Goal: Information Seeking & Learning: Learn about a topic

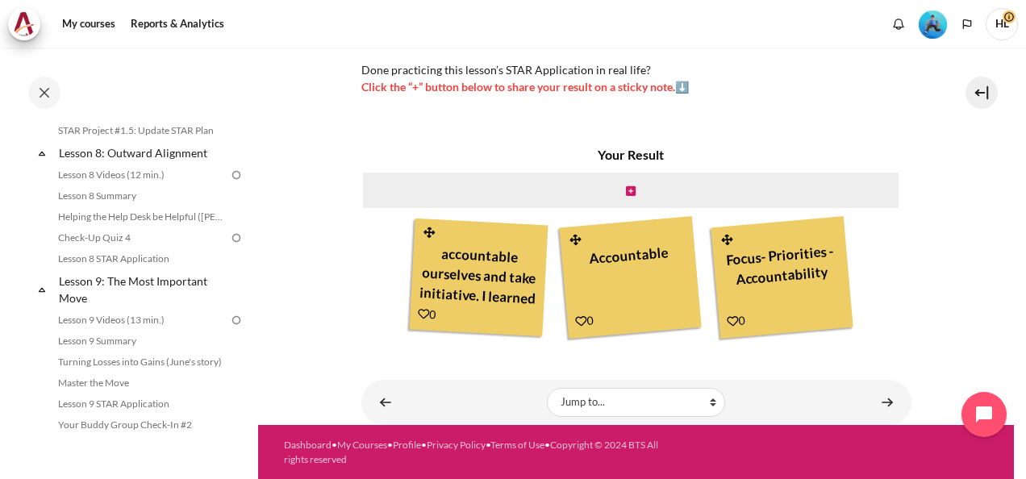
scroll to position [1223, 0]
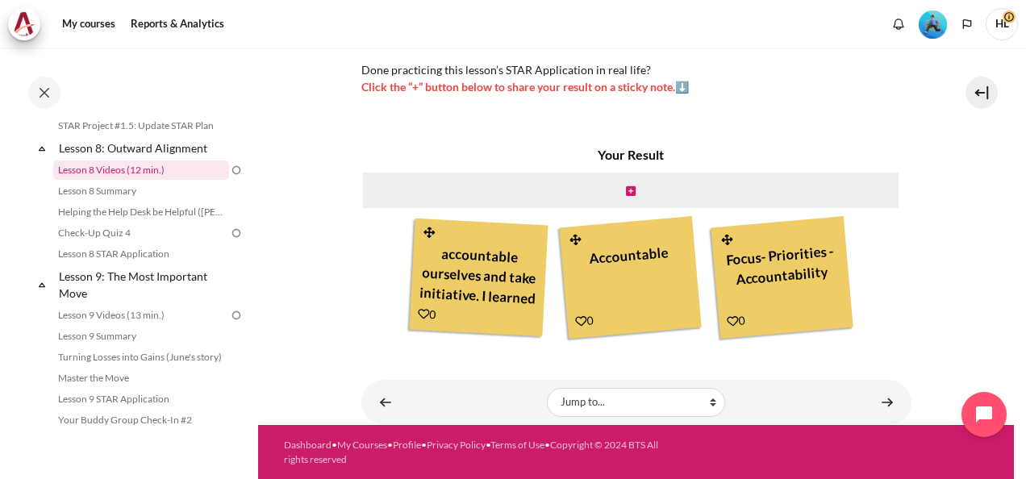
click at [151, 180] on link "Lesson 8 Videos (12 min.)" at bounding box center [141, 170] width 176 height 19
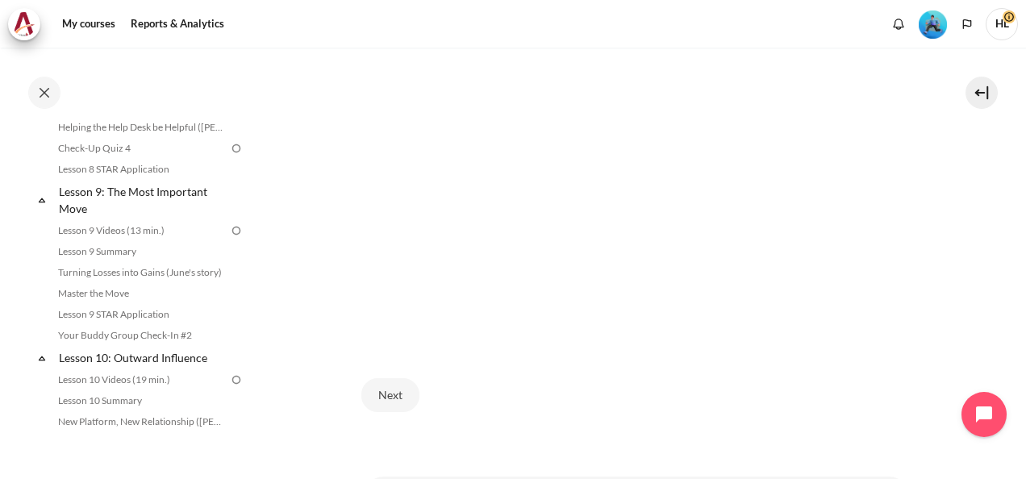
scroll to position [1255, 0]
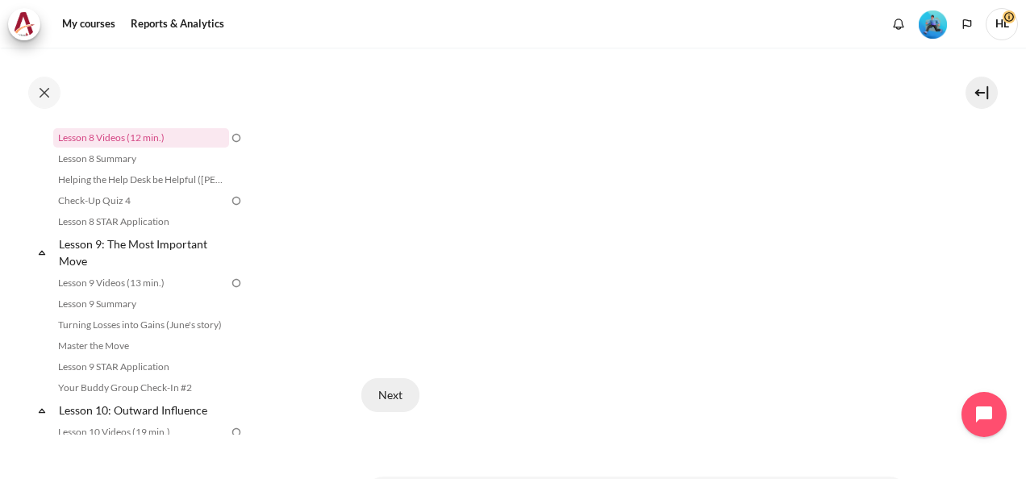
click at [404, 393] on button "Next" at bounding box center [390, 395] width 58 height 34
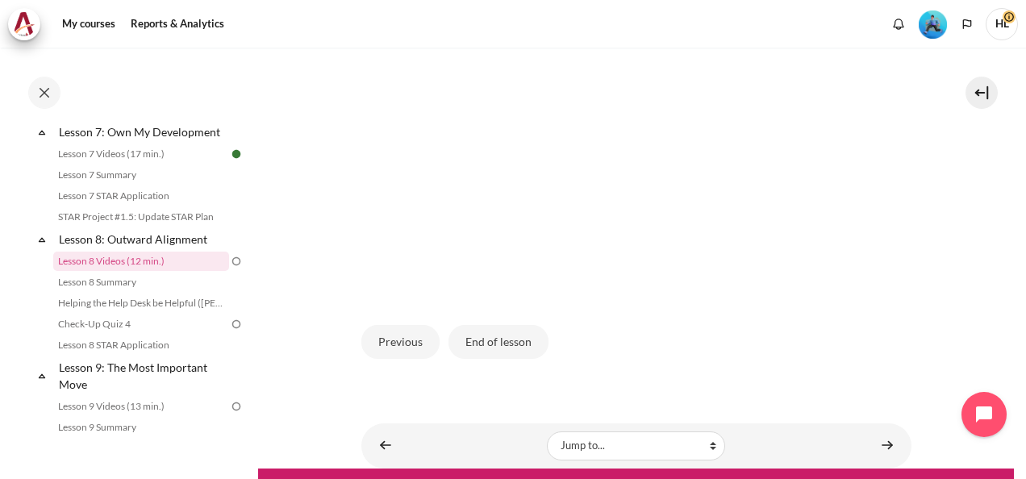
scroll to position [555, 0]
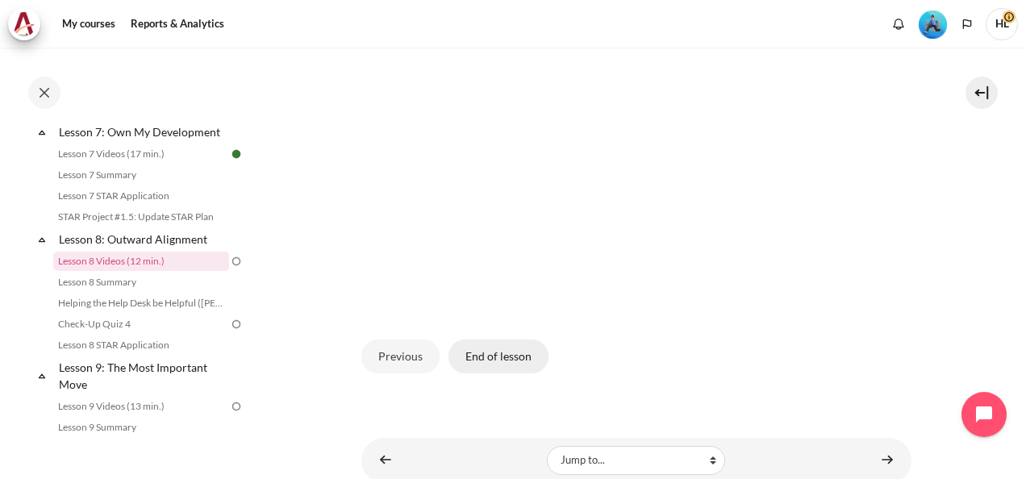
click at [524, 345] on button "End of lesson" at bounding box center [499, 357] width 100 height 34
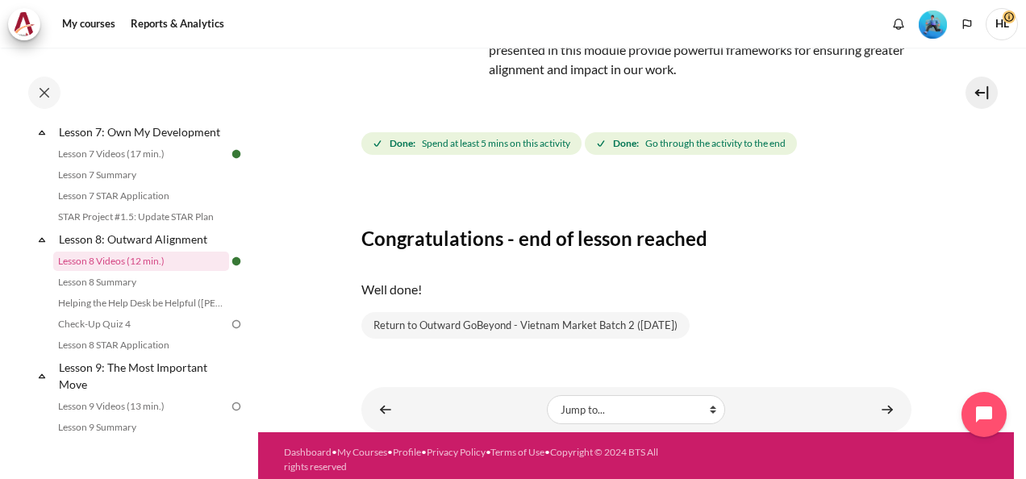
scroll to position [191, 0]
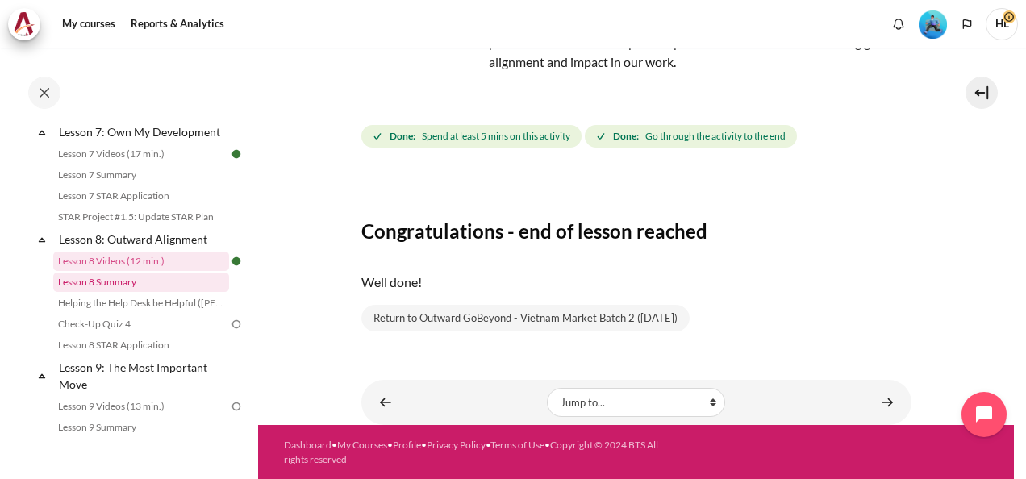
click at [111, 292] on link "Lesson 8 Summary" at bounding box center [141, 282] width 176 height 19
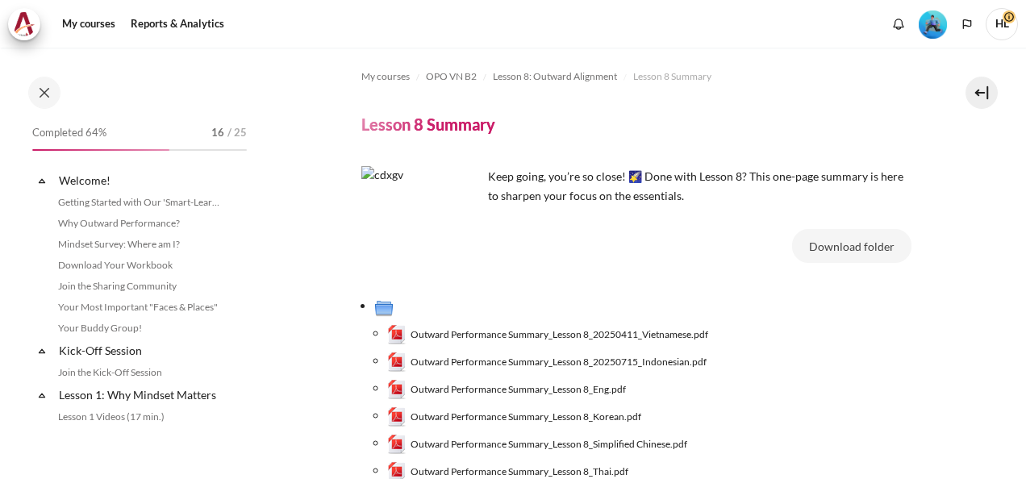
scroll to position [1153, 0]
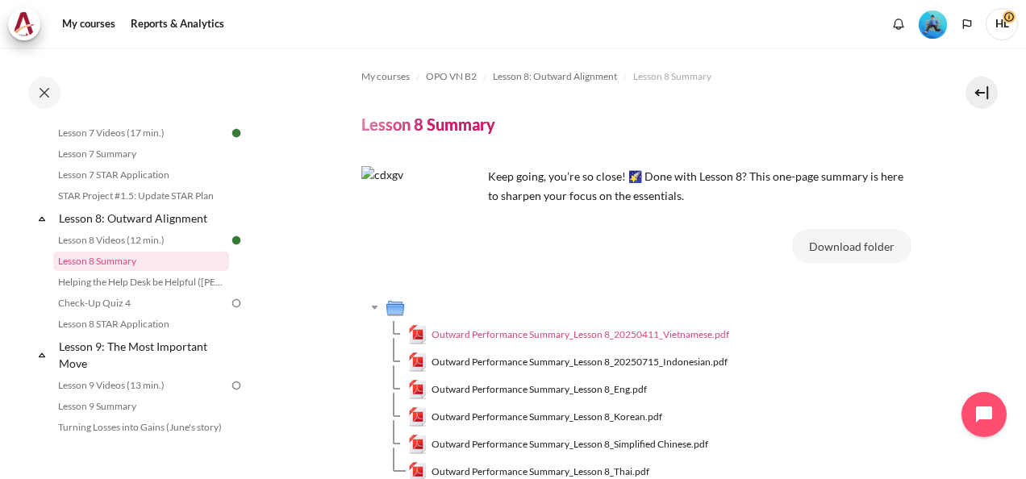
click at [558, 334] on span "Outward Performance Summary_Lesson 8_20250411_Vietnamese.pdf" at bounding box center [581, 335] width 298 height 15
click at [559, 389] on span "Outward Performance Summary_Lesson 8_Eng.pdf" at bounding box center [539, 389] width 215 height 15
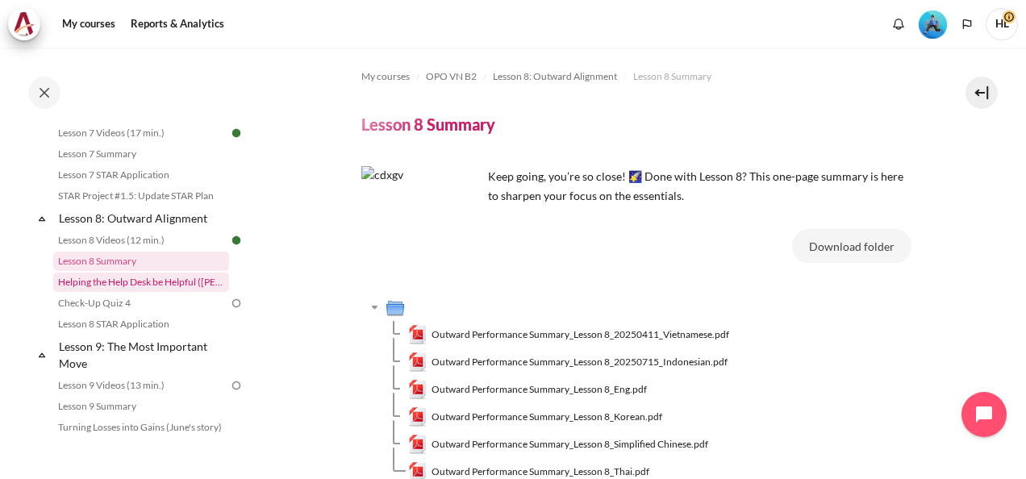
click at [139, 292] on link "Helping the Help Desk be Helpful ([PERSON_NAME]'s Story)" at bounding box center [141, 282] width 176 height 19
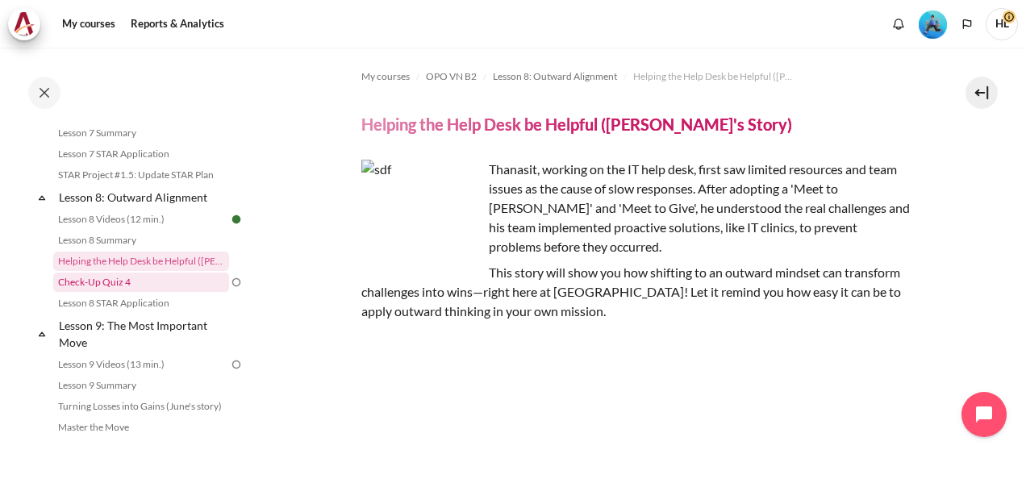
click at [174, 292] on link "Check-Up Quiz 4" at bounding box center [141, 282] width 176 height 19
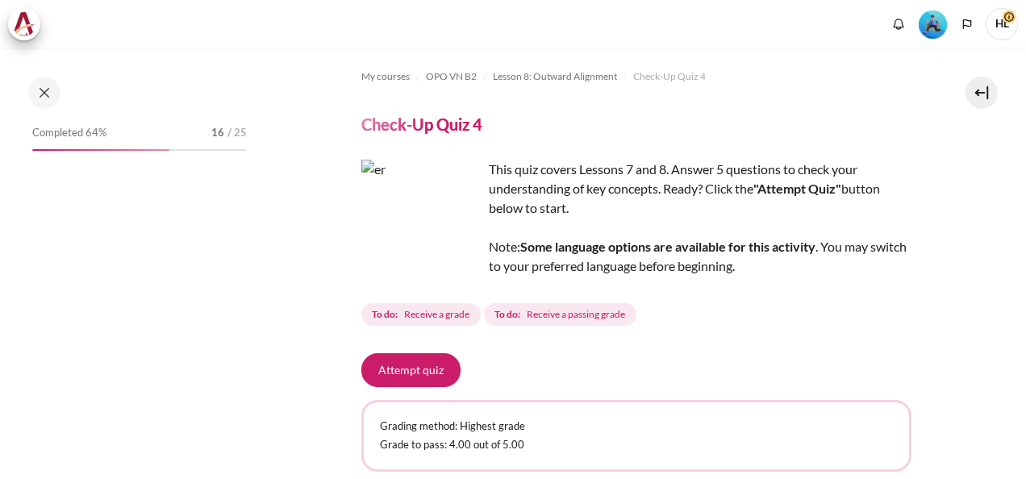
click at [430, 375] on button "Attempt quiz" at bounding box center [410, 370] width 99 height 34
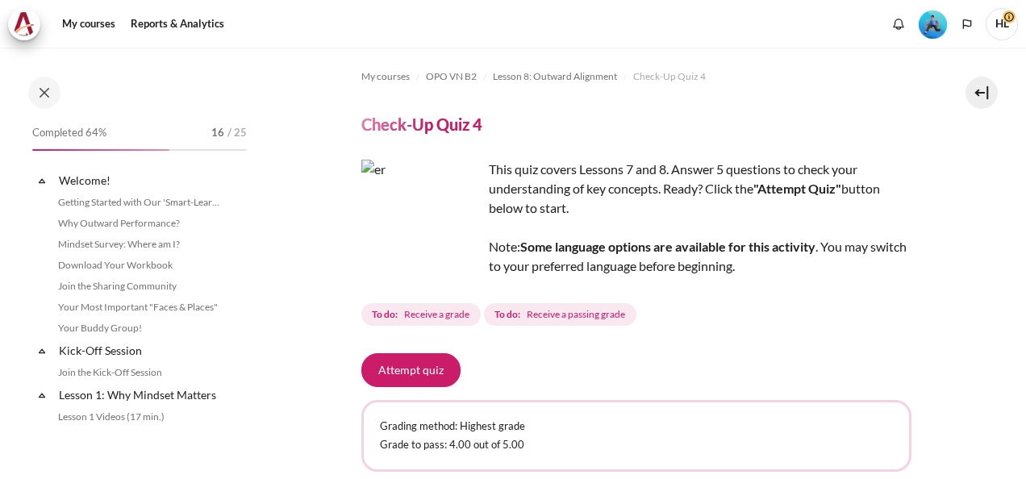
scroll to position [1195, 0]
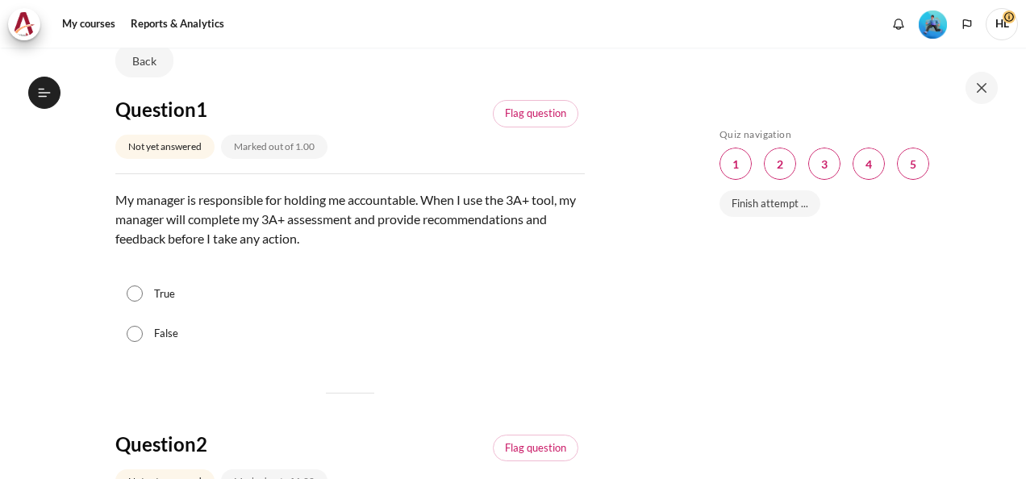
scroll to position [1195, 0]
click at [1020, 468] on div "Skip Quiz navigation Quiz navigation Question 1 This page Question 2 This page …" at bounding box center [856, 263] width 339 height 431
click at [679, 379] on div "My courses OPO VN B2 Lesson 8: Outward Alignment Check-Up Quiz 4 Check-Up Quiz …" at bounding box center [513, 264] width 1026 height 432
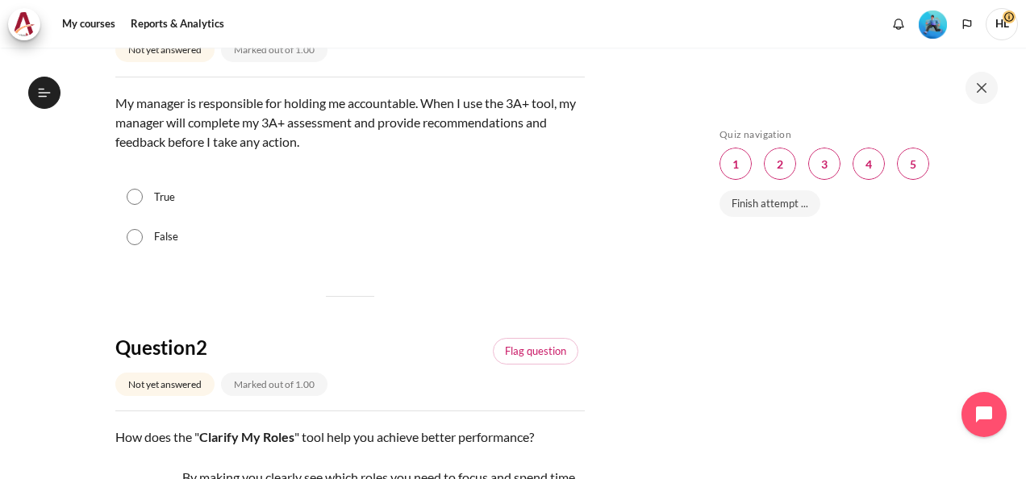
scroll to position [258, 0]
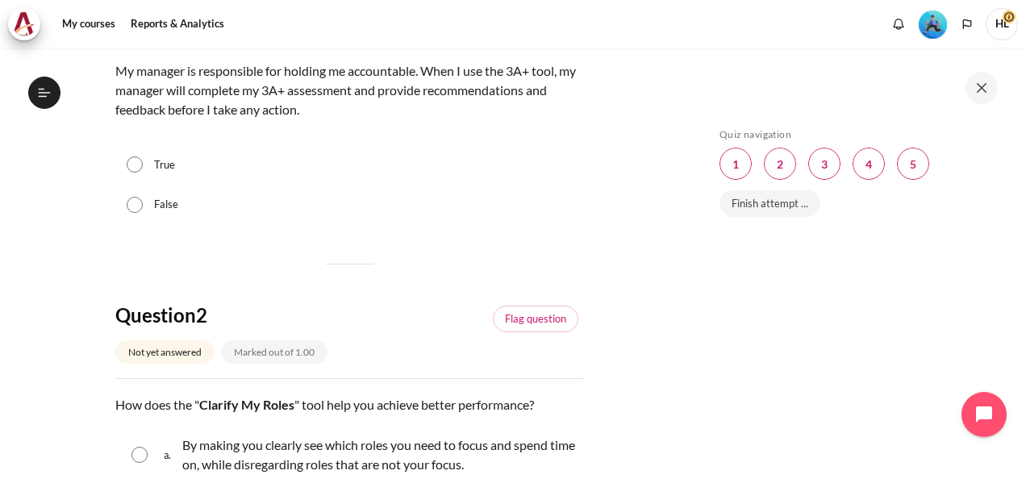
click at [137, 207] on input "False" at bounding box center [135, 205] width 16 height 16
radio input "true"
click at [680, 329] on div "My courses OPO VN B2 Lesson 8: Outward Alignment Check-Up Quiz 4 Check-Up Quiz …" at bounding box center [513, 264] width 1026 height 432
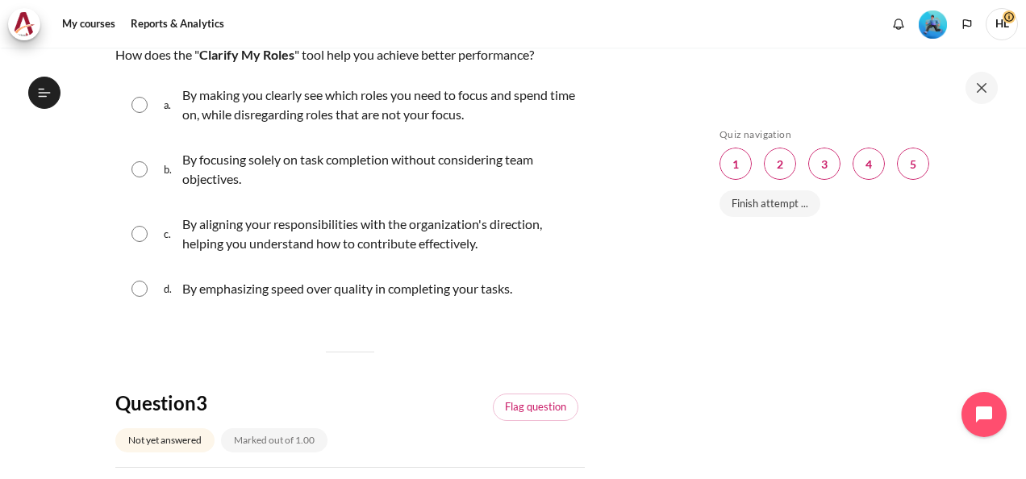
scroll to position [613, 0]
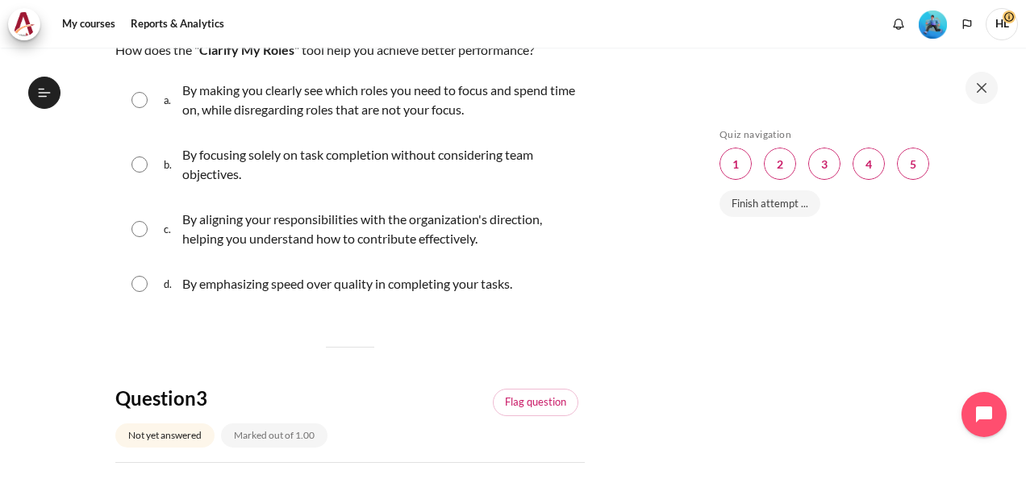
click at [136, 100] on input "Content" at bounding box center [139, 100] width 16 height 16
radio input "true"
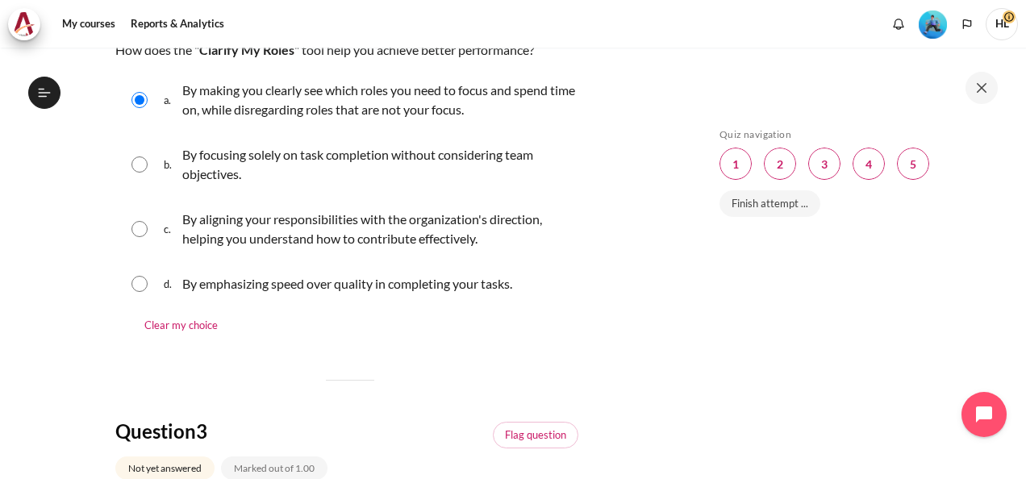
click at [144, 232] on input "Content" at bounding box center [139, 229] width 16 height 16
radio input "true"
click at [697, 344] on div "Skip Quiz navigation Quiz navigation Question 1 This page Question 2 This page …" at bounding box center [856, 263] width 339 height 431
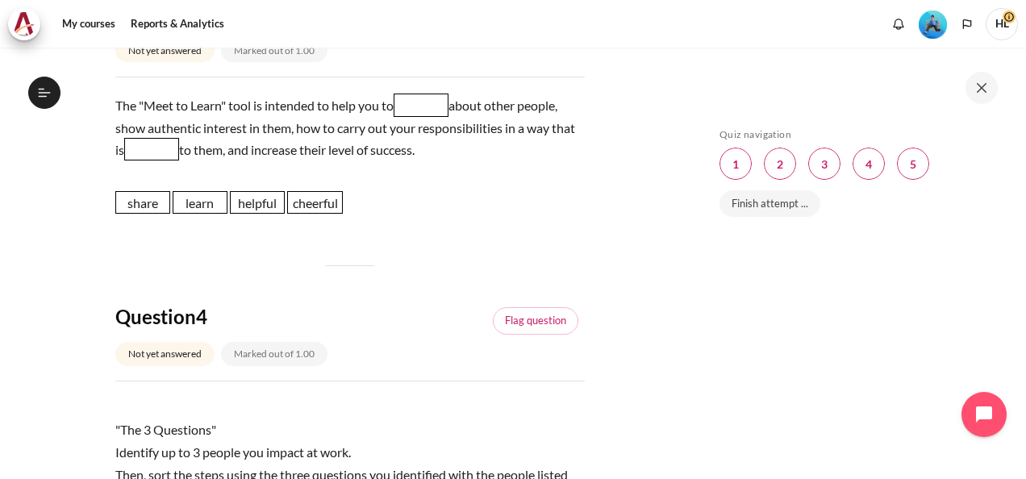
scroll to position [1033, 0]
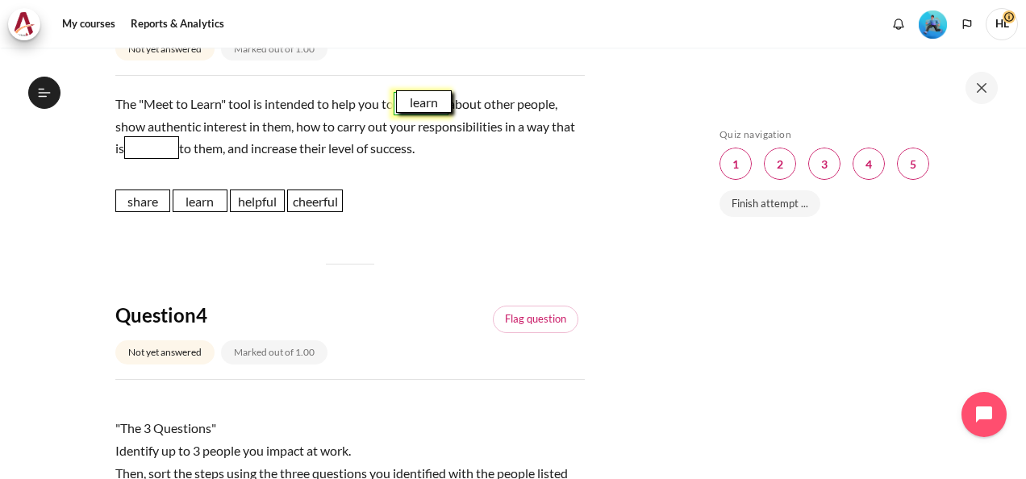
drag, startPoint x: 203, startPoint y: 205, endPoint x: 428, endPoint y: 107, distance: 244.6
click at [428, 107] on span "learn" at bounding box center [423, 101] width 55 height 23
drag, startPoint x: 428, startPoint y: 238, endPoint x: 255, endPoint y: 204, distance: 176.7
click at [255, 204] on div "Question 1 Not yet answered Marked out of 1.00 Flag question Question text My m…" at bounding box center [350, 236] width 470 height 2087
drag, startPoint x: 255, startPoint y: 204, endPoint x: 175, endPoint y: 150, distance: 96.4
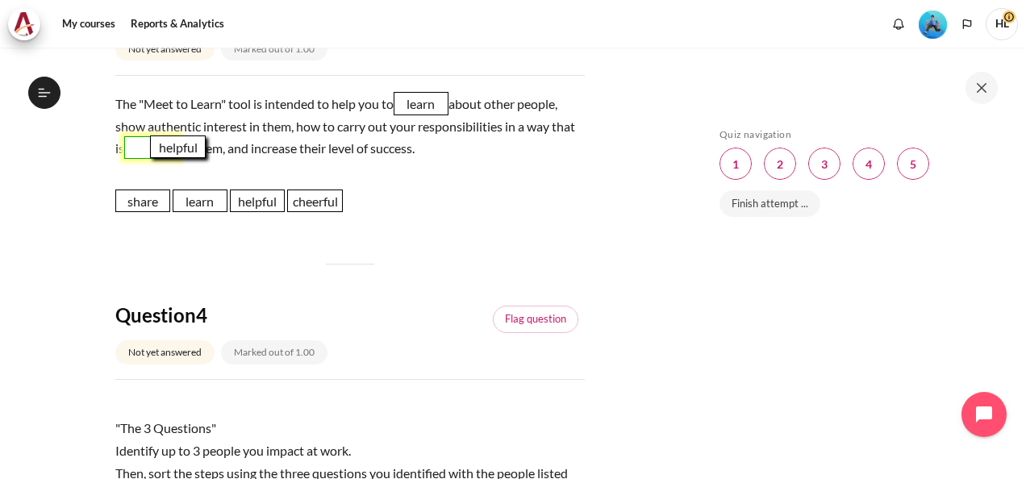
click at [175, 150] on span "helpful" at bounding box center [177, 147] width 55 height 23
click at [829, 349] on div "Skip Quiz navigation Quiz navigation Question 1 This page Question 2 This page …" at bounding box center [855, 275] width 287 height 294
click at [906, 292] on div "Skip Quiz navigation Quiz navigation Question 1 This page Question 2 This page …" at bounding box center [855, 275] width 287 height 294
click at [676, 131] on section "My courses OPO VN B2 Lesson 8: Outward Alignment Check-Up Quiz 4 Check-Up Quiz 4" at bounding box center [349, 194] width 675 height 2359
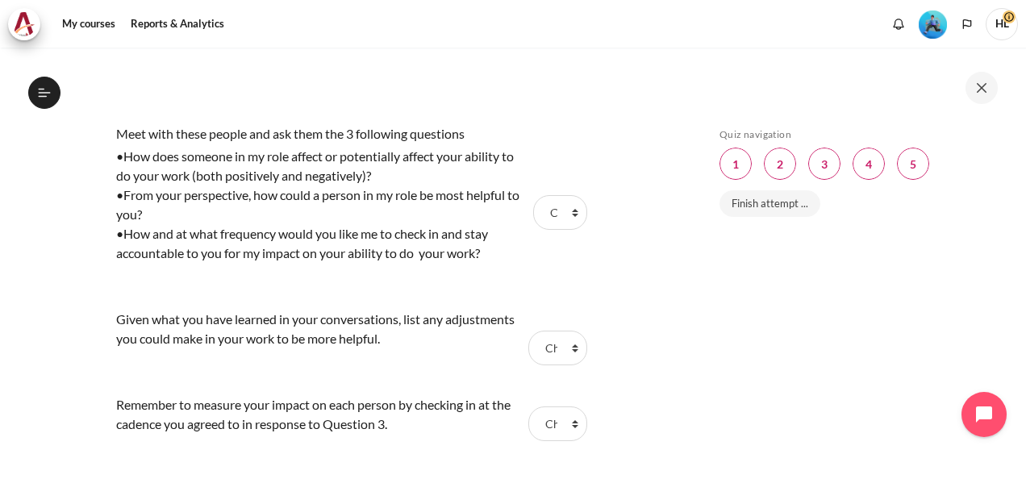
scroll to position [1484, 0]
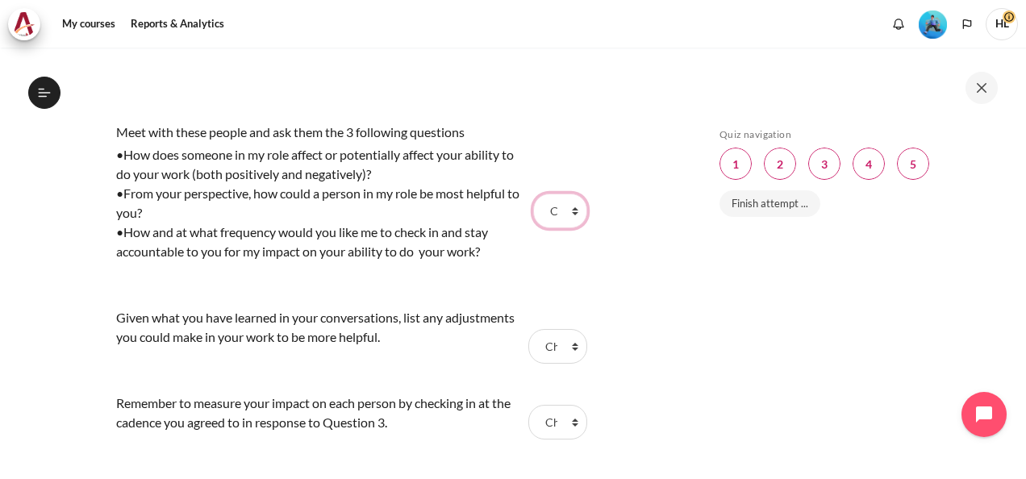
click at [566, 211] on select "Choose... Step 3 Step 1 Step 2" at bounding box center [559, 211] width 53 height 34
click at [565, 345] on select "Choose... Step 3 Step 1 Step 2" at bounding box center [557, 346] width 58 height 34
click at [694, 405] on div "Skip Quiz navigation Quiz navigation Question 1 This page Question 2 This page …" at bounding box center [856, 263] width 339 height 431
click at [739, 403] on div "Skip Quiz navigation Quiz navigation Question 1 This page Question 2 This page …" at bounding box center [855, 275] width 287 height 294
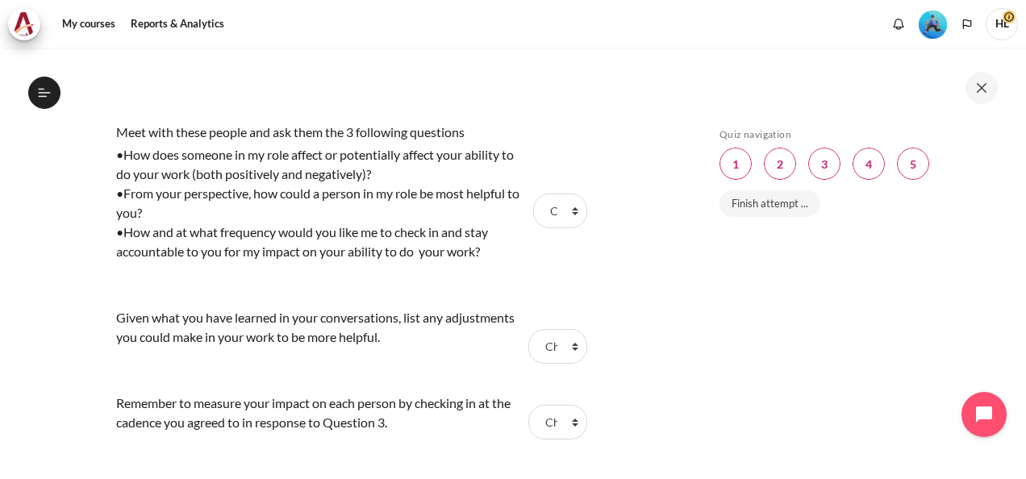
click at [739, 403] on div "Skip Quiz navigation Quiz navigation Question 1 This page Question 2 This page …" at bounding box center [855, 275] width 287 height 294
drag, startPoint x: 739, startPoint y: 403, endPoint x: 645, endPoint y: 164, distance: 257.2
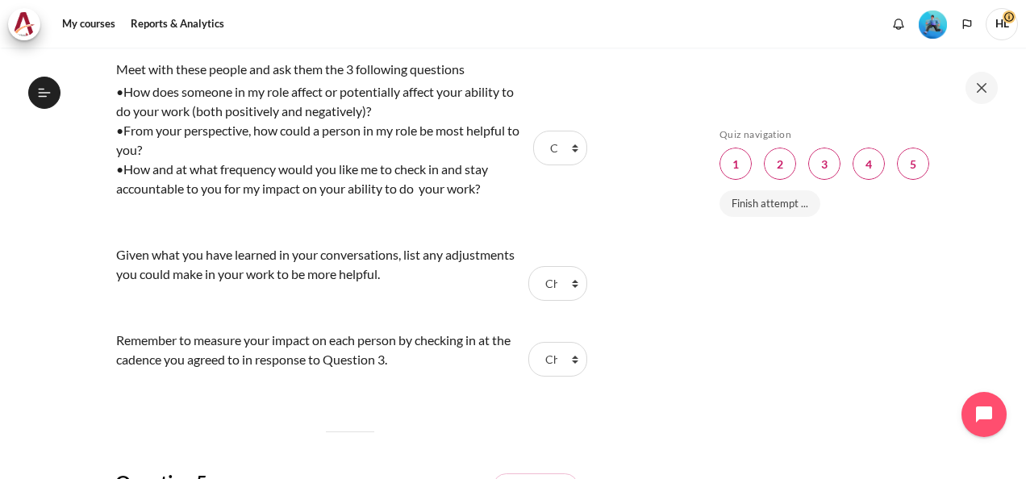
scroll to position [1549, 0]
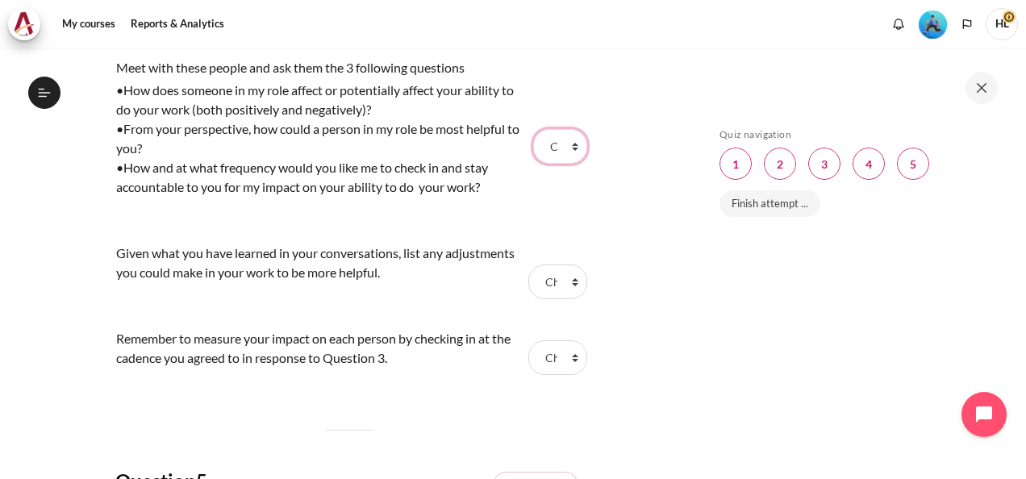
click at [569, 145] on select "Choose... Step 3 Step 1 Step 2" at bounding box center [559, 146] width 53 height 34
select select "2"
click at [533, 129] on select "Choose... Step 3 Step 1 Step 2" at bounding box center [559, 146] width 53 height 34
click at [566, 281] on select "Choose... Step 3 Step 1 Step 2" at bounding box center [557, 282] width 58 height 34
select select "3"
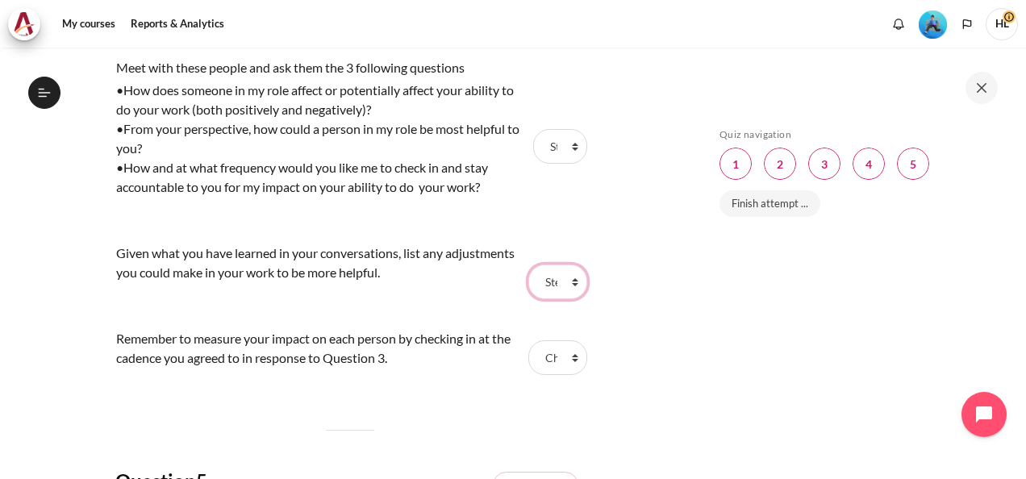
click at [528, 265] on select "Choose... Step 3 Step 1 Step 2" at bounding box center [557, 282] width 58 height 34
click at [566, 356] on select "Choose... Step 3 Step 1 Step 2" at bounding box center [557, 357] width 58 height 34
select select "1"
click at [528, 340] on select "Choose... Step 3 Step 1 Step 2" at bounding box center [557, 357] width 58 height 34
click at [689, 394] on div "Skip Quiz navigation Quiz navigation Question 1 This page Question 2 This page …" at bounding box center [856, 263] width 339 height 431
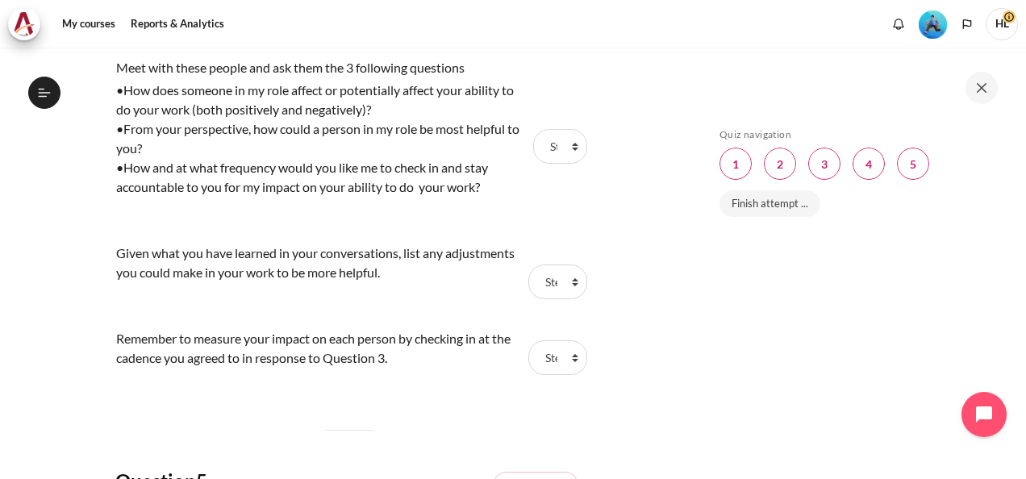
click at [776, 282] on div "Skip Quiz navigation Quiz navigation Question 1 This page Question 2 This page …" at bounding box center [855, 275] width 287 height 294
click at [776, 87] on div at bounding box center [857, 88] width 290 height 32
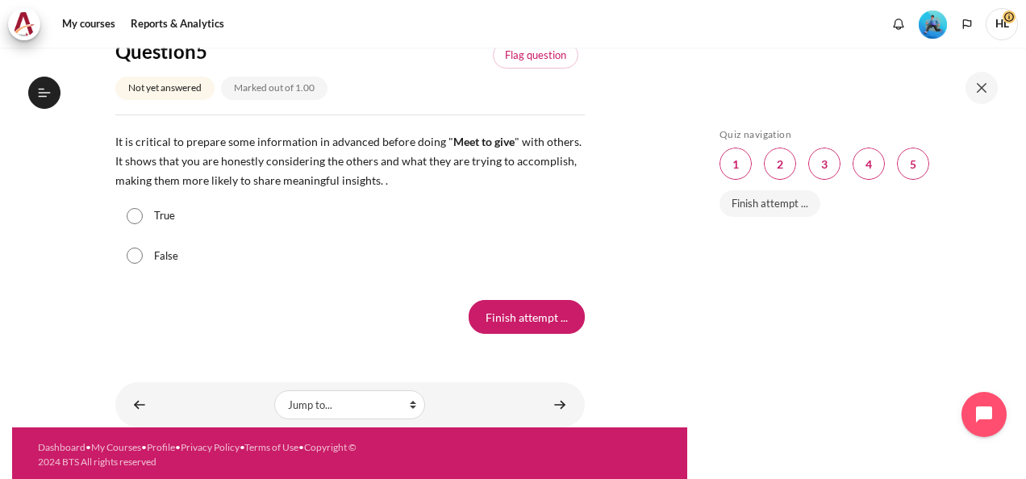
scroll to position [1980, 0]
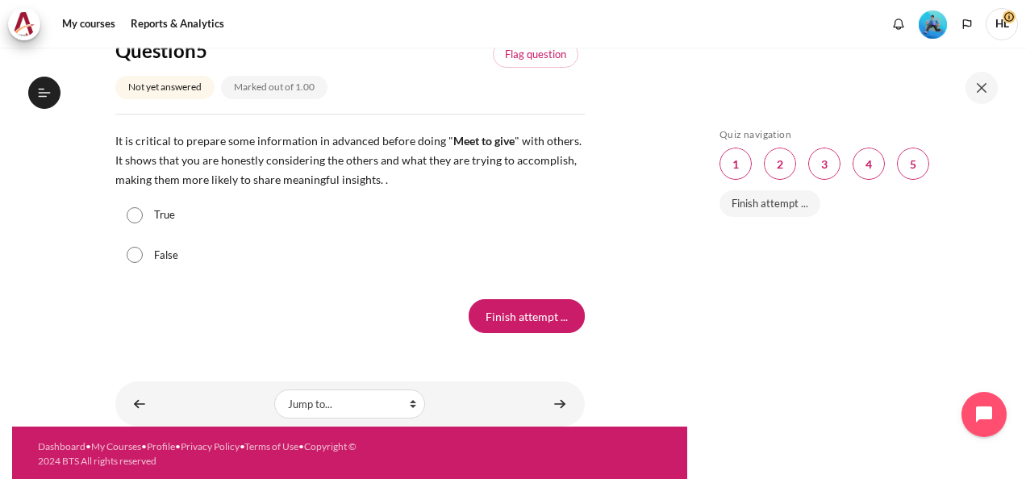
click at [138, 212] on input "True" at bounding box center [135, 215] width 16 height 16
radio input "true"
click at [511, 315] on input "Finish attempt ..." at bounding box center [527, 316] width 116 height 34
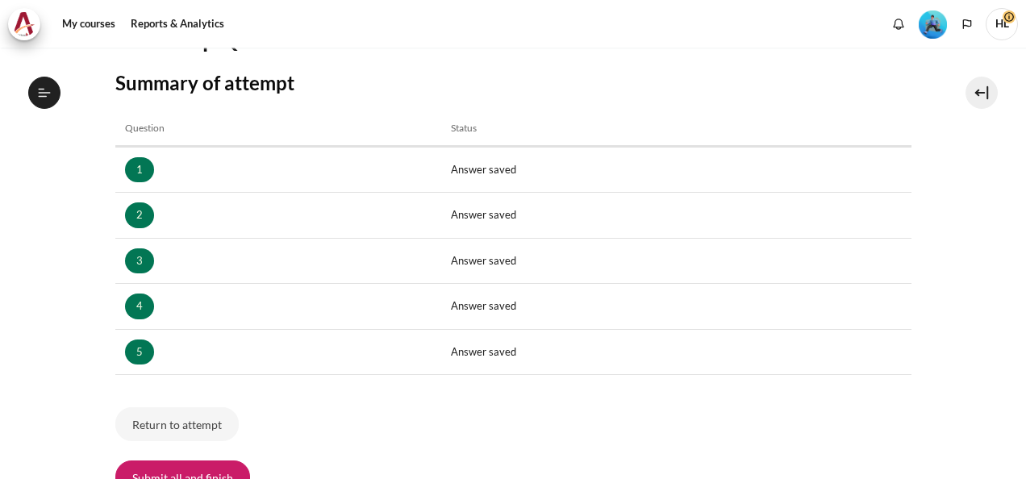
scroll to position [348, 0]
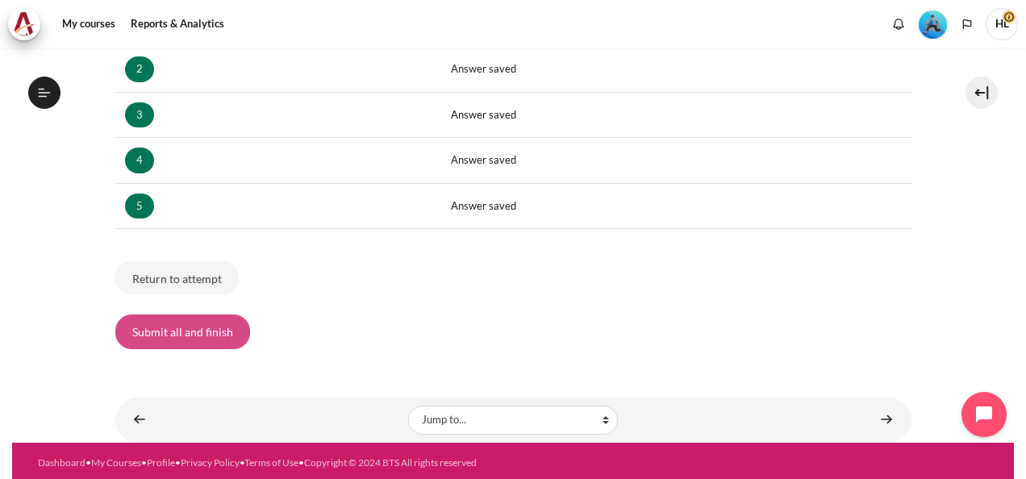
click at [173, 331] on button "Submit all and finish" at bounding box center [182, 332] width 135 height 34
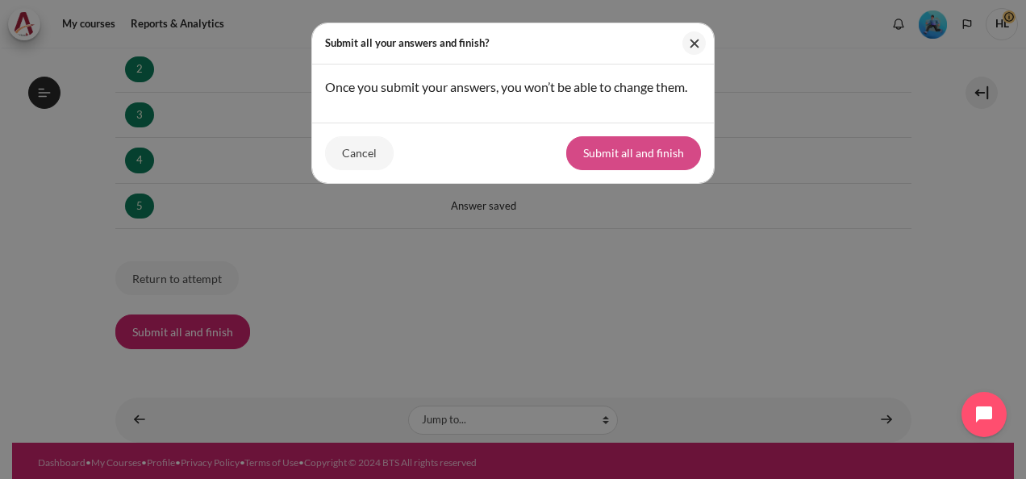
click at [650, 156] on button "Submit all and finish" at bounding box center [633, 153] width 135 height 34
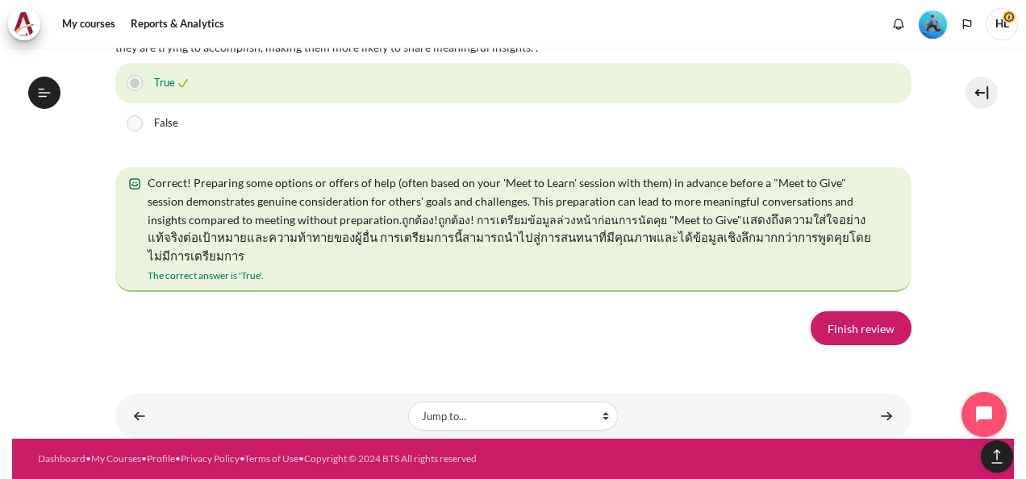
scroll to position [3142, 0]
click at [853, 332] on link "Finish review" at bounding box center [861, 328] width 101 height 34
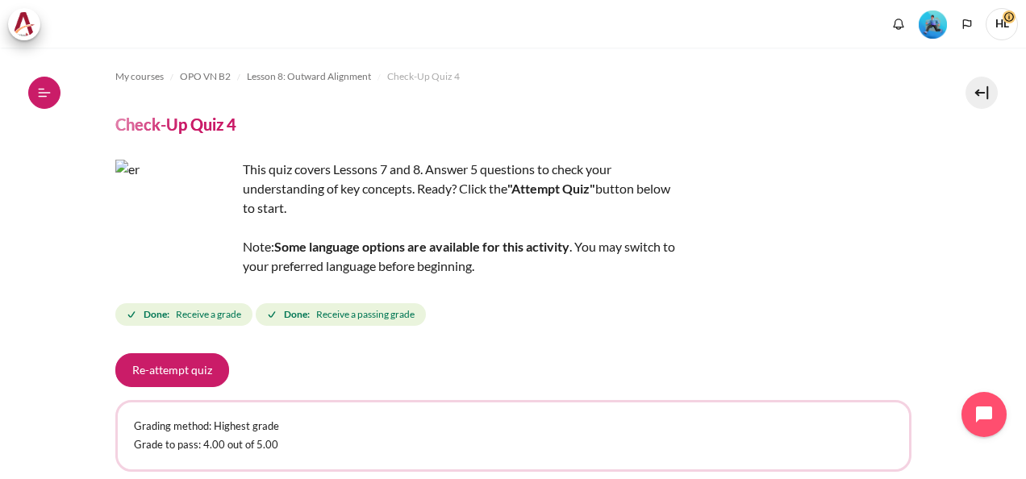
click at [48, 92] on icon at bounding box center [44, 93] width 15 height 15
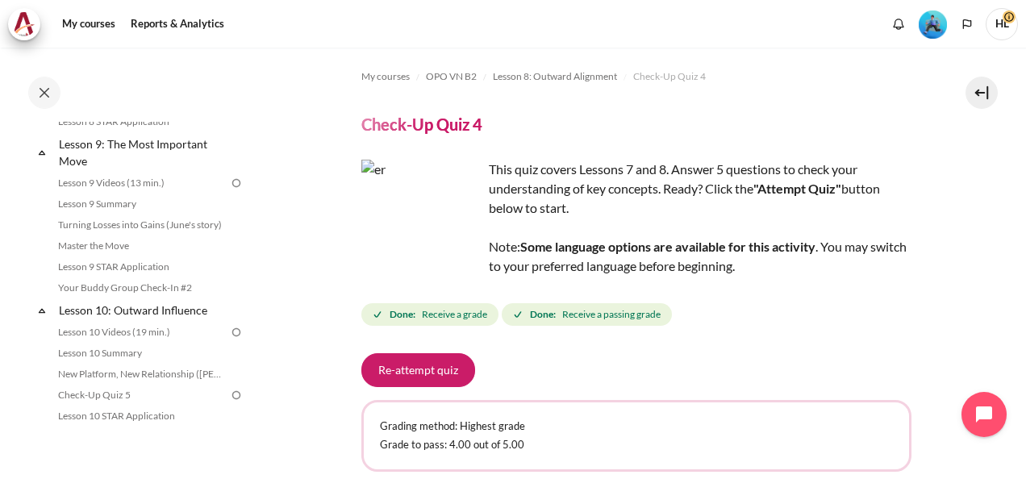
scroll to position [1359, 0]
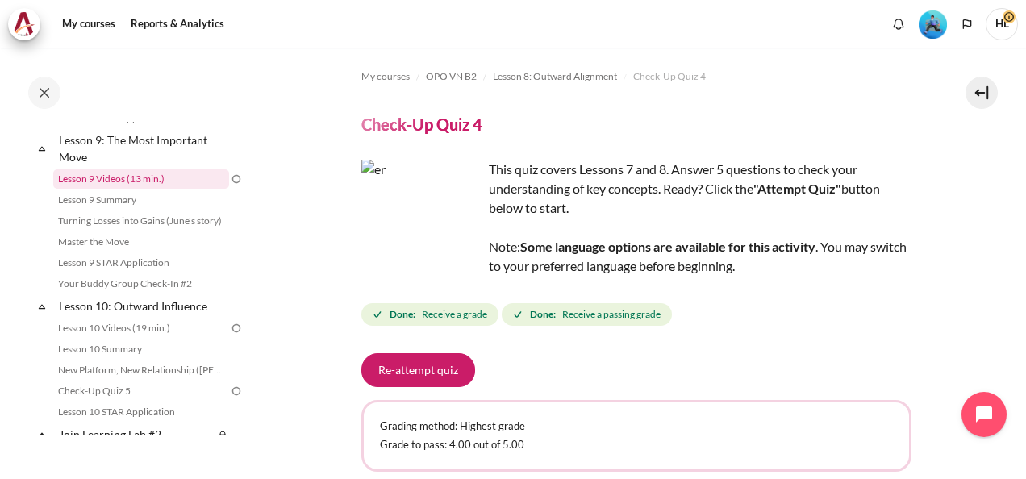
click at [148, 189] on link "Lesson 9 Videos (13 min.)" at bounding box center [141, 178] width 176 height 19
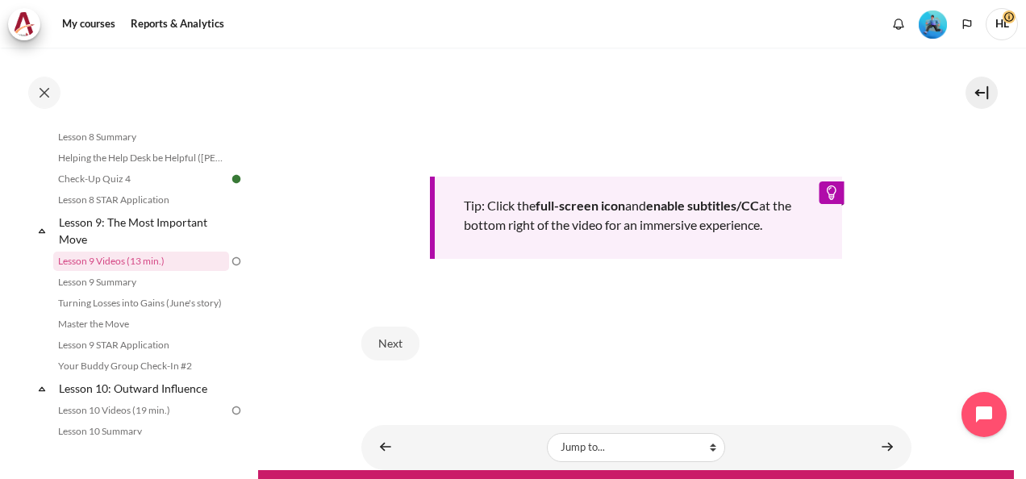
scroll to position [787, 0]
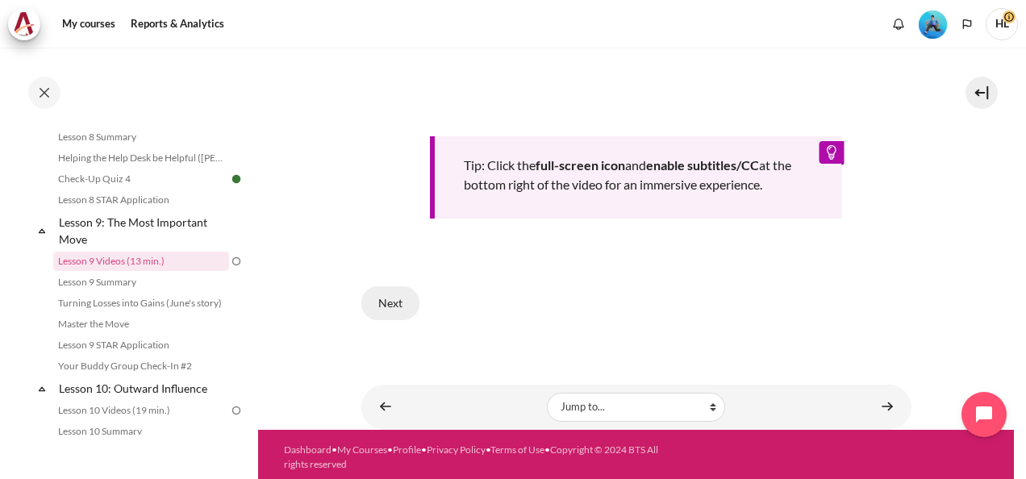
click at [399, 294] on button "Next" at bounding box center [390, 303] width 58 height 34
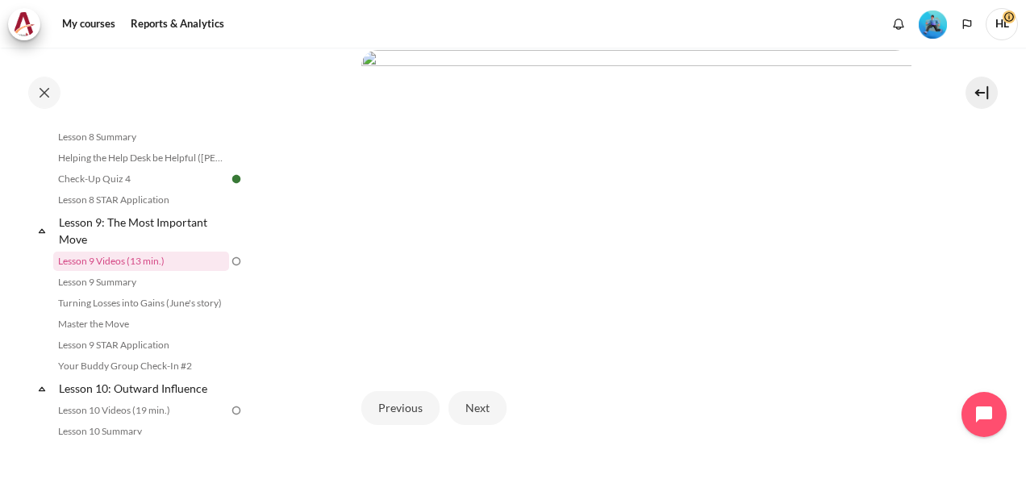
scroll to position [452, 0]
click at [466, 385] on button "Next" at bounding box center [478, 394] width 58 height 34
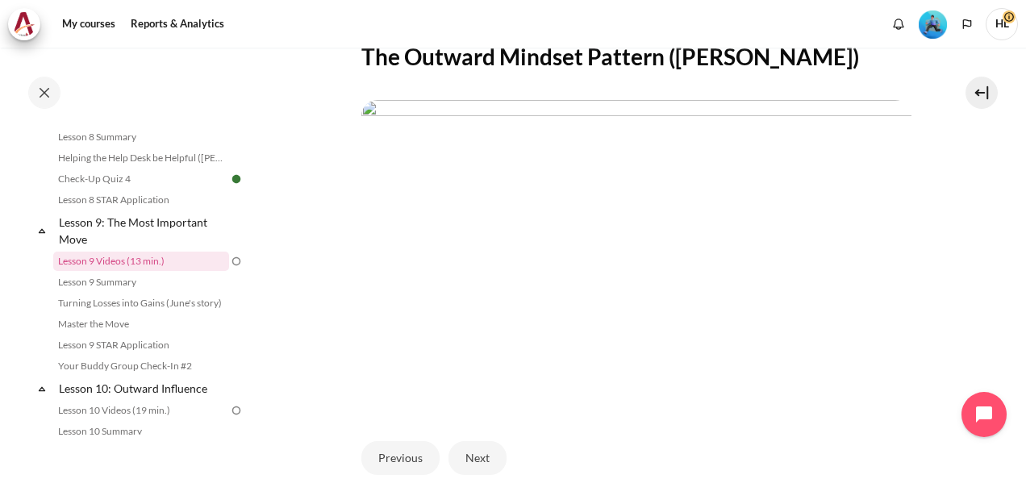
scroll to position [419, 0]
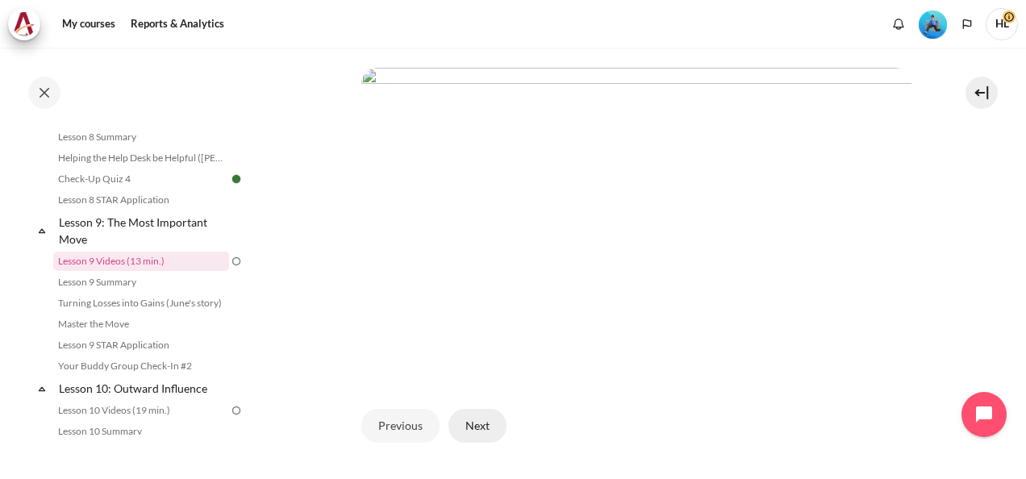
click at [475, 415] on button "Next" at bounding box center [478, 426] width 58 height 34
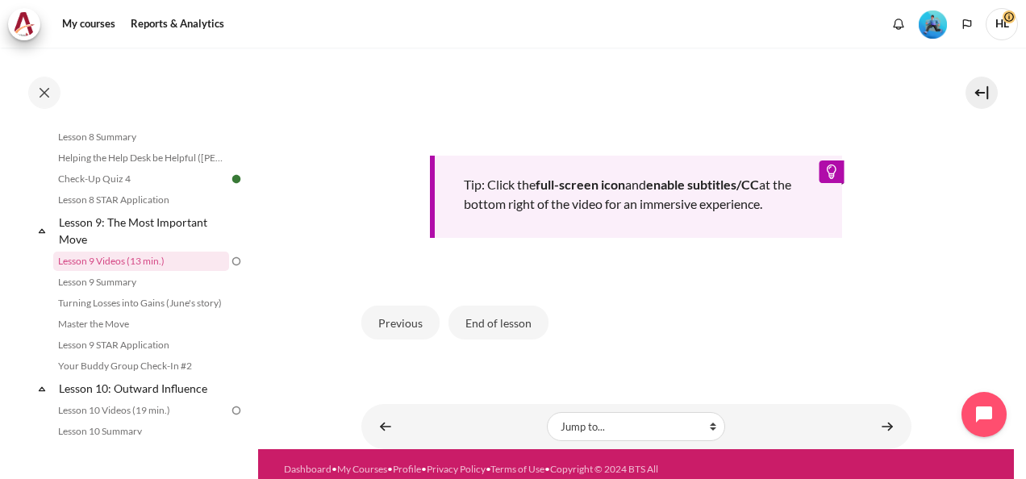
scroll to position [816, 0]
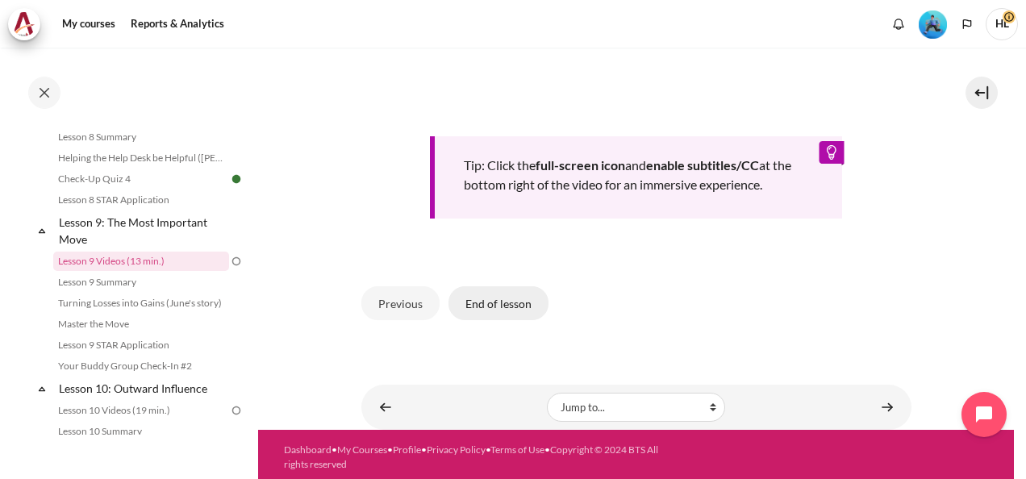
click at [502, 294] on button "End of lesson" at bounding box center [499, 303] width 100 height 34
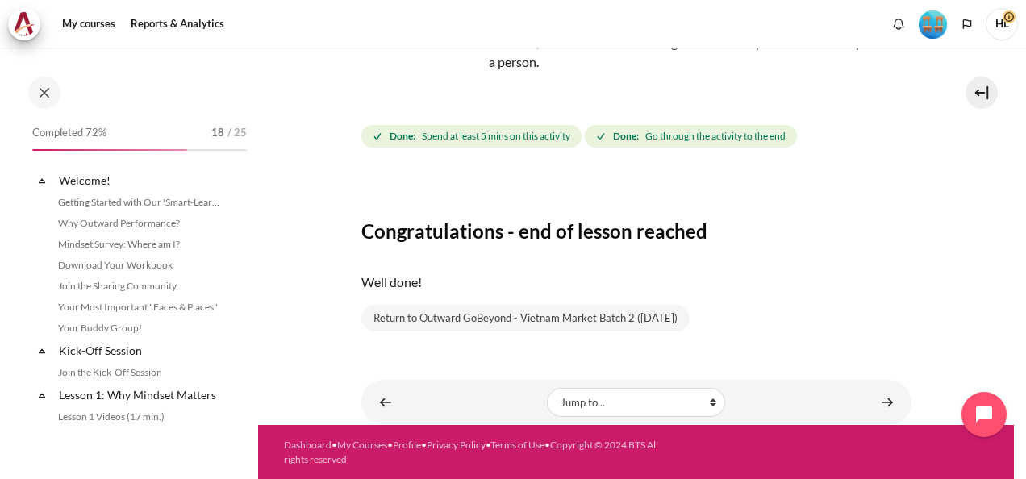
scroll to position [1277, 0]
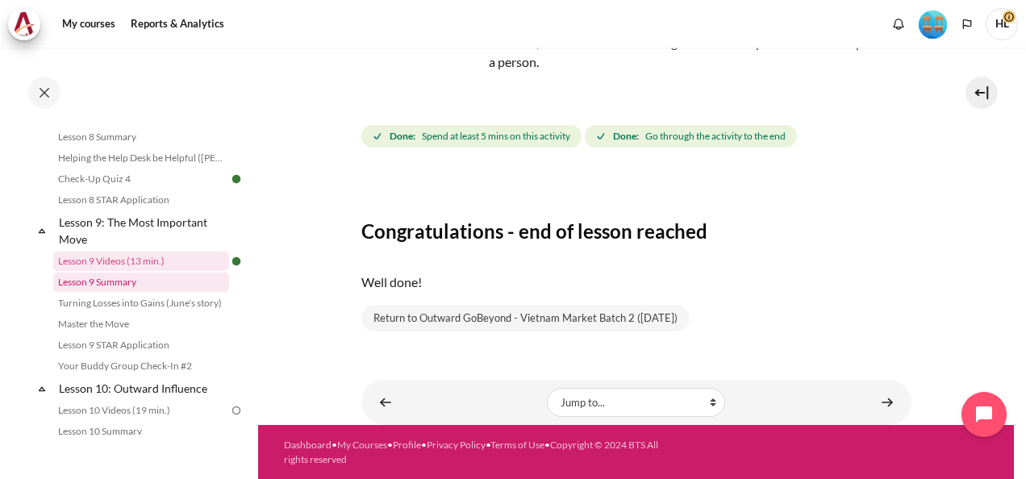
click at [110, 292] on link "Lesson 9 Summary" at bounding box center [141, 282] width 176 height 19
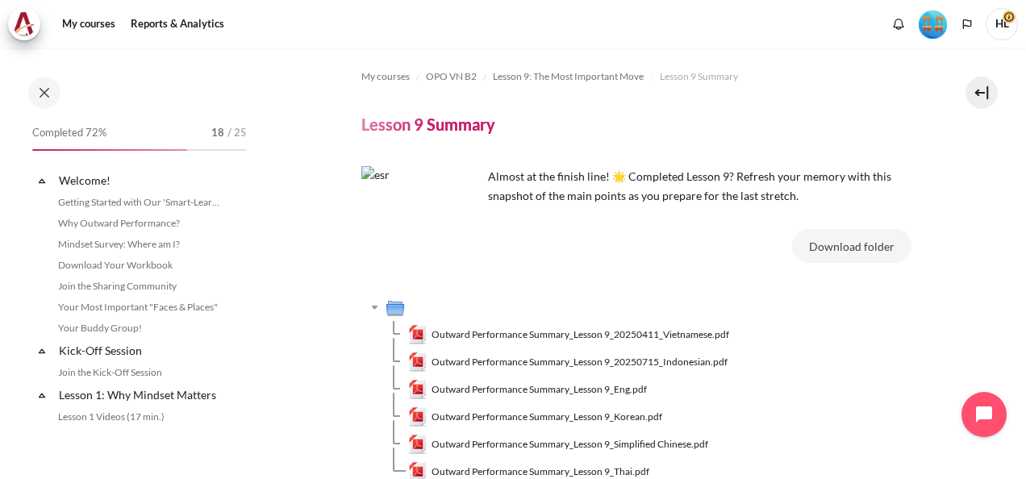
scroll to position [1298, 0]
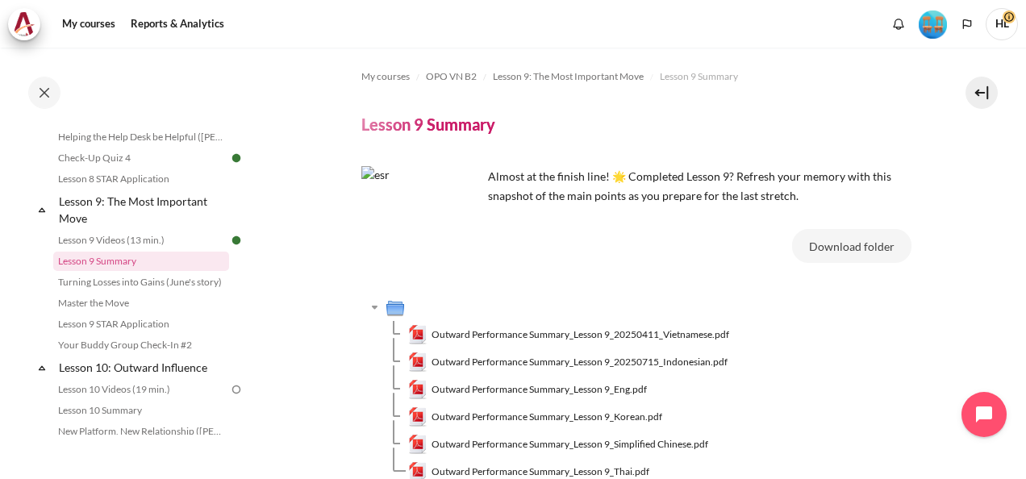
click at [781, 427] on td "Outward Performance Summary_Lesson 9_Korean.pdf" at bounding box center [659, 416] width 503 height 27
click at [611, 331] on span "Outward Performance Summary_Lesson 9_20250411_Vietnamese.pdf" at bounding box center [581, 335] width 298 height 15
click at [561, 265] on div "Download folder" at bounding box center [700, 249] width 424 height 40
click at [590, 386] on span "Outward Performance Summary_Lesson 9_Eng.pdf" at bounding box center [539, 389] width 215 height 15
click at [964, 377] on section "My courses OPO VN B2 Lesson 9: The Most Important Move Lesson 9 Summary Lesson …" at bounding box center [636, 320] width 756 height 545
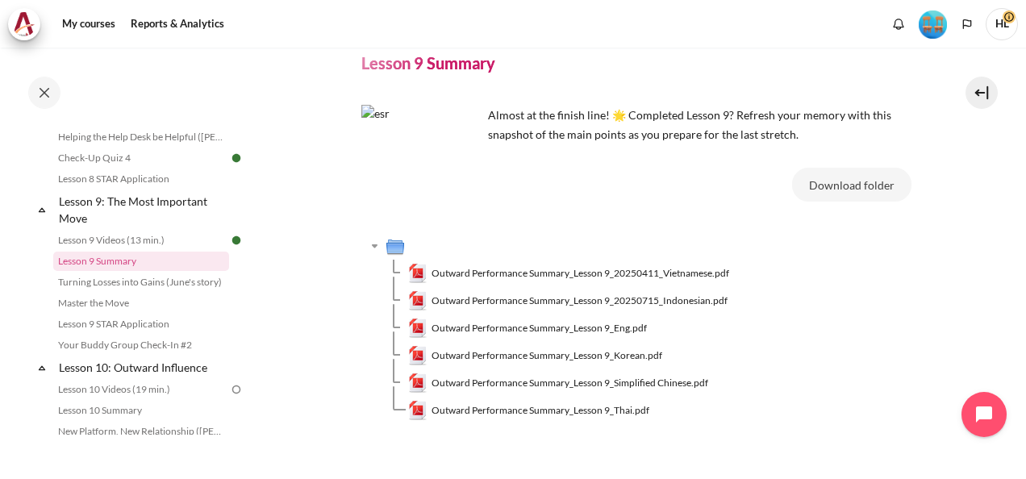
scroll to position [65, 0]
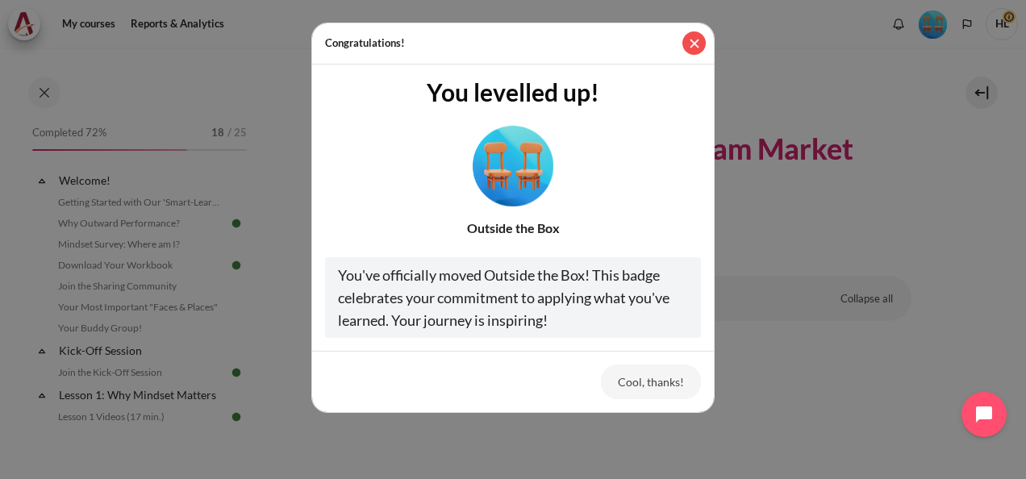
click at [693, 45] on button "Close" at bounding box center [693, 42] width 23 height 23
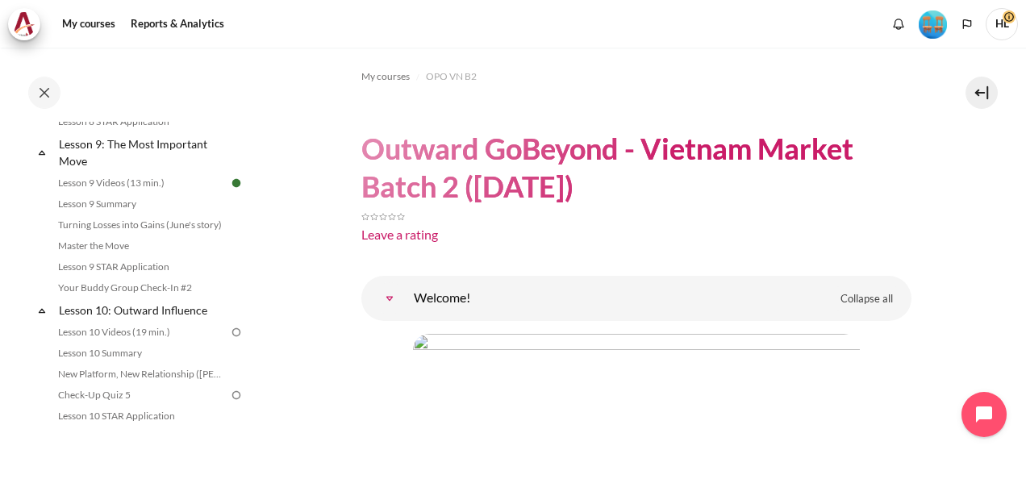
scroll to position [1388, 0]
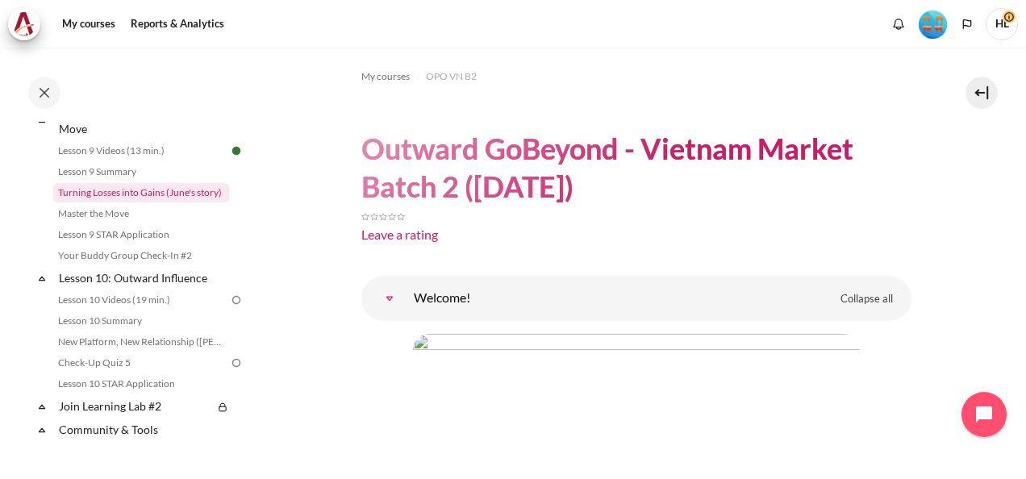
click at [136, 202] on link "Turning Losses into Gains (June's story)" at bounding box center [141, 192] width 176 height 19
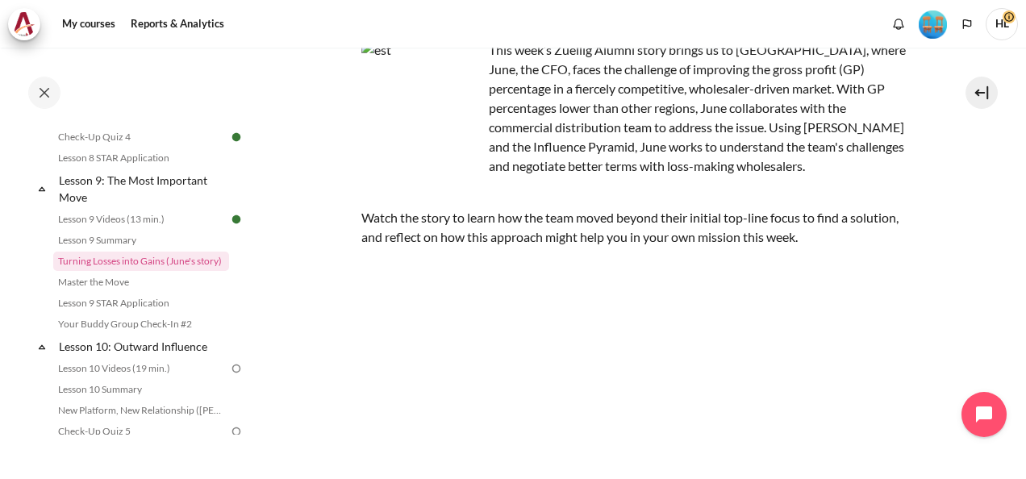
scroll to position [129, 0]
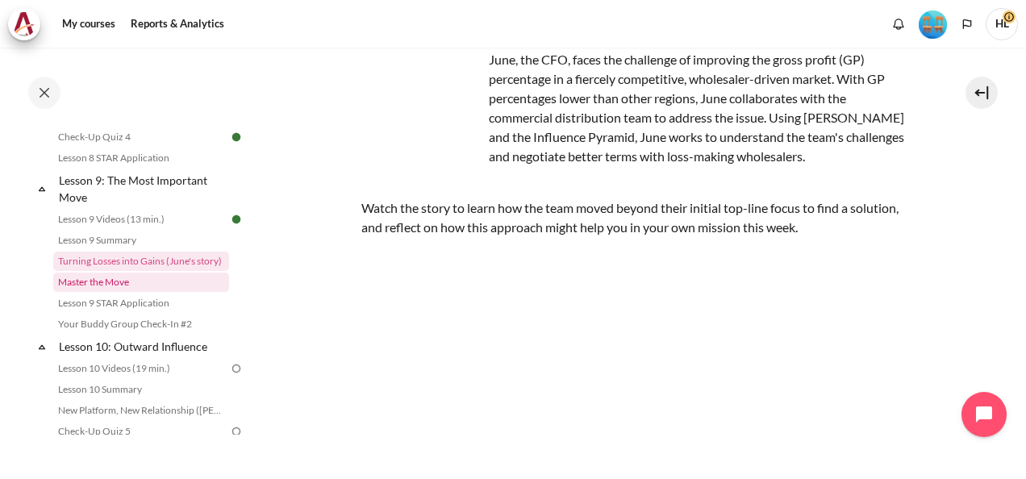
click at [119, 292] on link "Master the Move" at bounding box center [141, 282] width 176 height 19
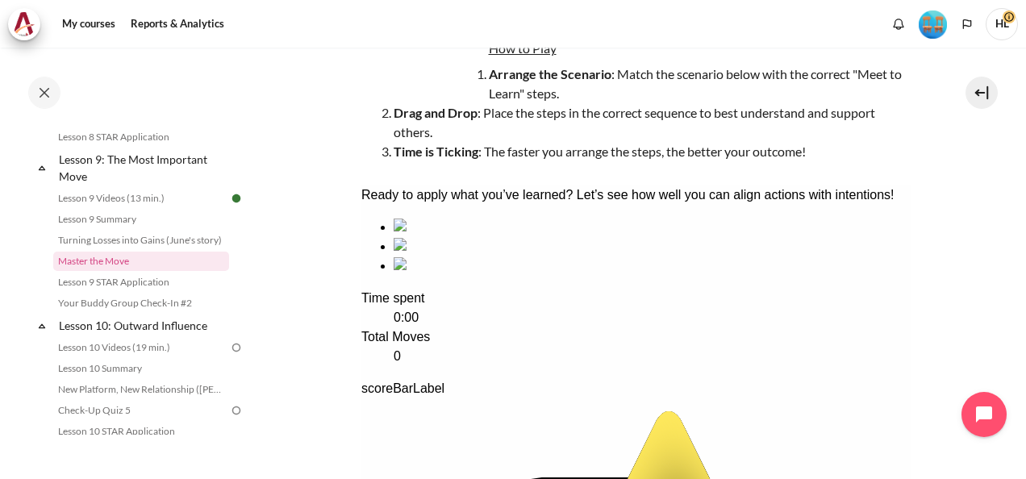
scroll to position [177, 0]
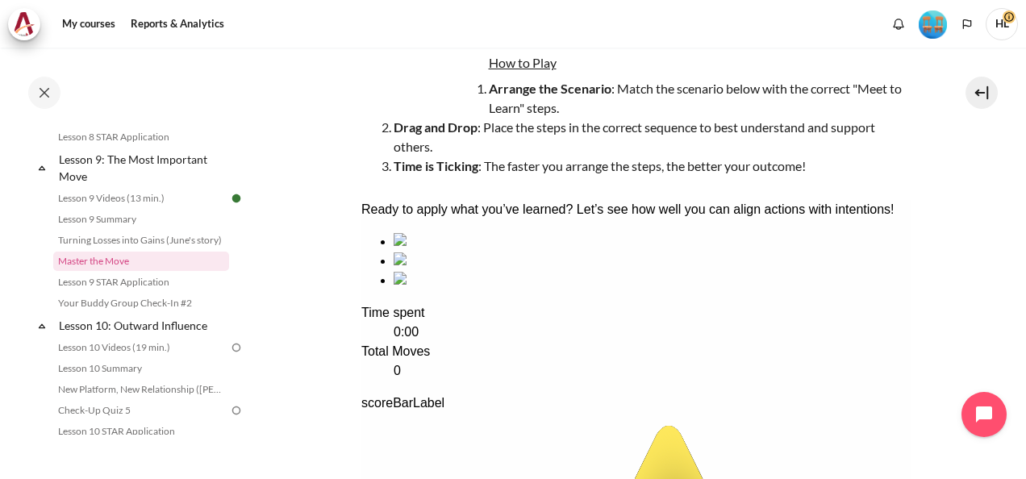
drag, startPoint x: 750, startPoint y: 313, endPoint x: 628, endPoint y: 313, distance: 122.6
drag, startPoint x: 267, startPoint y: 113, endPoint x: 941, endPoint y: 369, distance: 720.8
click at [941, 369] on section "My courses OPO VN B2 Lesson 9: The Most Important Move Master the Move Master t…" at bounding box center [636, 292] width 756 height 845
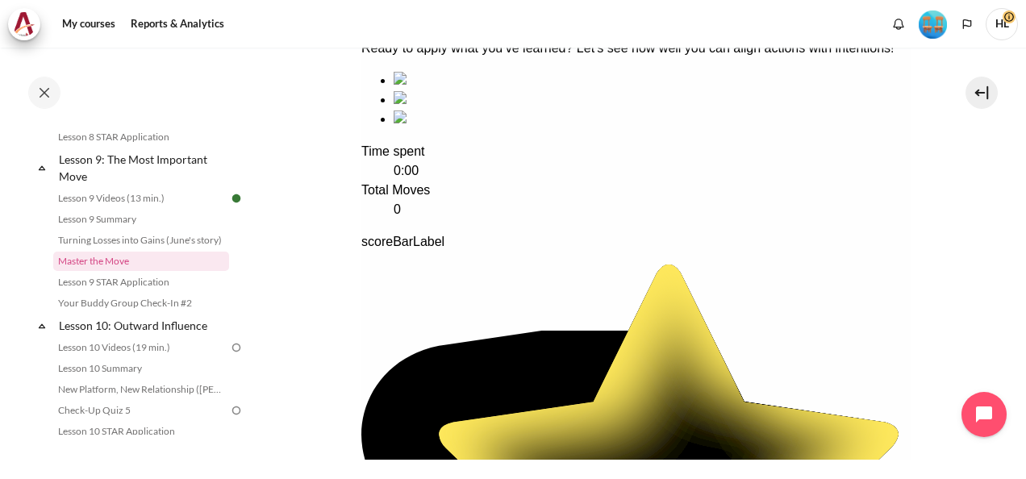
scroll to position [371, 0]
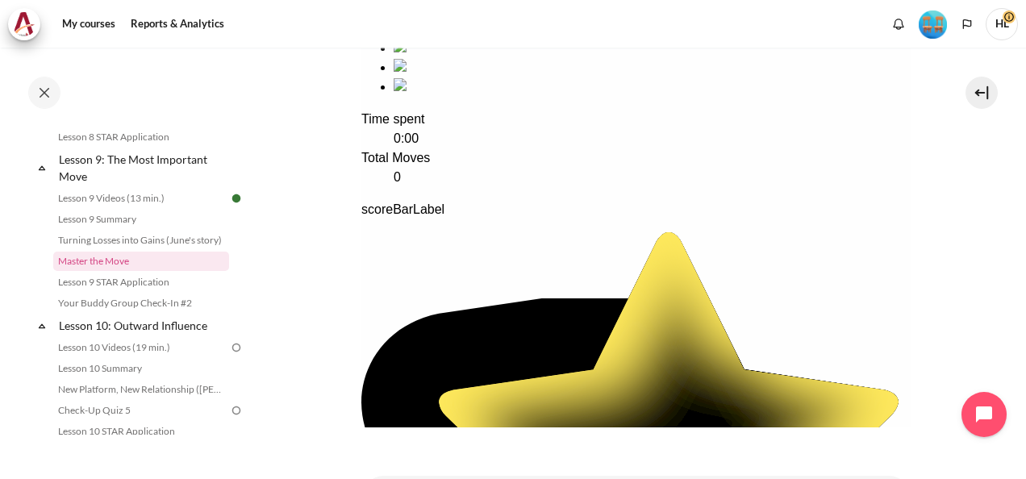
drag, startPoint x: 757, startPoint y: 216, endPoint x: 652, endPoint y: 255, distance: 111.8
drag, startPoint x: 291, startPoint y: 248, endPoint x: 973, endPoint y: 261, distance: 681.8
click at [973, 261] on section "My courses OPO VN B2 Lesson 9: The Most Important Move Master the Move Master t…" at bounding box center [636, 99] width 756 height 845
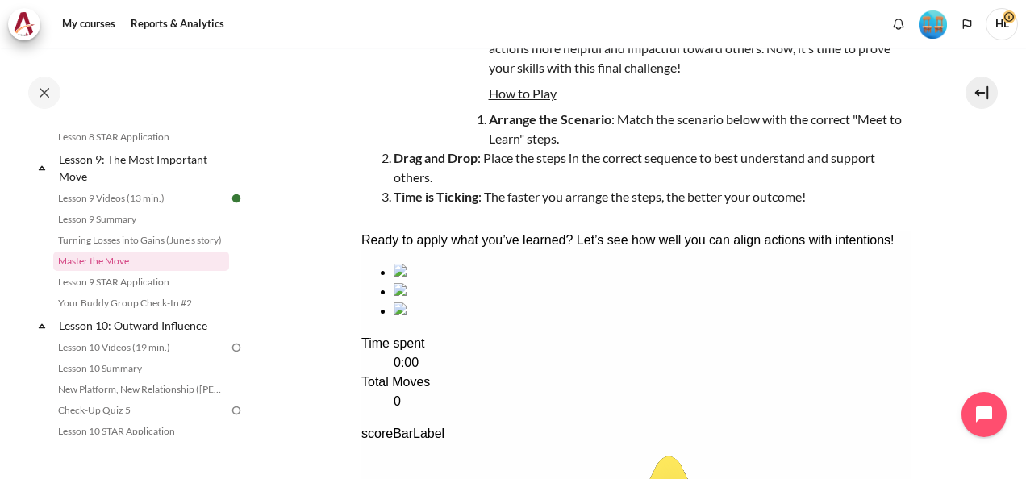
scroll to position [110, 0]
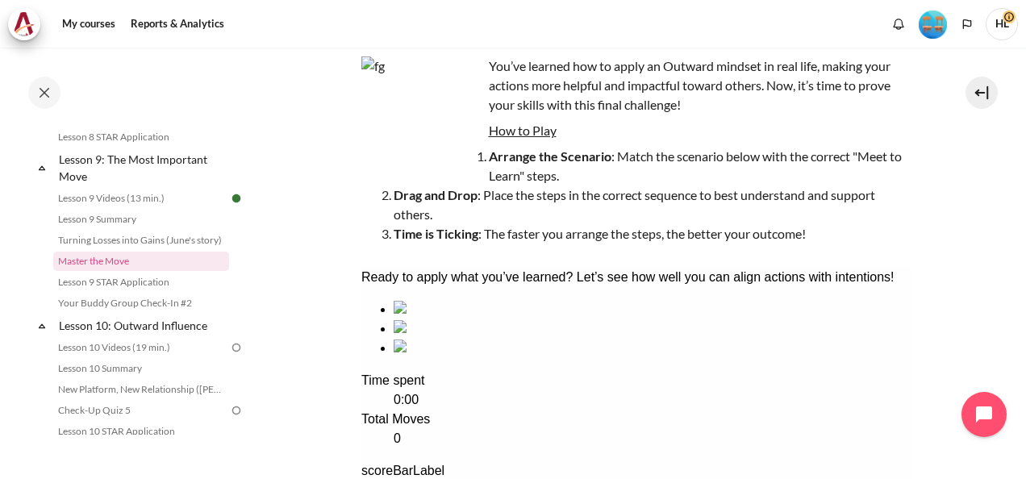
click at [474, 319] on div "sequencing item" at bounding box center [652, 309] width 518 height 19
drag, startPoint x: 597, startPoint y: 375, endPoint x: 740, endPoint y: 373, distance: 142.8
drag, startPoint x: 379, startPoint y: 105, endPoint x: 958, endPoint y: 392, distance: 645.8
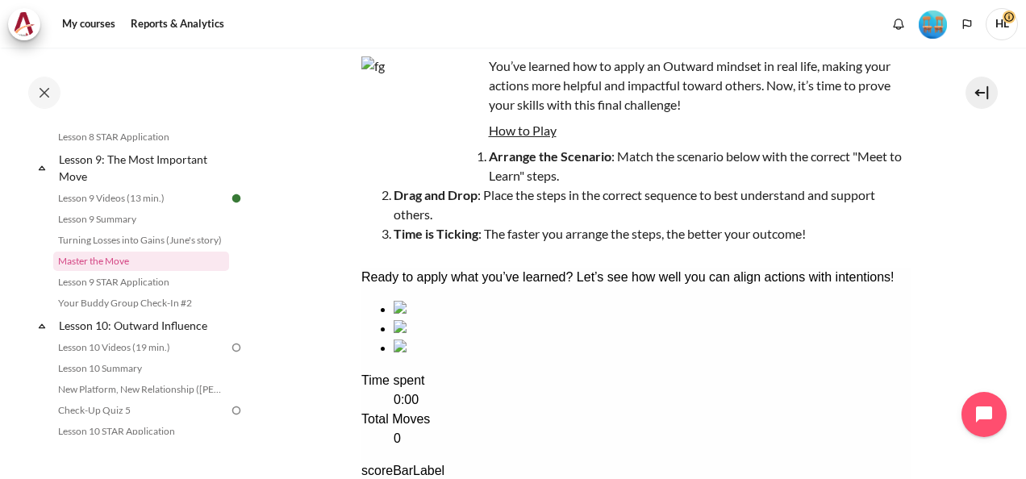
click at [958, 392] on section "My courses OPO VN B2 Lesson 9: The Most Important Move Master the Move Master t…" at bounding box center [636, 360] width 756 height 845
drag, startPoint x: 754, startPoint y: 363, endPoint x: 599, endPoint y: 361, distance: 155.7
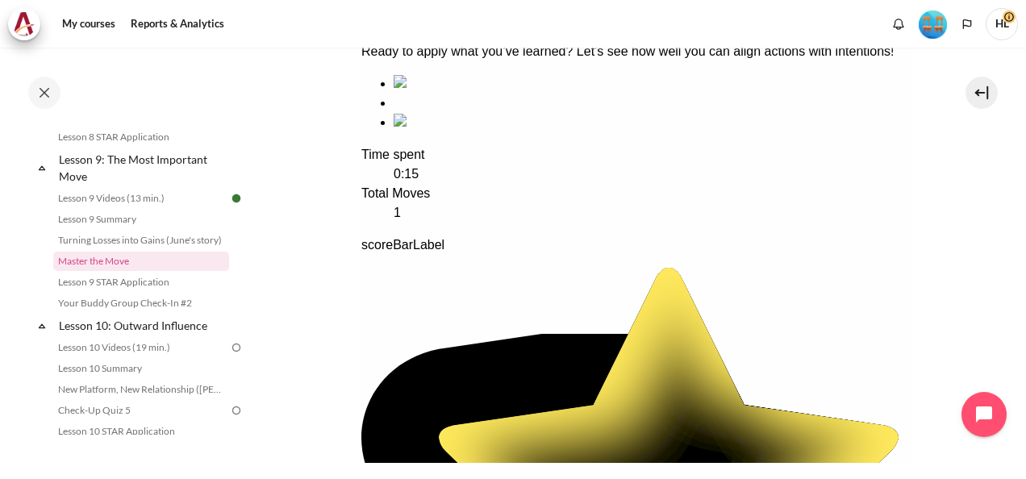
scroll to position [368, 0]
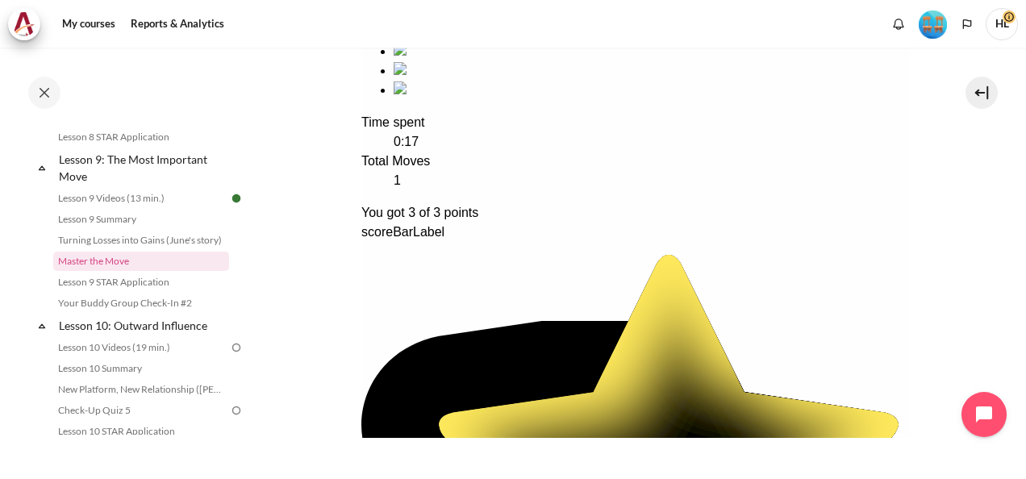
click at [418, 223] on div "You got 3 of 3 points" at bounding box center [636, 212] width 550 height 19
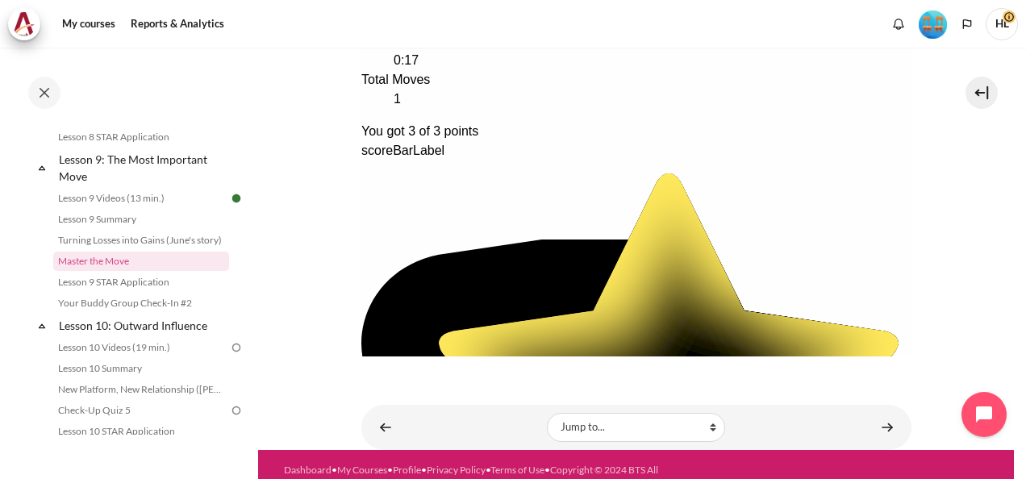
scroll to position [465, 0]
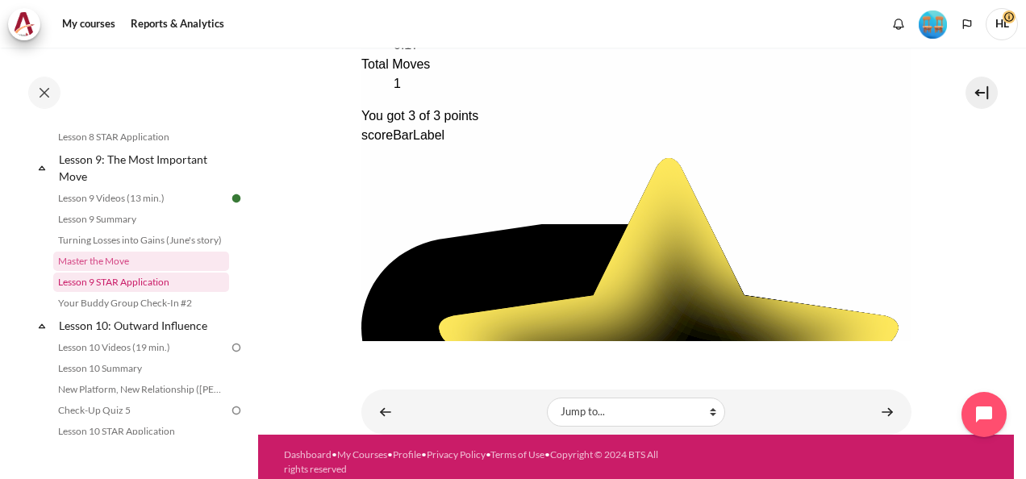
click at [131, 292] on link "Lesson 9 STAR Application" at bounding box center [141, 282] width 176 height 19
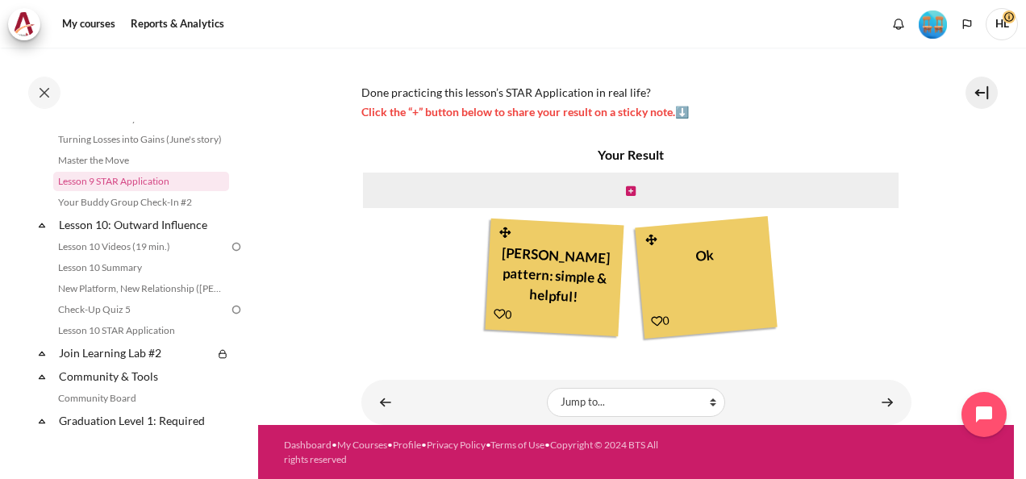
scroll to position [1452, 0]
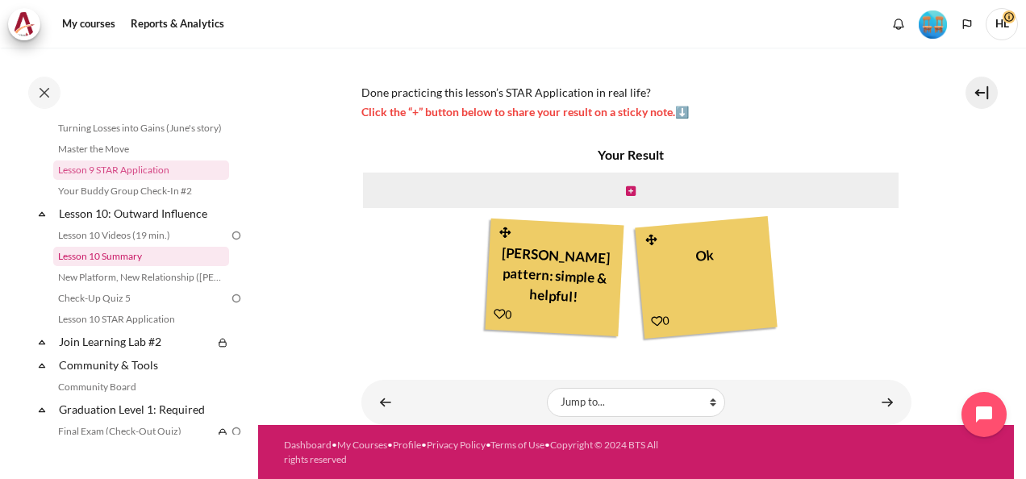
click at [119, 266] on link "Lesson 10 Summary" at bounding box center [141, 256] width 176 height 19
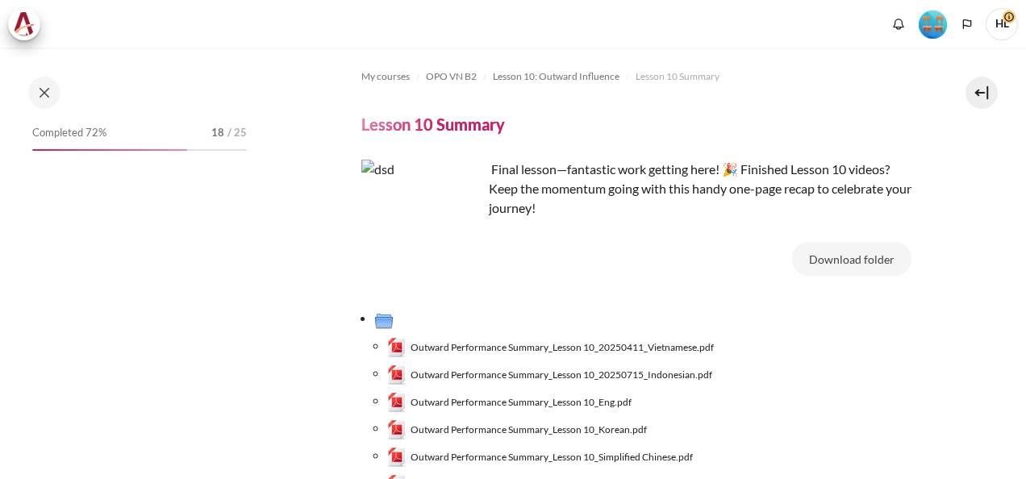
click at [675, 345] on span "Outward Performance Summary_Lesson 10_20250411_Vietnamese.pdf" at bounding box center [562, 347] width 303 height 15
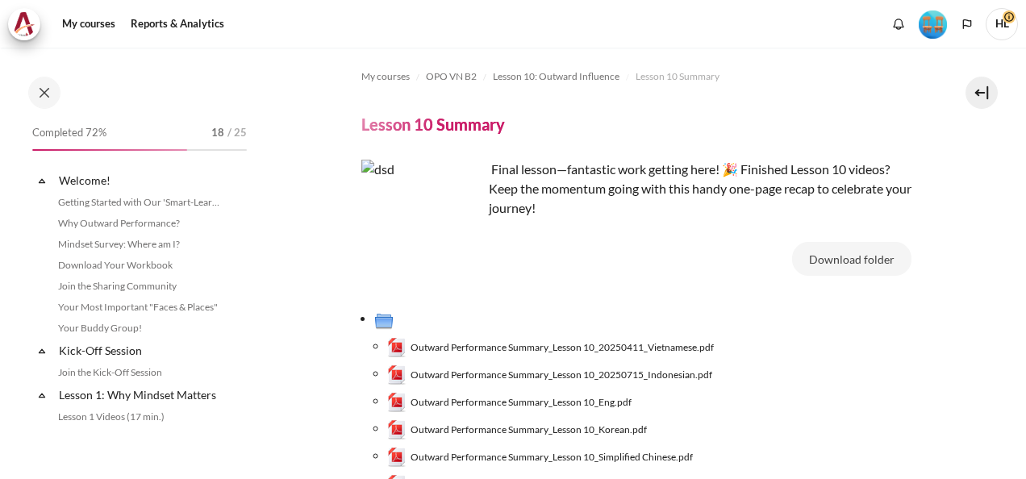
scroll to position [1447, 0]
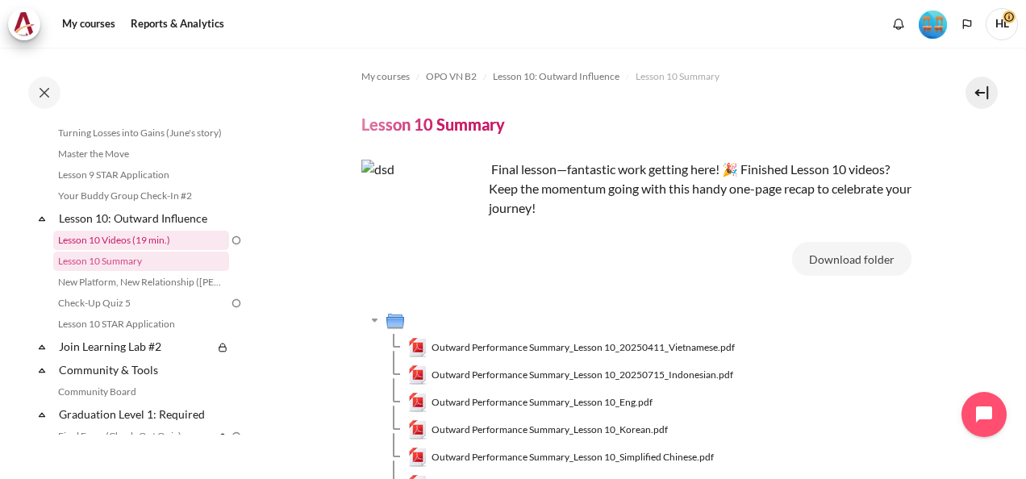
click at [140, 250] on link "Lesson 10 Videos (19 min.)" at bounding box center [141, 240] width 176 height 19
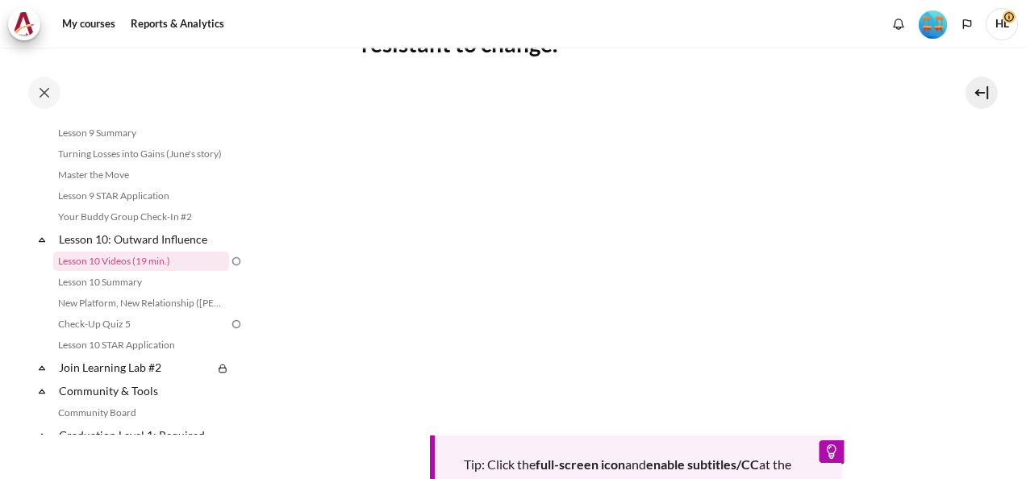
scroll to position [452, 0]
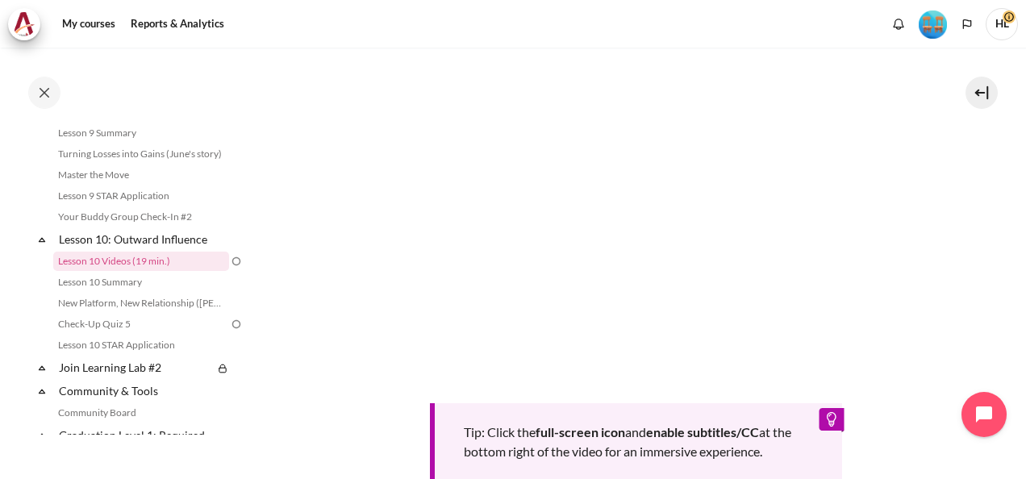
click at [957, 374] on section "My courses OPO VN B2 Lesson 10: Outward Influence Lesson 10 Videos (19 min.) Le…" at bounding box center [636, 147] width 756 height 1102
click at [322, 388] on section "My courses OPO VN B2 Lesson 10: Outward Influence Lesson 10 Videos (19 min.) Le…" at bounding box center [636, 147] width 756 height 1102
click at [928, 315] on section "My courses OPO VN B2 Lesson 10: Outward Influence Lesson 10 Videos (19 min.) Le…" at bounding box center [636, 147] width 756 height 1102
click at [647, 380] on div "Tip: Click the full-screen icon and enable subtitles/CC at the bottom right of …" at bounding box center [636, 271] width 550 height 431
click at [127, 292] on link "Lesson 10 Summary" at bounding box center [141, 282] width 176 height 19
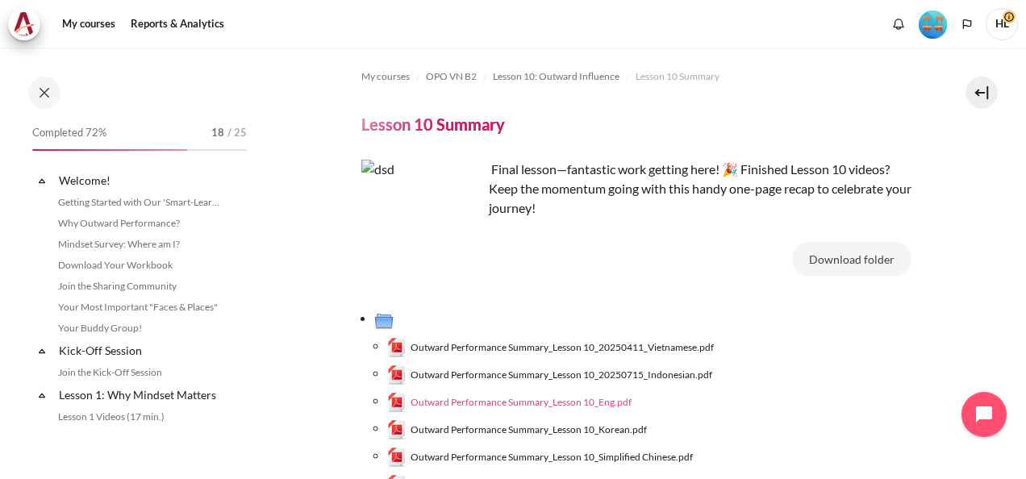
scroll to position [1447, 0]
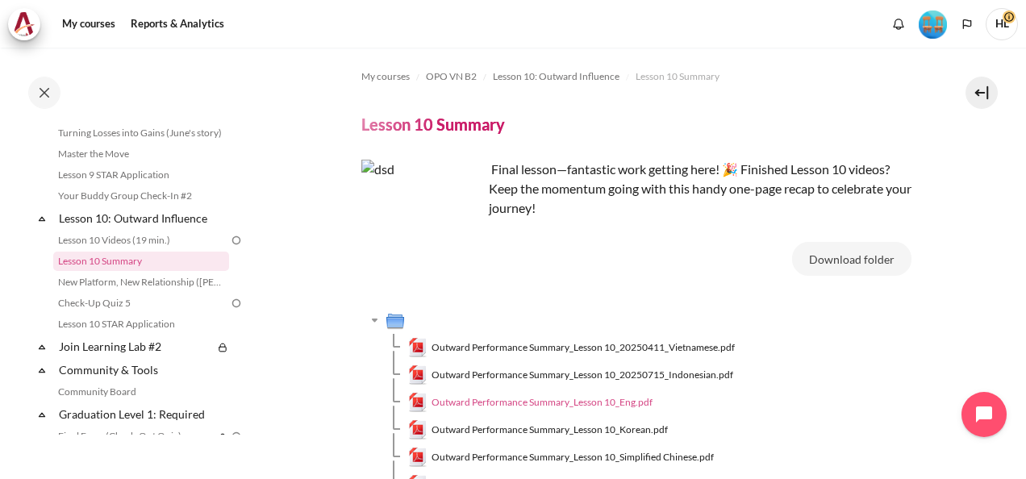
click at [607, 402] on span "Outward Performance Summary_Lesson 10_Eng.pdf" at bounding box center [542, 402] width 221 height 15
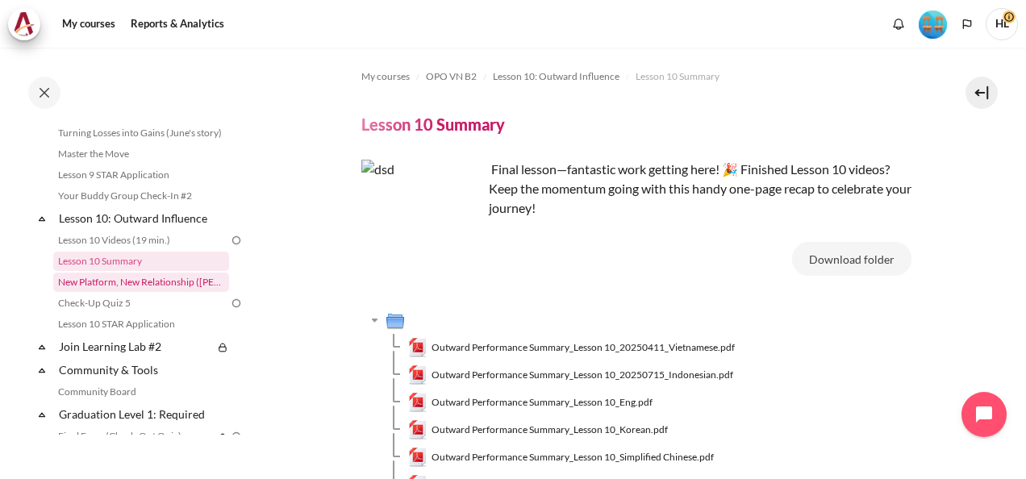
click at [167, 292] on link "New Platform, New Relationship ([PERSON_NAME]'s Story)" at bounding box center [141, 282] width 176 height 19
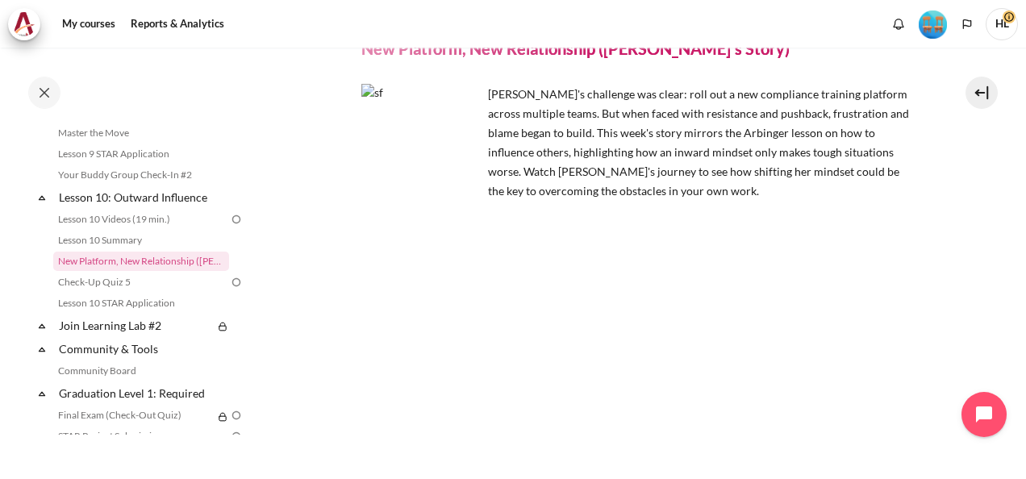
scroll to position [70, 0]
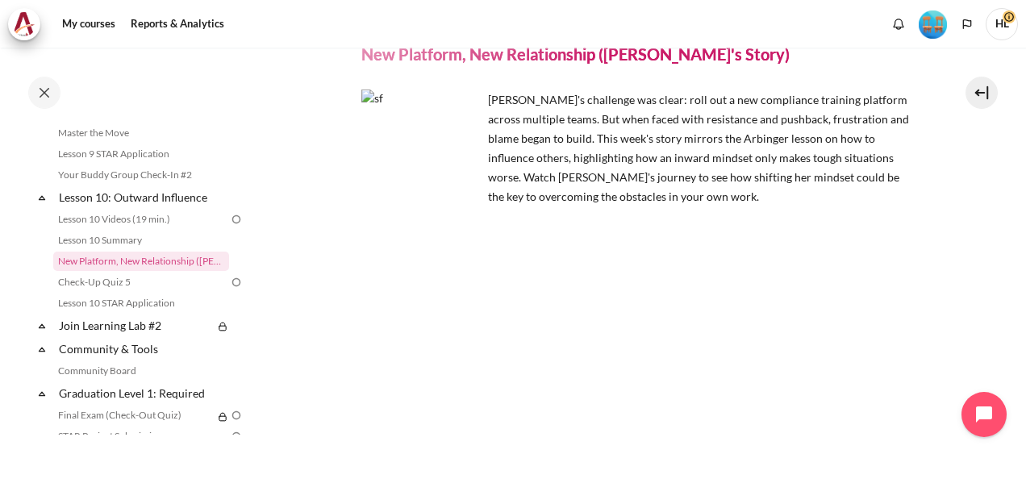
click at [1017, 466] on div "My courses OPO VN B2 Lesson 10: Outward Influence New Platform, New Relationshi…" at bounding box center [513, 264] width 1026 height 432
drag, startPoint x: 1017, startPoint y: 466, endPoint x: 945, endPoint y: 313, distance: 169.3
click at [945, 313] on section "My courses OPO VN B2 Lesson 10: Outward Influence New Platform, New Relationshi…" at bounding box center [636, 298] width 756 height 642
click at [308, 332] on section "My courses OPO VN B2 Lesson 10: Outward Influence New Platform, New Relationshi…" at bounding box center [636, 298] width 756 height 642
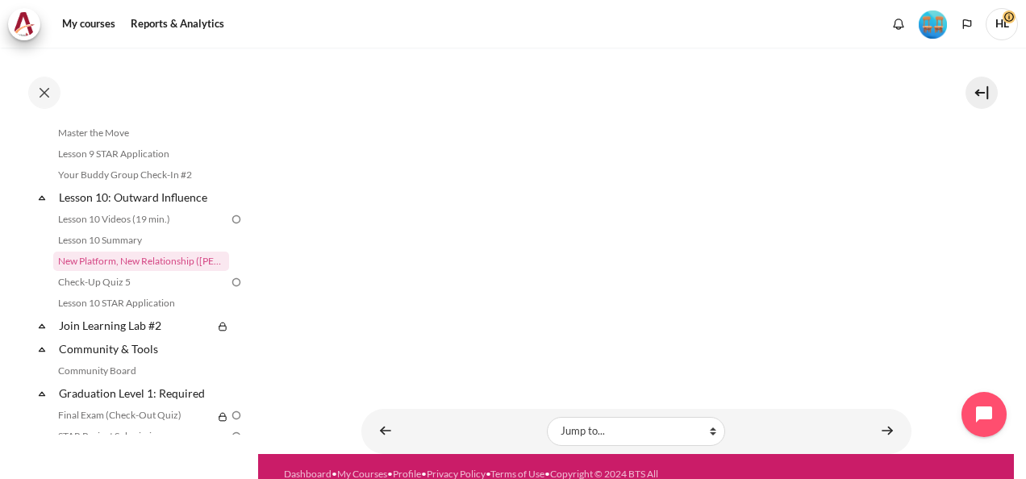
scroll to position [234, 0]
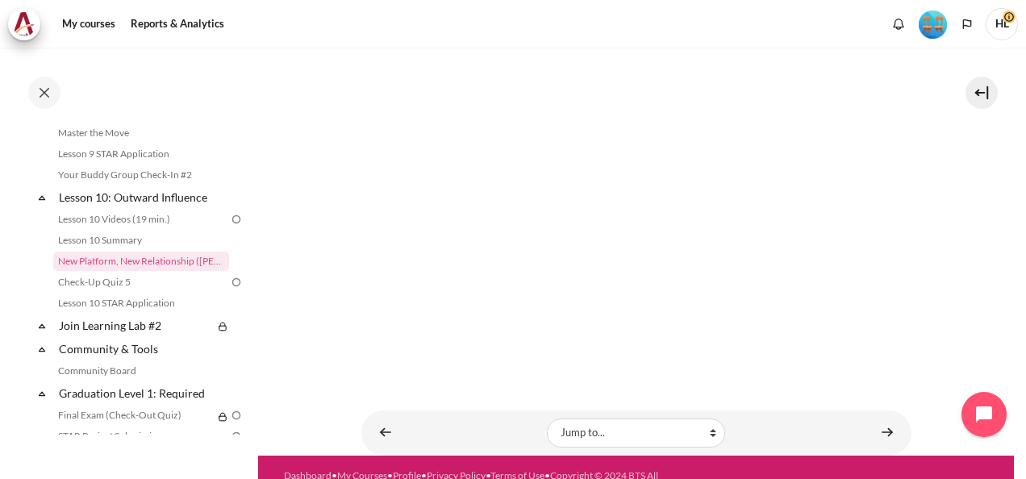
click at [480, 389] on div "My courses OPO VN B2 Lesson 10: Outward Influence New Platform, New Relationshi…" at bounding box center [636, 135] width 550 height 642
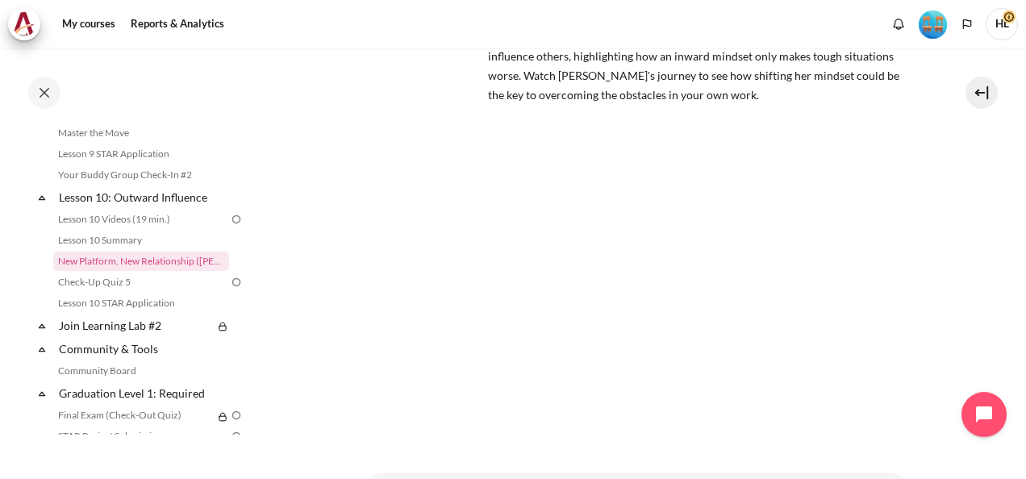
scroll to position [169, 0]
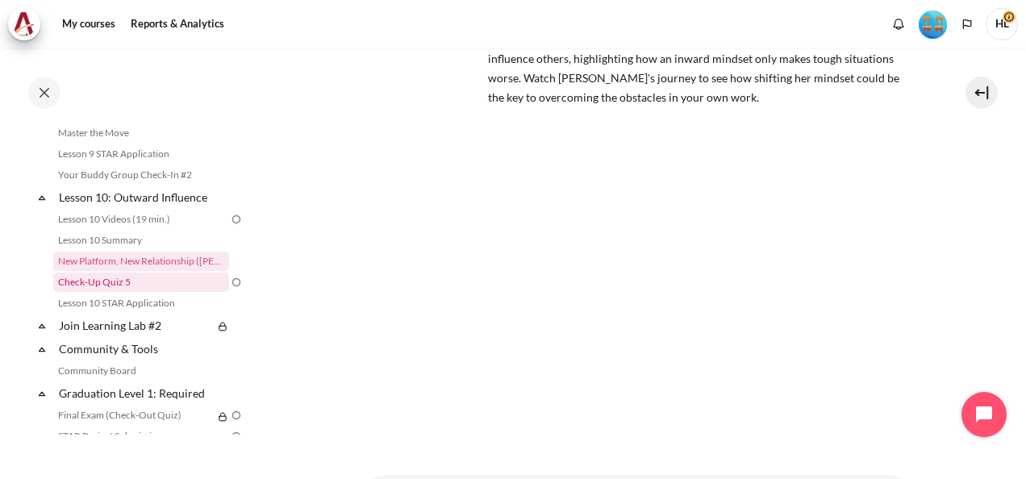
click at [126, 292] on link "Check-Up Quiz 5" at bounding box center [141, 282] width 176 height 19
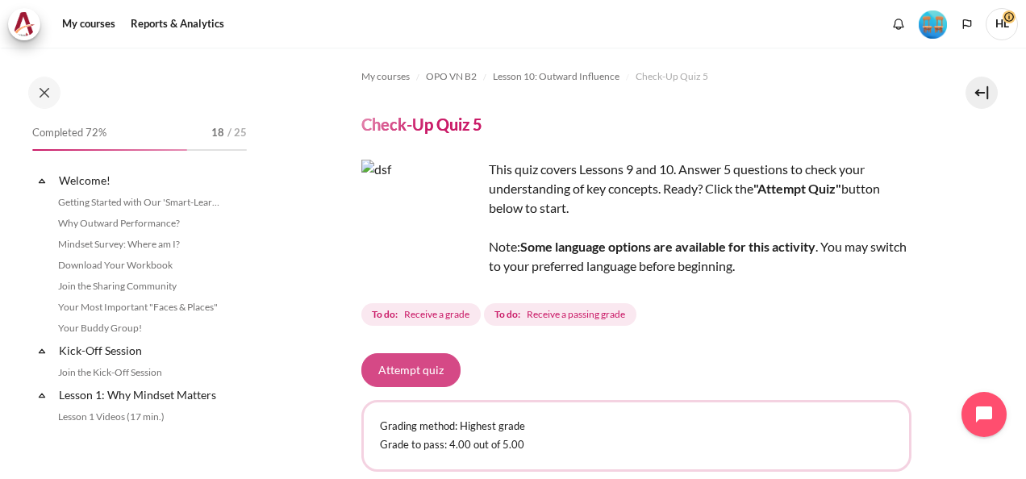
scroll to position [1489, 0]
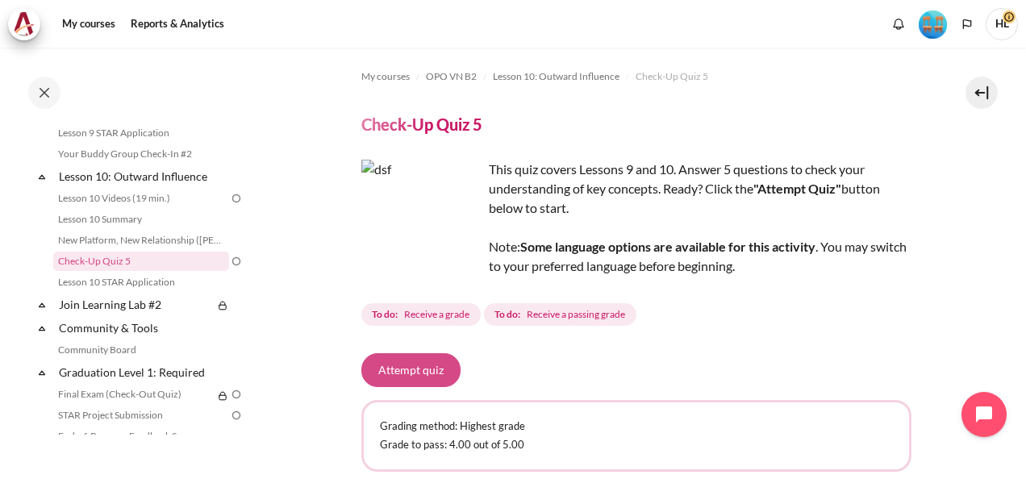
click at [424, 358] on button "Attempt quiz" at bounding box center [410, 370] width 99 height 34
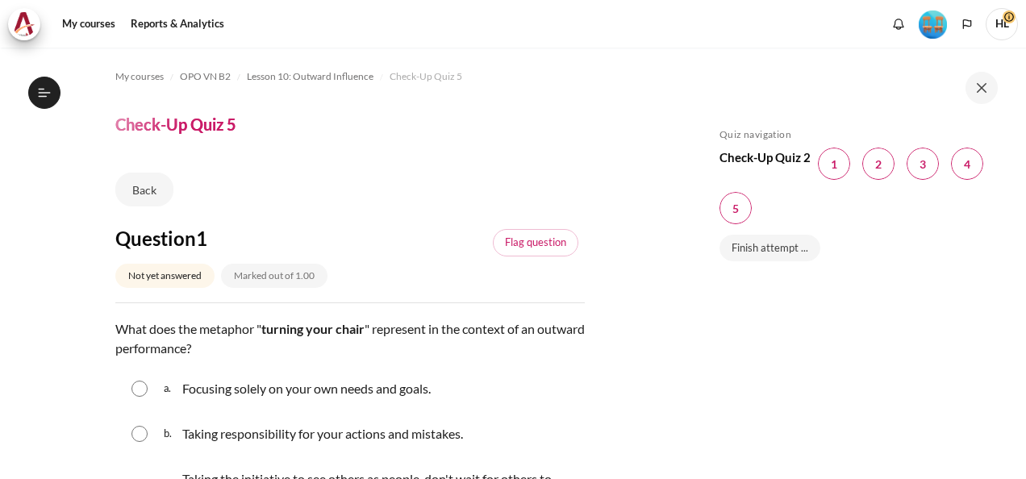
scroll to position [1489, 0]
click at [901, 356] on div "Skip Quiz navigation Quiz navigation Check-Up Quiz 2 Question 1 This page Quest…" at bounding box center [855, 275] width 287 height 294
click at [771, 402] on div "Skip Quiz navigation Quiz navigation Check-Up Quiz 2 Question 1 This page Quest…" at bounding box center [855, 275] width 287 height 294
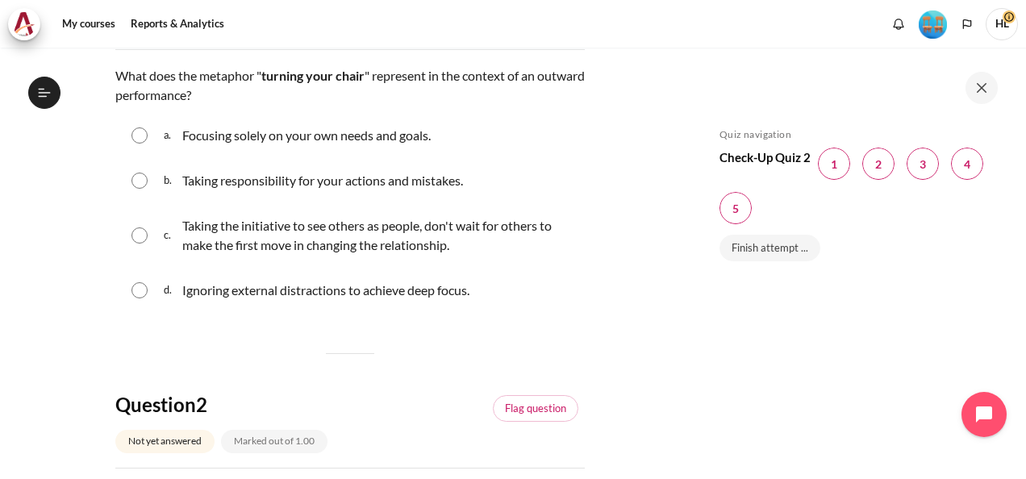
scroll to position [258, 0]
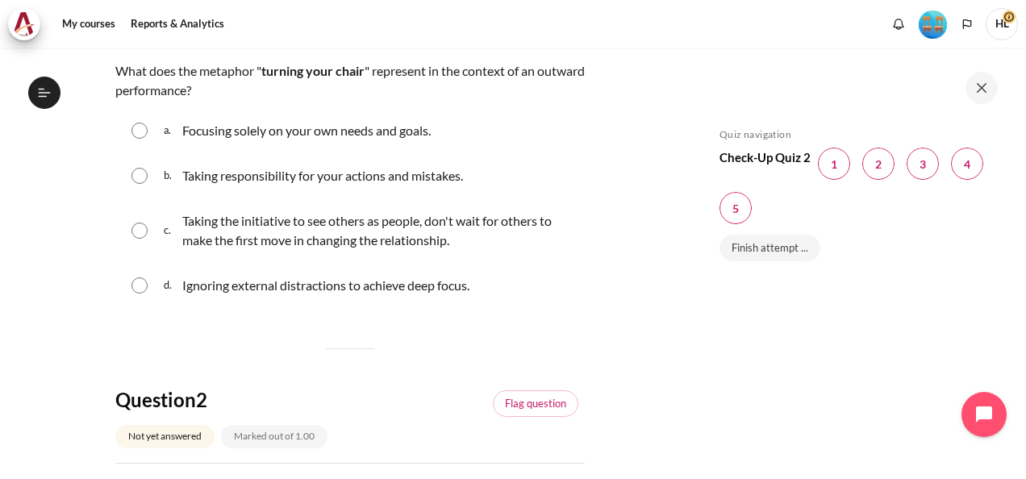
click at [138, 227] on input "Content" at bounding box center [139, 231] width 16 height 16
radio input "true"
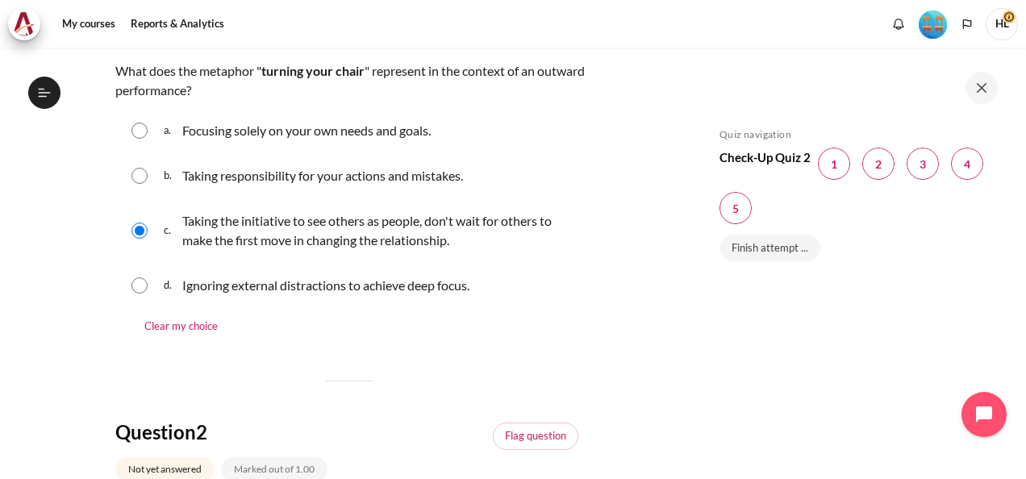
click at [719, 373] on div "Skip Quiz navigation Quiz navigation Check-Up Quiz 2 Question 1 This page Quest…" at bounding box center [855, 275] width 287 height 294
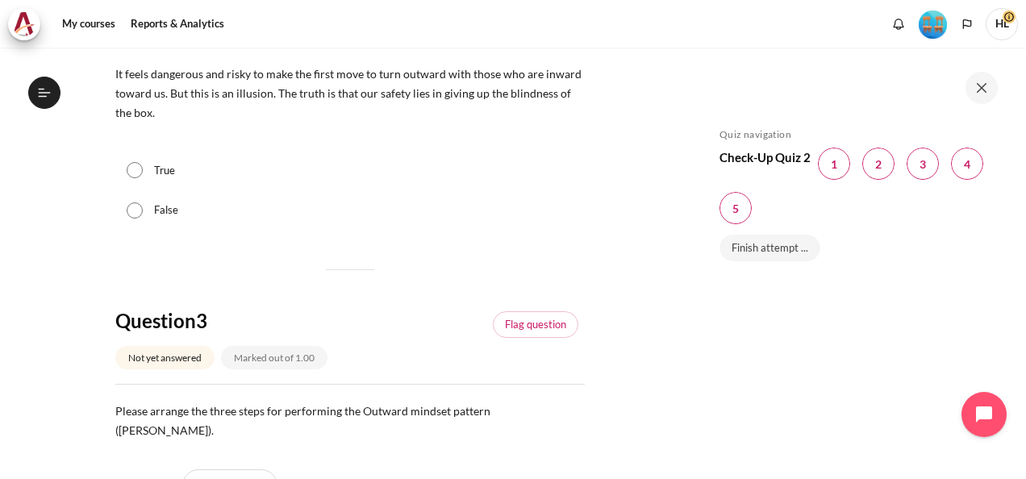
scroll to position [710, 0]
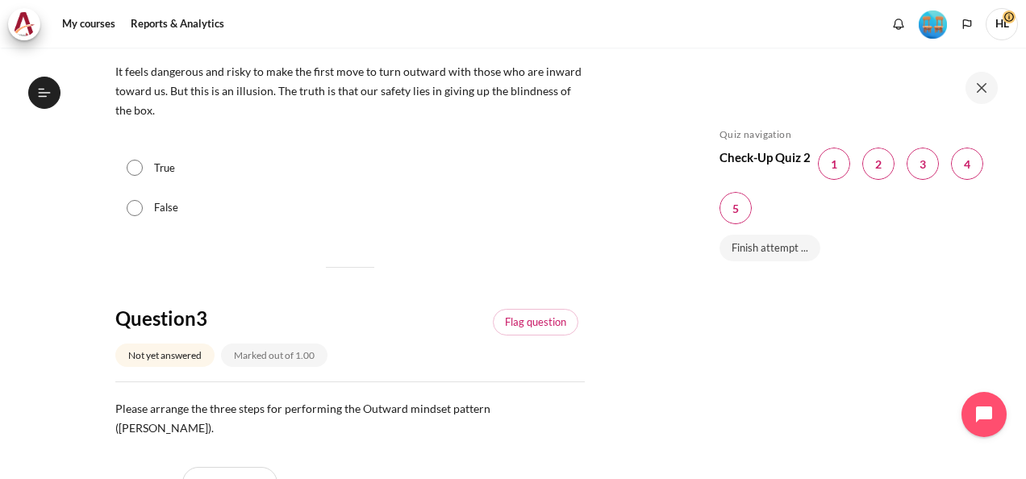
click at [132, 208] on input "False" at bounding box center [135, 208] width 16 height 16
radio input "true"
click at [742, 337] on div "Skip Quiz navigation Quiz navigation Check-Up Quiz 2 Question 1 This page Quest…" at bounding box center [855, 275] width 287 height 294
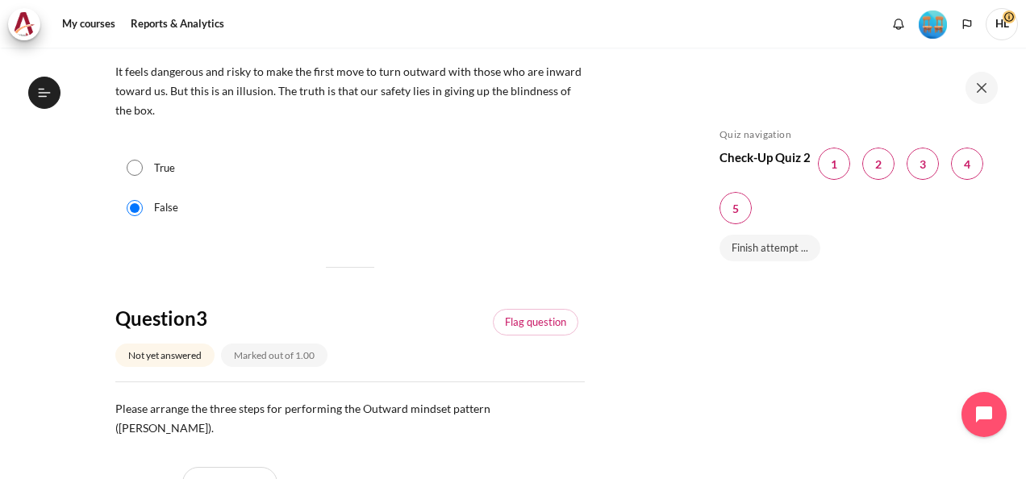
drag, startPoint x: 742, startPoint y: 337, endPoint x: 707, endPoint y: 394, distance: 66.7
click at [707, 394] on div "Skip Quiz navigation Quiz navigation Check-Up Quiz 2 Question 1 This page Quest…" at bounding box center [856, 263] width 339 height 431
click at [792, 88] on div at bounding box center [857, 88] width 290 height 32
click at [849, 390] on div "Skip Quiz navigation Quiz navigation Check-Up Quiz 2 Question 1 This page Quest…" at bounding box center [855, 275] width 287 height 294
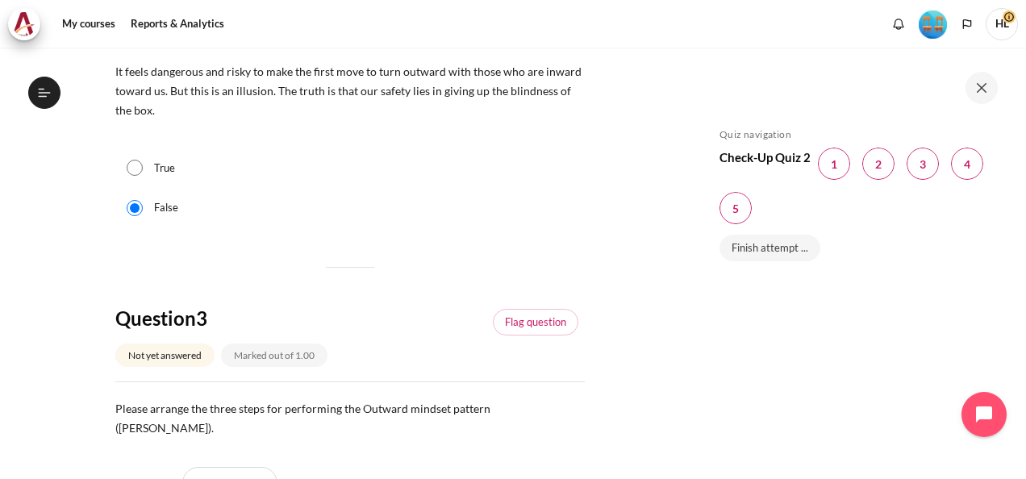
drag, startPoint x: 849, startPoint y: 390, endPoint x: 719, endPoint y: 365, distance: 132.4
click at [719, 365] on div "Skip Quiz navigation Quiz navigation Check-Up Quiz 2 Question 1 This page Quest…" at bounding box center [855, 275] width 287 height 294
click at [657, 153] on section "My courses OPO VN B2 Lesson 10: Outward Influence Check-Up Quiz 5 Check-Up Quiz…" at bounding box center [349, 349] width 675 height 2022
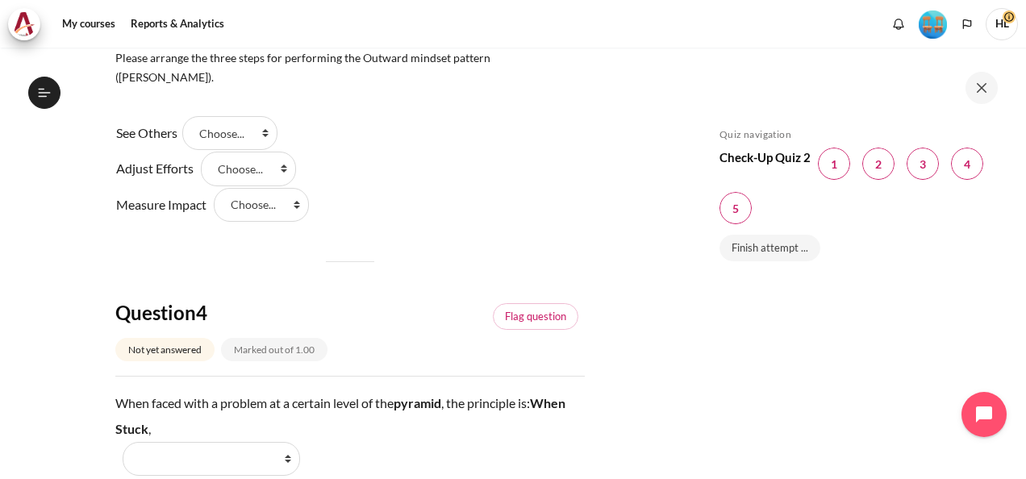
scroll to position [1065, 0]
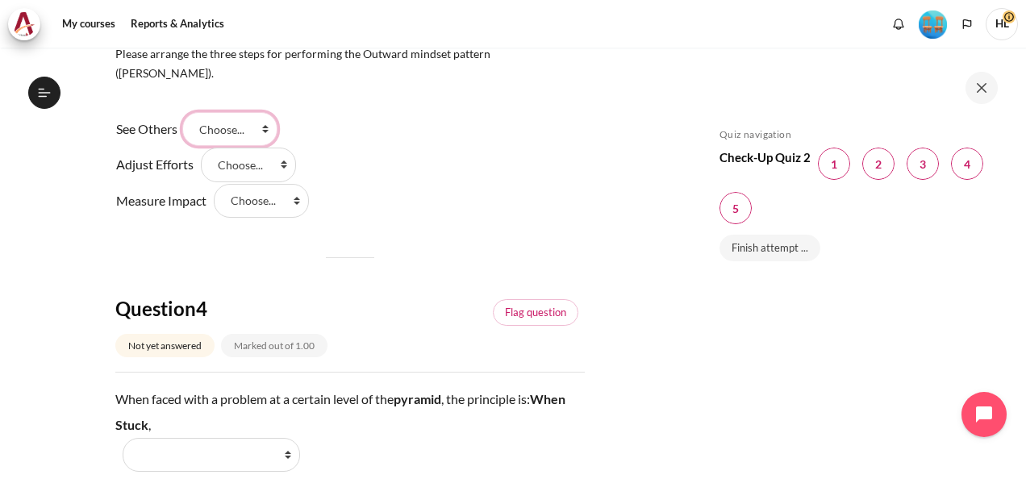
click at [269, 112] on select "Choose... Step 1 Step 2 Step 3" at bounding box center [229, 129] width 95 height 34
select select "1"
click at [188, 112] on select "Choose... Step 1 Step 2 Step 3" at bounding box center [229, 129] width 95 height 34
click at [279, 148] on select "Choose... Step 1 Step 2 Step 3" at bounding box center [248, 165] width 95 height 34
select select "2"
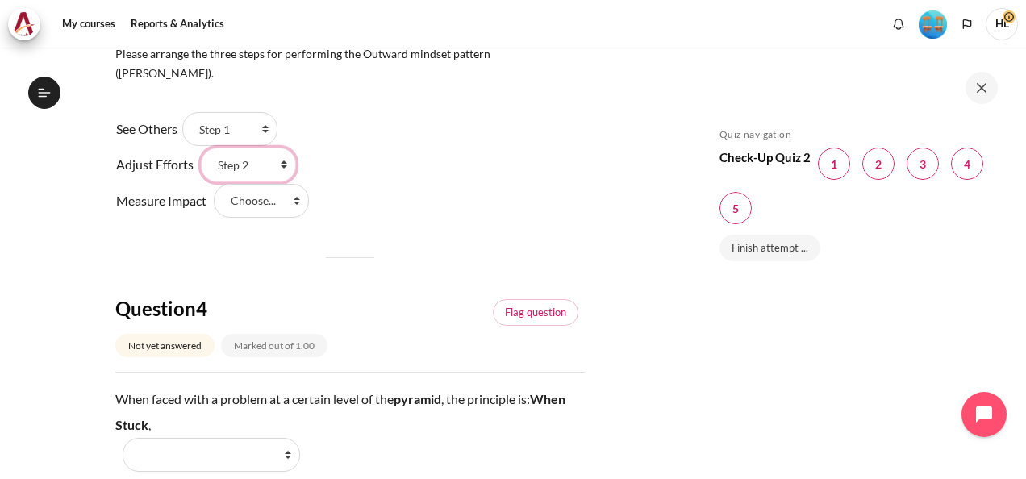
click at [201, 148] on select "Choose... Step 1 Step 2 Step 3" at bounding box center [248, 165] width 95 height 34
click at [297, 184] on select "Choose... Step 1 Step 2 Step 3" at bounding box center [261, 201] width 95 height 34
select select "3"
click at [214, 184] on select "Choose... Step 1 Step 2 Step 3" at bounding box center [261, 201] width 95 height 34
click at [686, 305] on div "My courses OPO VN B2 Lesson 10: Outward Influence Check-Up Quiz 5 Check-Up Quiz…" at bounding box center [513, 264] width 1026 height 432
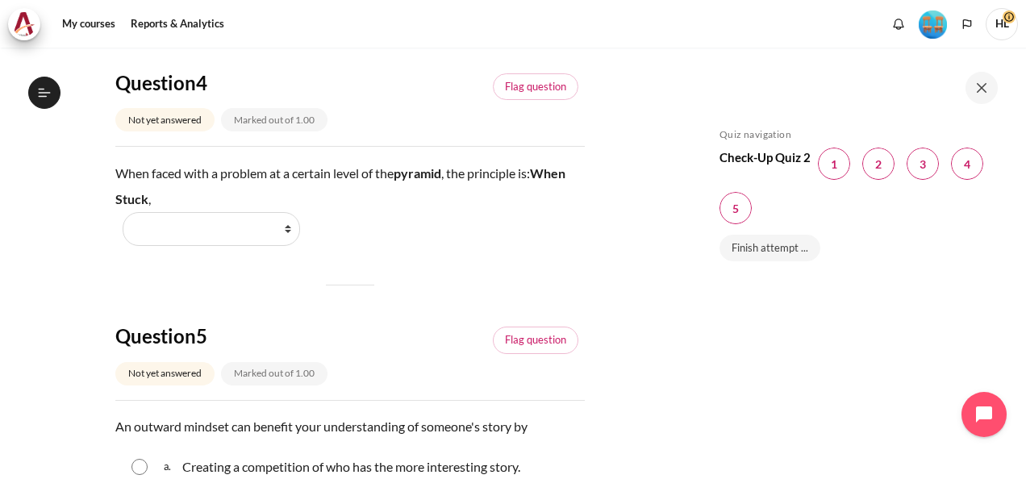
scroll to position [1323, 0]
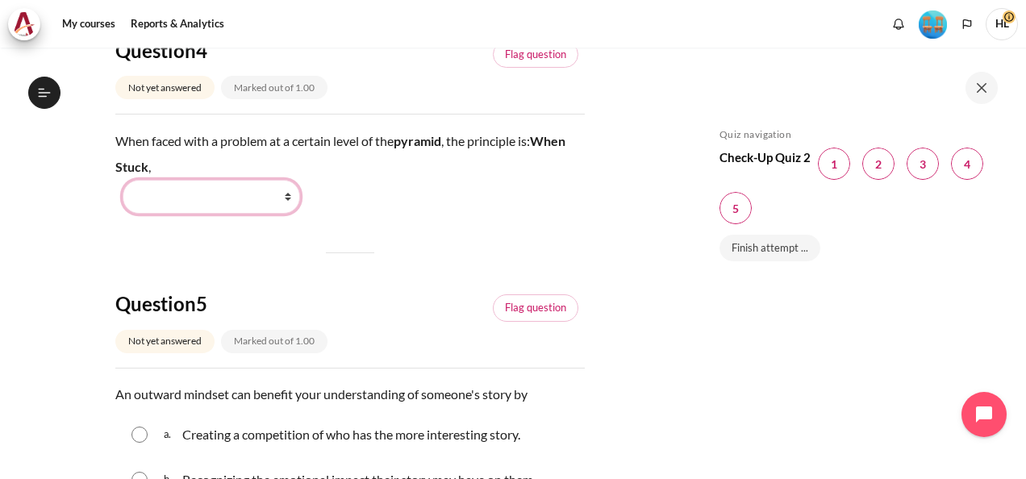
click at [288, 180] on select "Work Harder Go Higher Go Lower Stay Put" at bounding box center [211, 197] width 177 height 34
select select "3"
click at [123, 180] on select "Work Harder Go Higher Go Lower Stay Put" at bounding box center [211, 197] width 177 height 34
click at [736, 342] on div "Skip Quiz navigation Quiz navigation Check-Up Quiz 2 Question 1 This page Quest…" at bounding box center [855, 275] width 287 height 294
click at [679, 182] on div "My courses OPO VN B2 Lesson 10: Outward Influence Check-Up Quiz 5 Check-Up Quiz…" at bounding box center [513, 264] width 1026 height 432
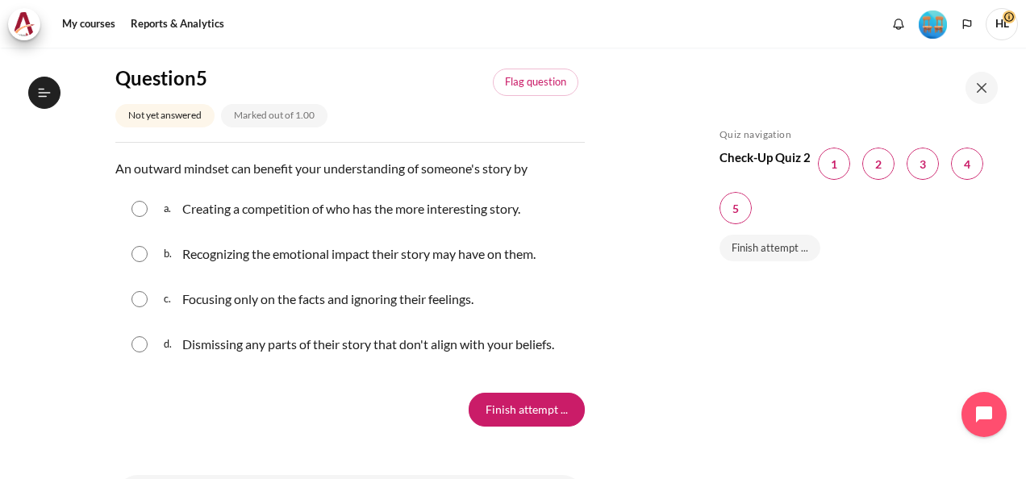
scroll to position [1581, 0]
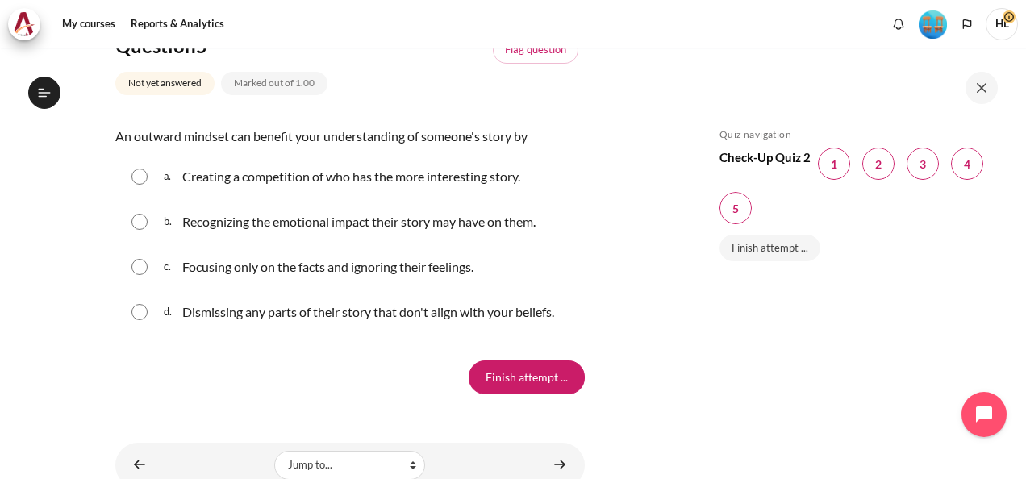
click at [136, 214] on input "Content" at bounding box center [139, 222] width 16 height 16
radio input "true"
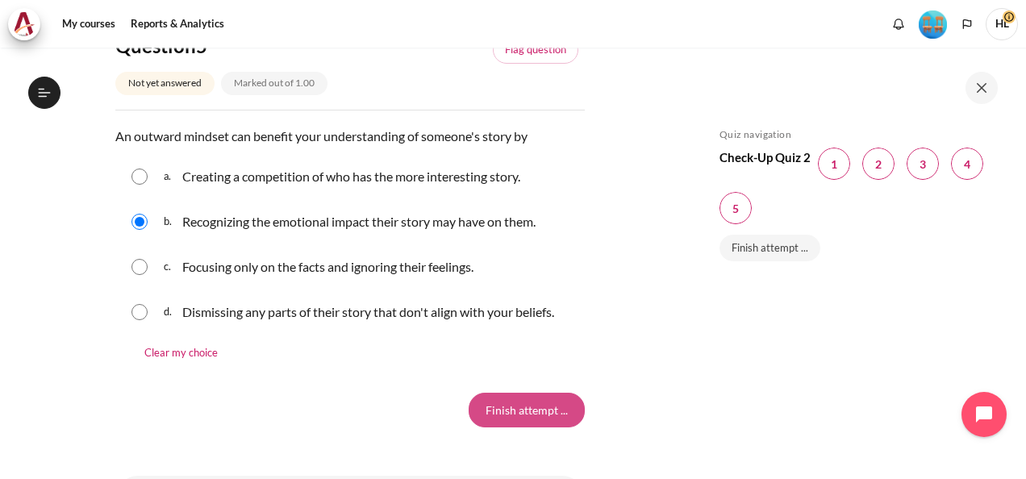
click at [502, 393] on input "Finish attempt ..." at bounding box center [527, 410] width 116 height 34
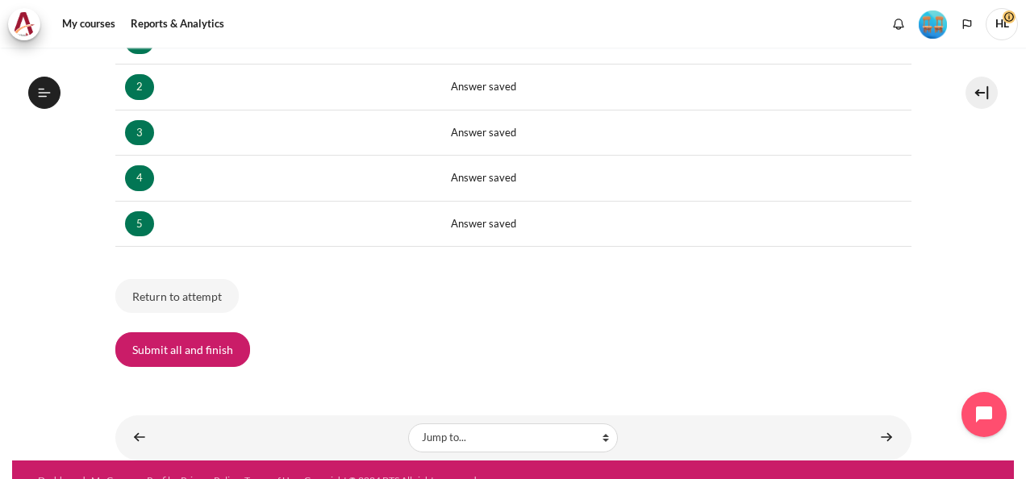
scroll to position [382, 0]
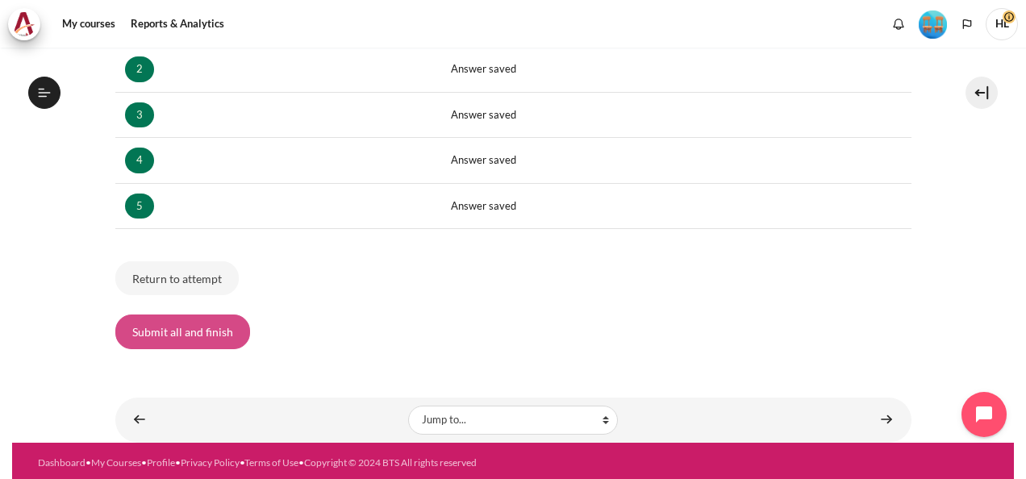
click at [213, 327] on button "Submit all and finish" at bounding box center [182, 332] width 135 height 34
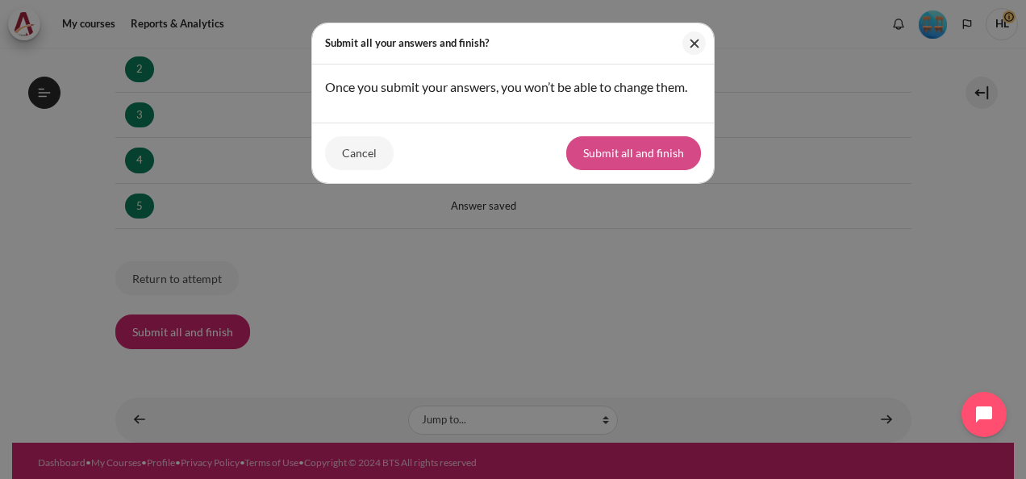
click at [662, 145] on button "Submit all and finish" at bounding box center [633, 153] width 135 height 34
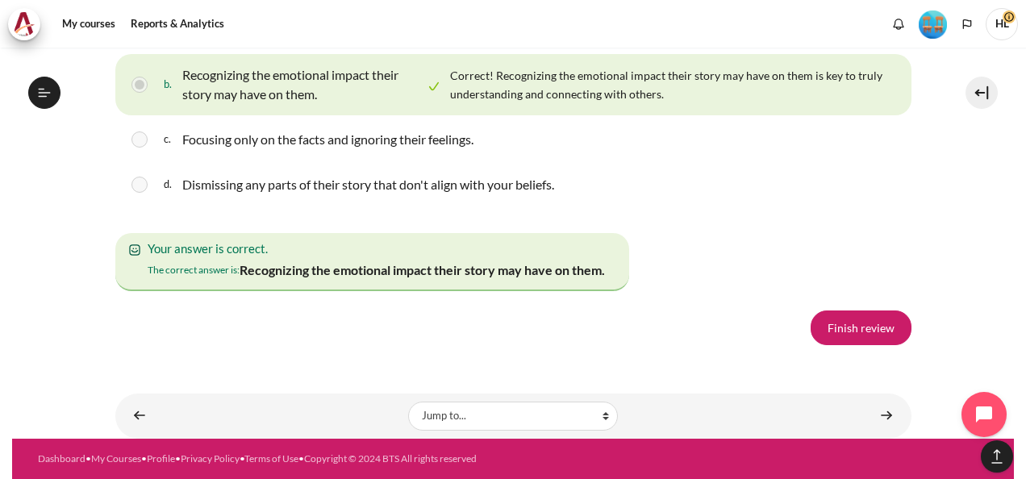
scroll to position [2999, 0]
click at [868, 318] on link "Finish review" at bounding box center [861, 328] width 101 height 34
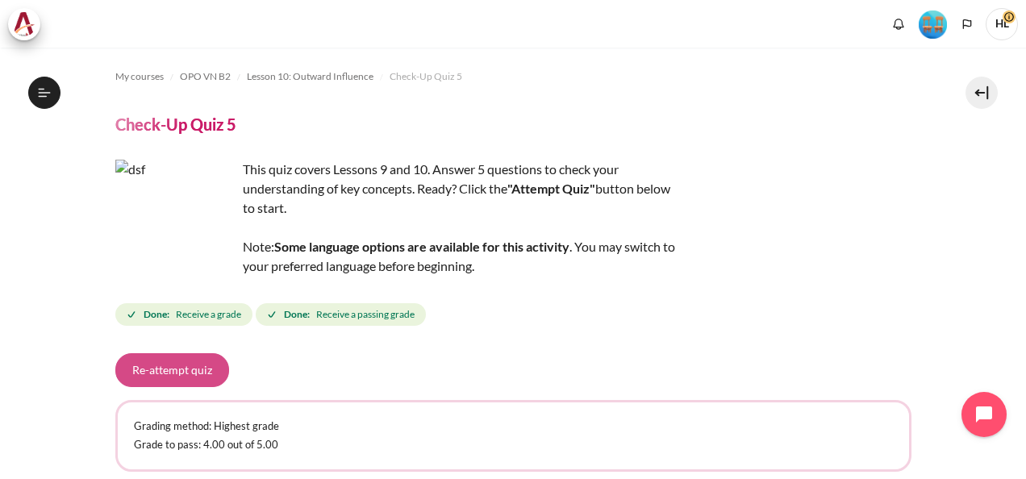
click at [198, 360] on button "Re-attempt quiz" at bounding box center [172, 370] width 114 height 34
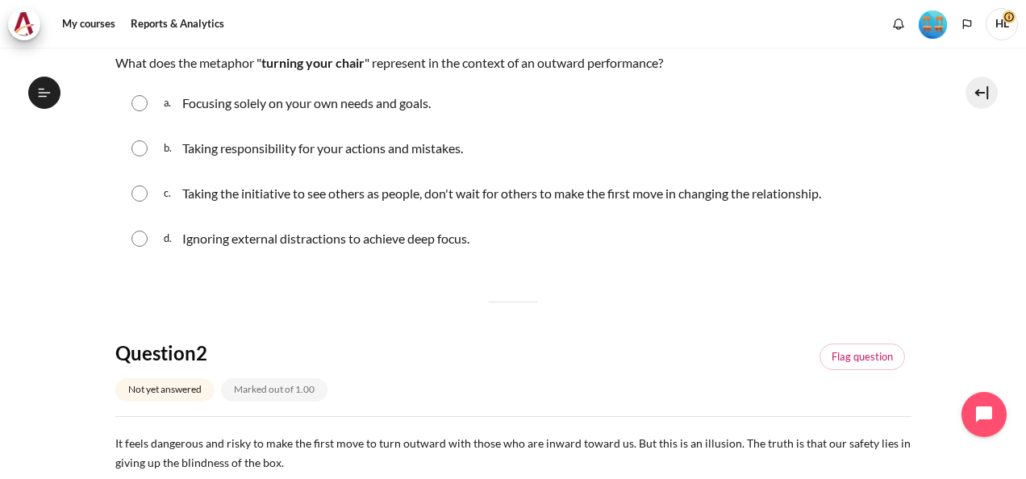
scroll to position [290, 0]
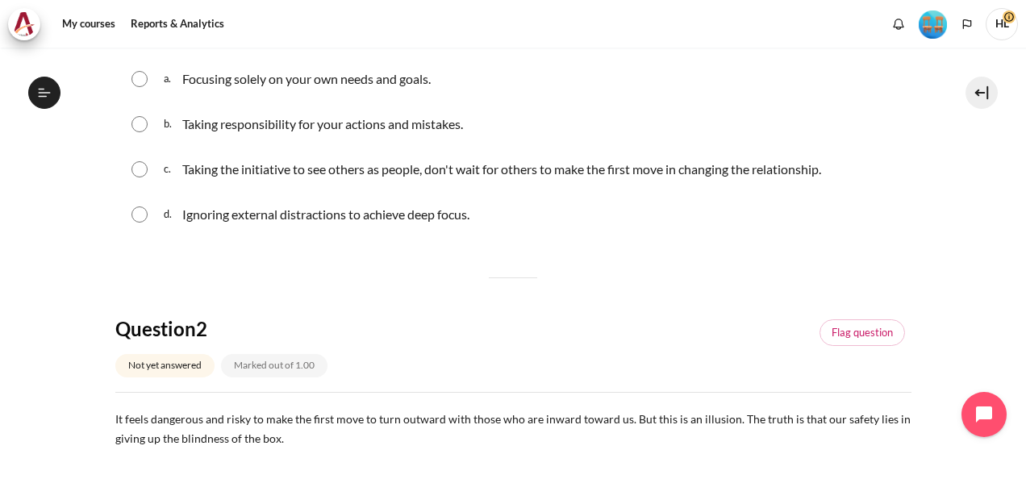
click at [140, 169] on input "Content" at bounding box center [139, 169] width 16 height 16
radio input "true"
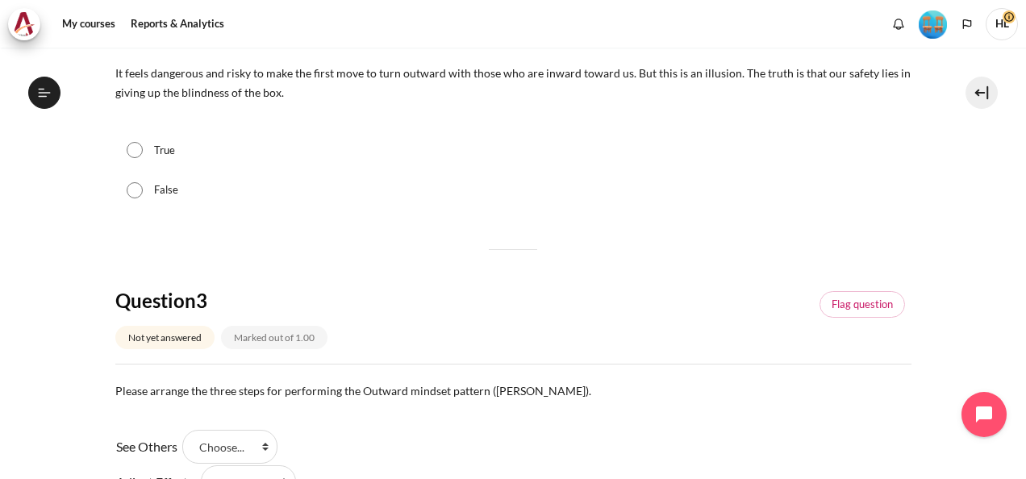
scroll to position [645, 0]
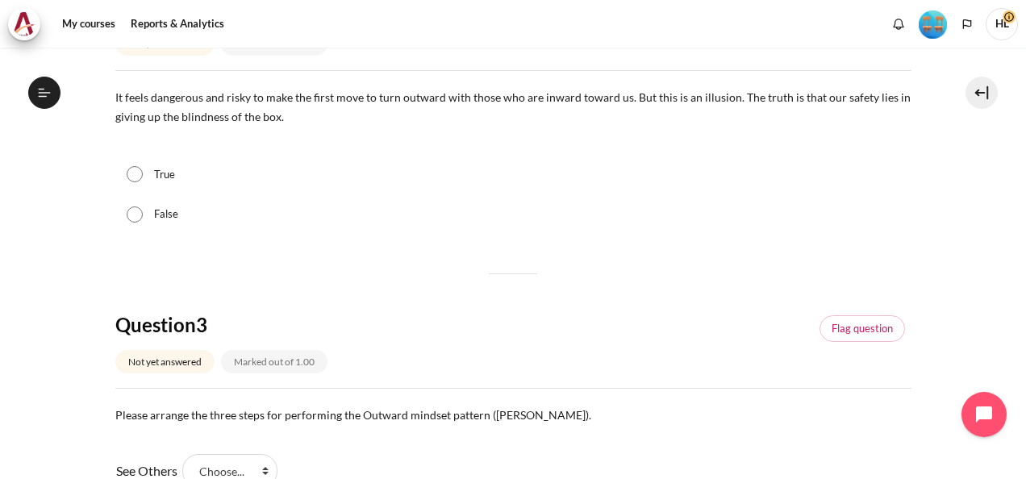
click at [134, 172] on input "True" at bounding box center [135, 174] width 16 height 16
radio input "true"
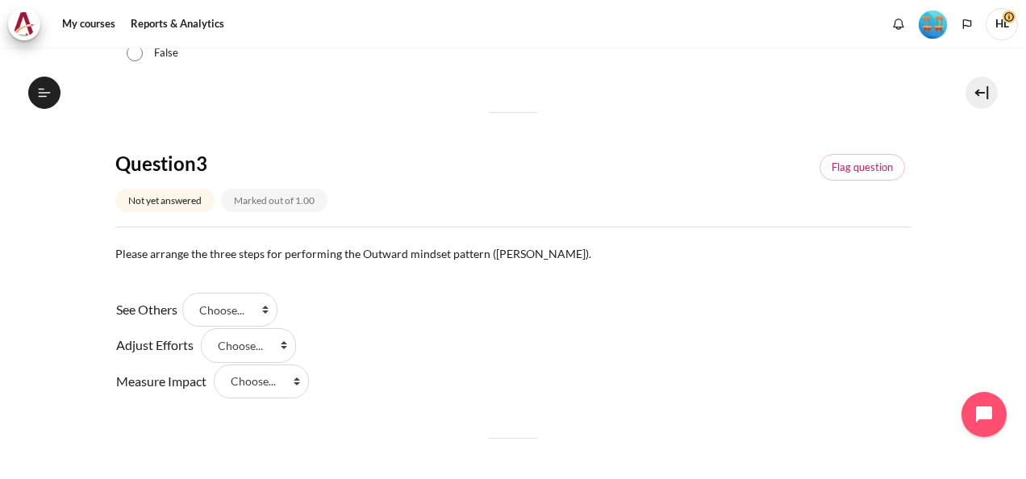
scroll to position [839, 0]
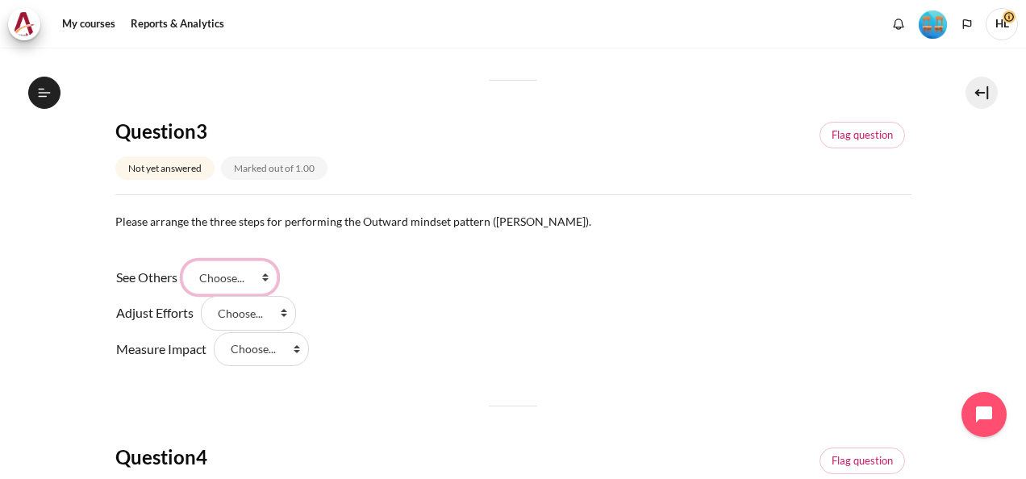
click at [273, 273] on select "Choose... Step 3 Step 1 Step 2" at bounding box center [229, 278] width 95 height 34
select select "2"
click at [188, 261] on select "Choose... Step 3 Step 1 Step 2" at bounding box center [229, 278] width 95 height 34
click at [282, 315] on select "Choose... Step 3 Step 1 Step 2" at bounding box center [248, 313] width 95 height 34
select select "3"
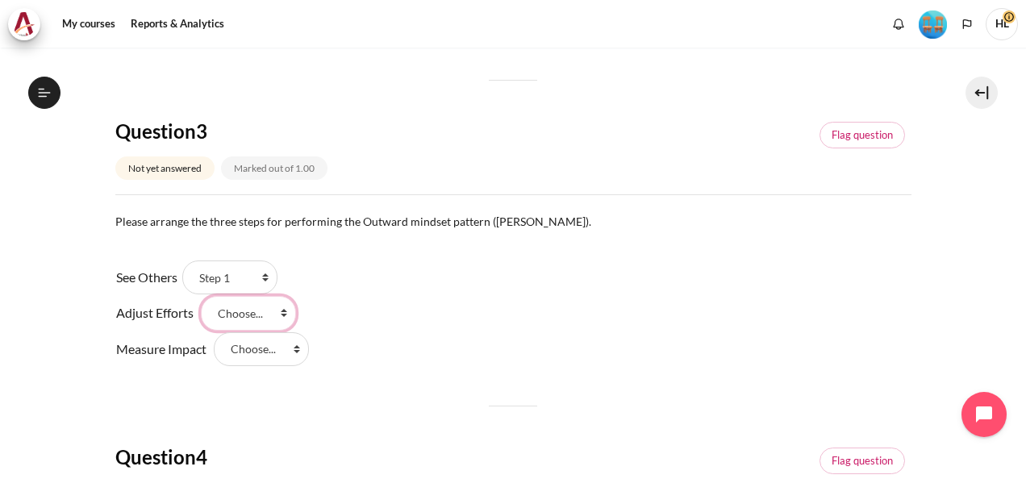
click at [201, 296] on select "Choose... Step 3 Step 1 Step 2" at bounding box center [248, 313] width 95 height 34
click at [295, 350] on select "Choose... Step 3 Step 1 Step 2" at bounding box center [261, 349] width 95 height 34
select select "1"
click at [214, 332] on select "Choose... Step 3 Step 1 Step 2" at bounding box center [261, 349] width 95 height 34
click at [815, 394] on div "Question 1 Not yet answered Marked out of 1.00 Flag question Question text What…" at bounding box center [513, 210] width 796 height 1647
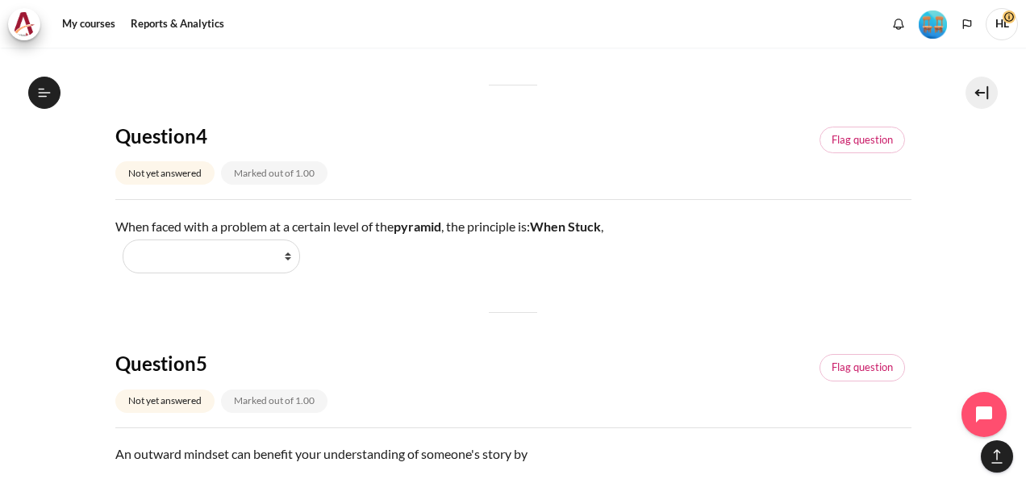
scroll to position [1226, 0]
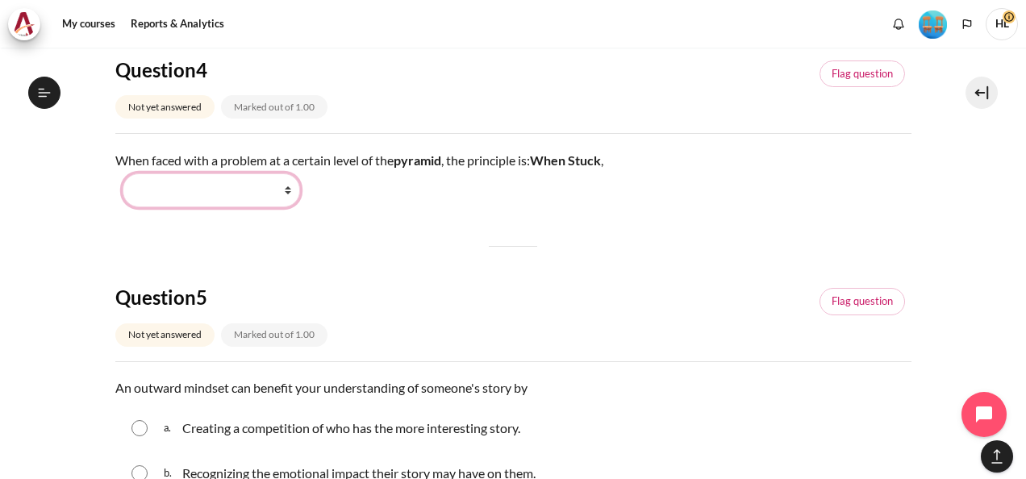
click at [287, 194] on select "Work Harder Go Higher Go Lower Stay Put" at bounding box center [211, 190] width 177 height 34
select select "3"
click at [123, 173] on select "Work Harder Go Higher Go Lower Stay Put" at bounding box center [211, 190] width 177 height 34
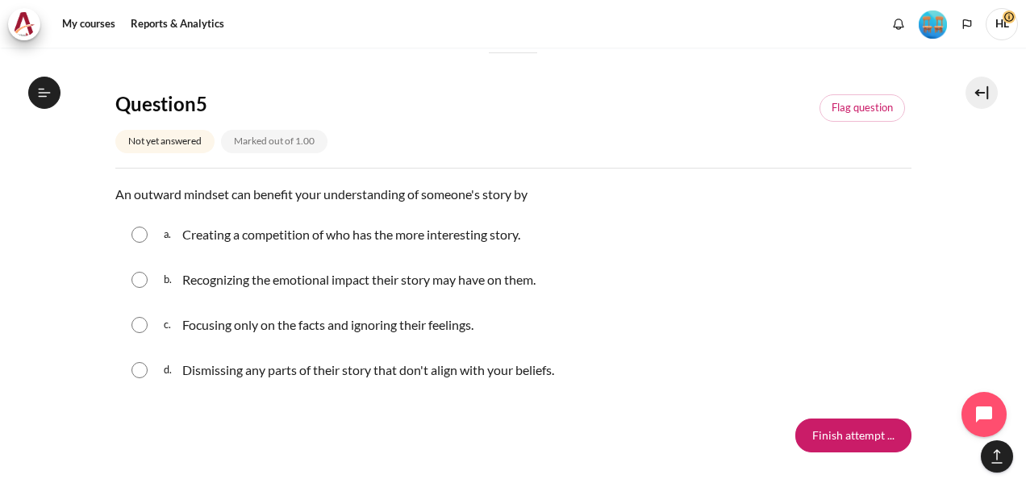
scroll to position [1452, 0]
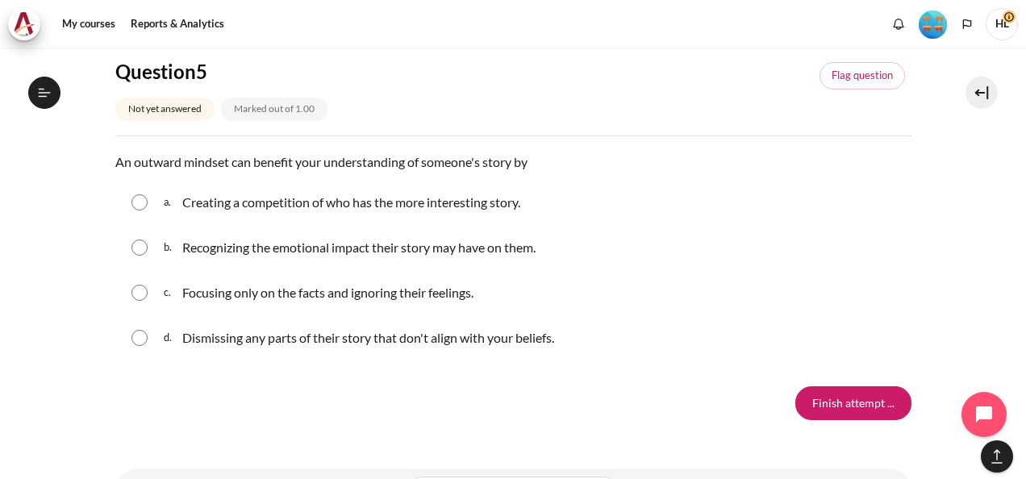
click at [140, 248] on input "Content" at bounding box center [139, 248] width 16 height 16
radio input "true"
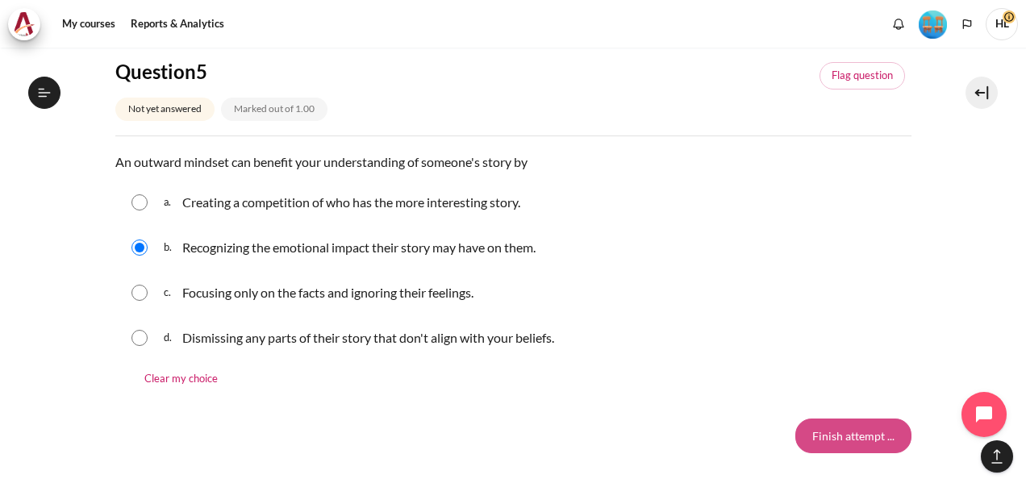
click at [867, 444] on input "Finish attempt ..." at bounding box center [853, 436] width 116 height 34
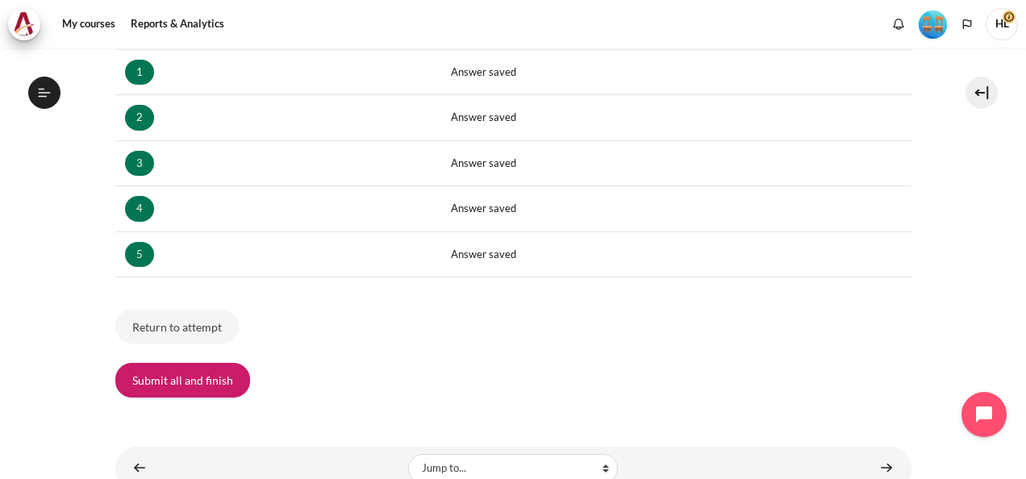
scroll to position [382, 0]
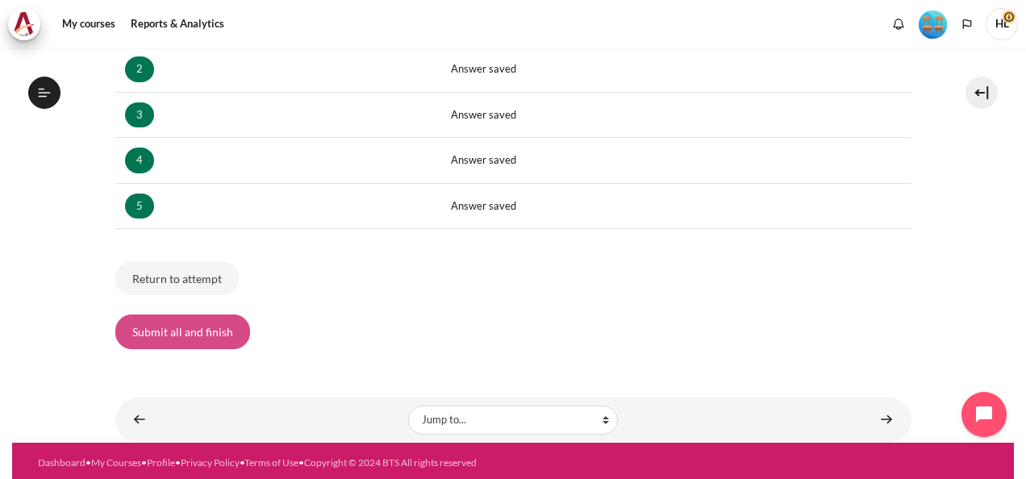
click at [206, 335] on button "Submit all and finish" at bounding box center [182, 332] width 135 height 34
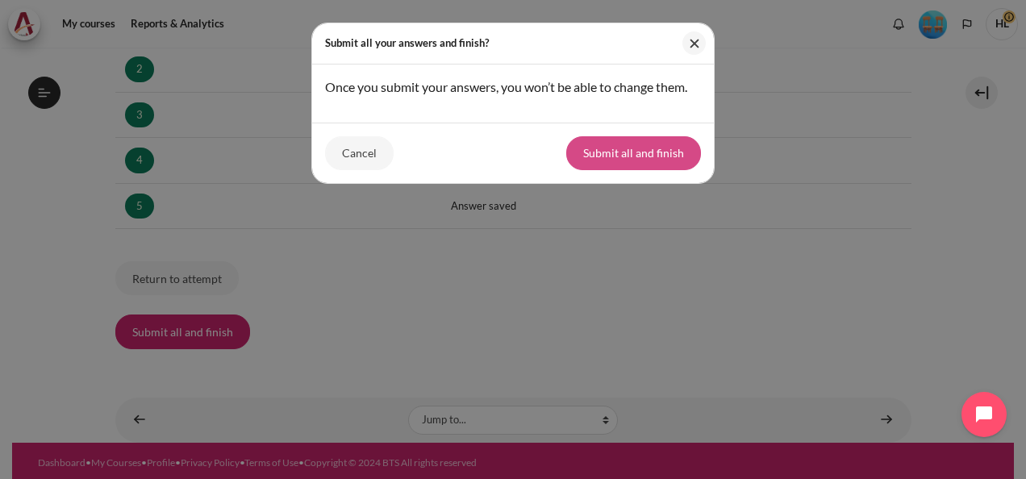
click at [641, 149] on button "Submit all and finish" at bounding box center [633, 153] width 135 height 34
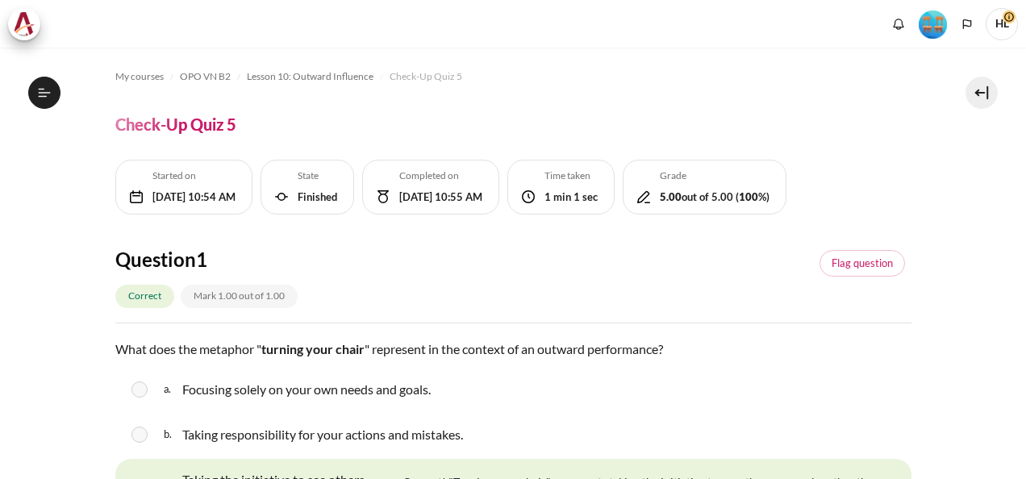
scroll to position [1489, 0]
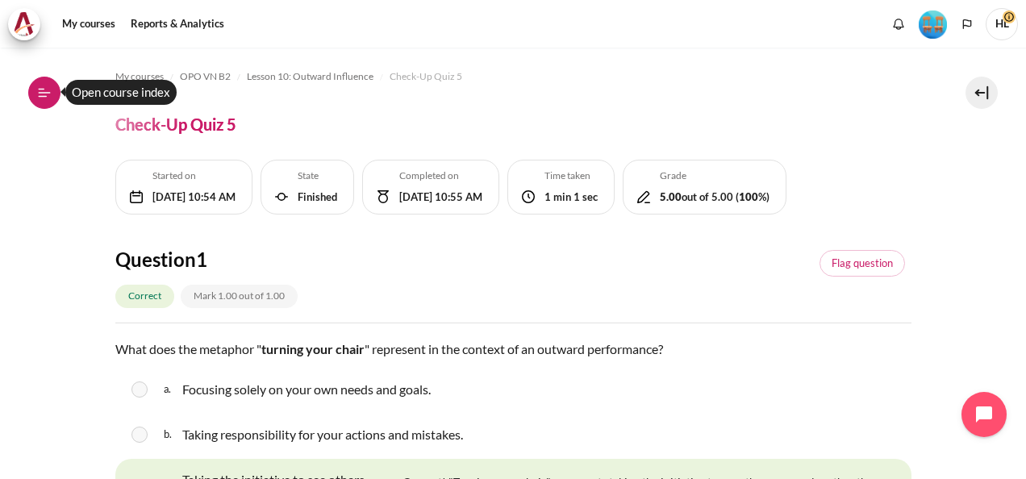
click at [46, 99] on icon at bounding box center [44, 93] width 15 height 15
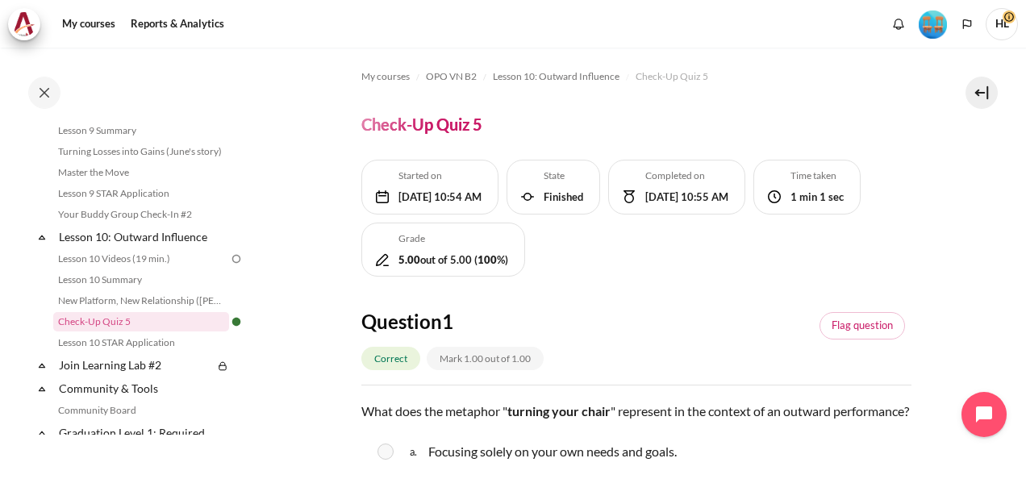
scroll to position [1459, 0]
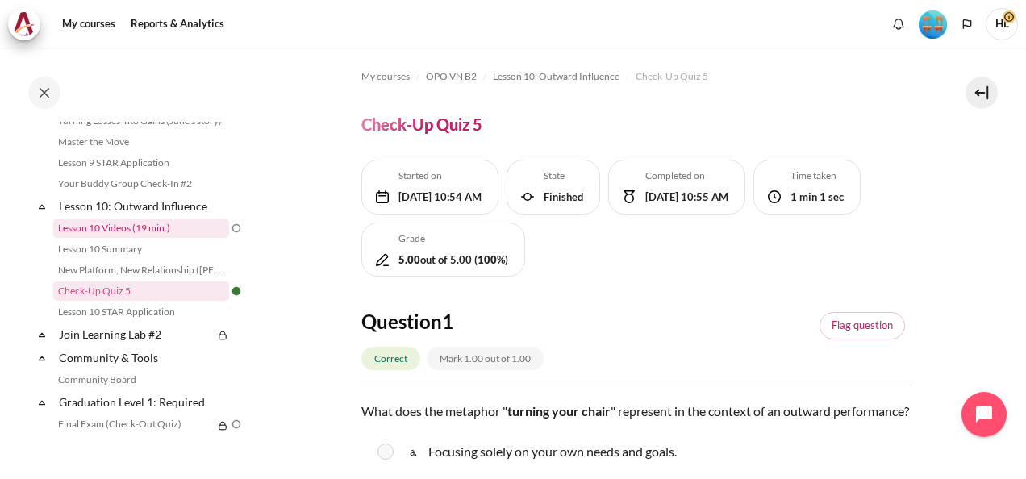
click at [136, 238] on link "Lesson 10 Videos (19 min.)" at bounding box center [141, 228] width 176 height 19
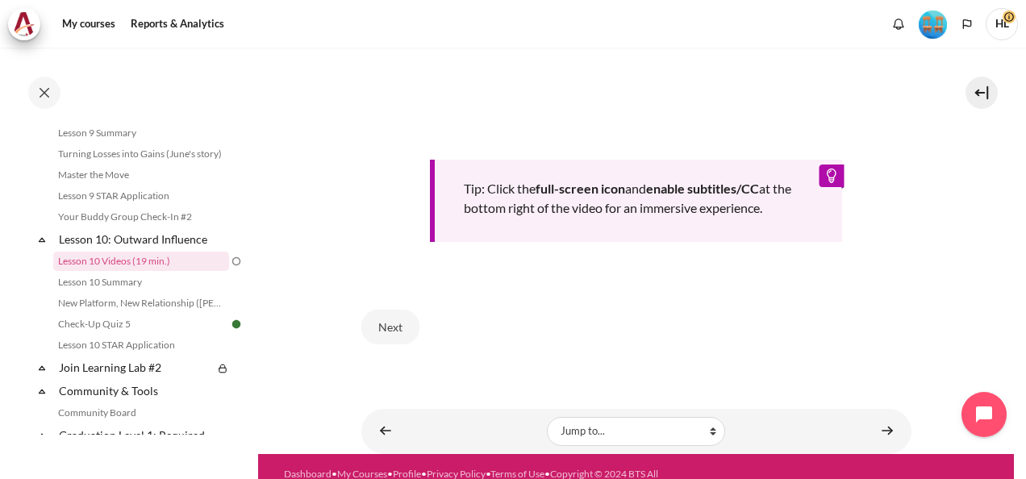
scroll to position [710, 0]
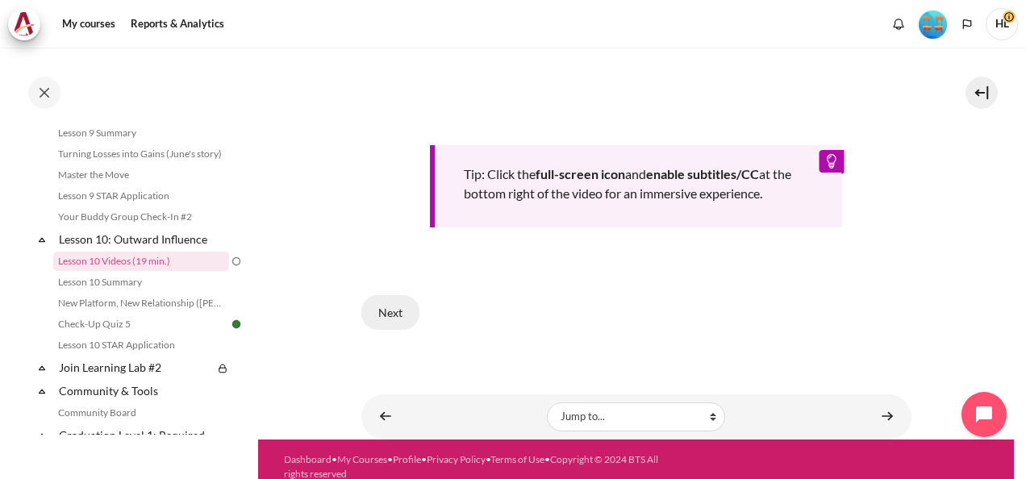
click at [382, 313] on button "Next" at bounding box center [390, 312] width 58 height 34
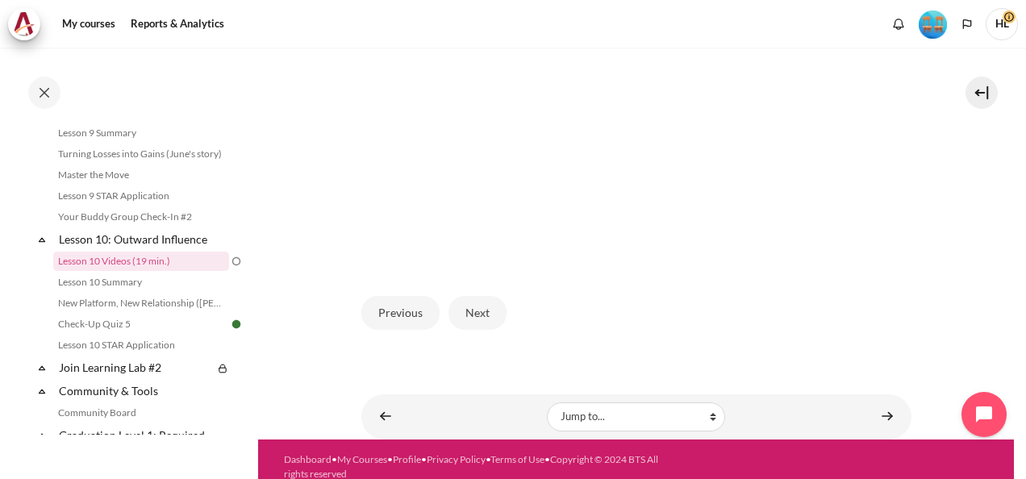
scroll to position [503, 0]
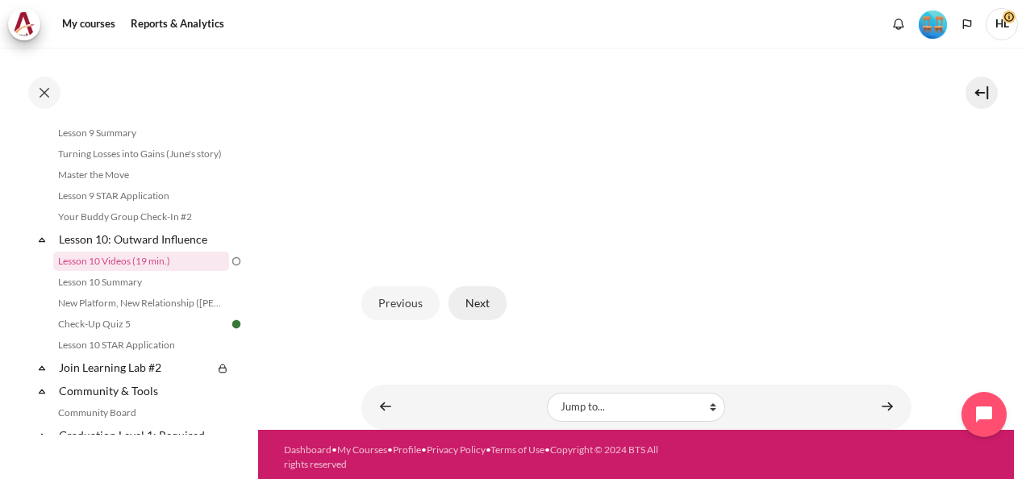
click at [487, 305] on button "Next" at bounding box center [478, 303] width 58 height 34
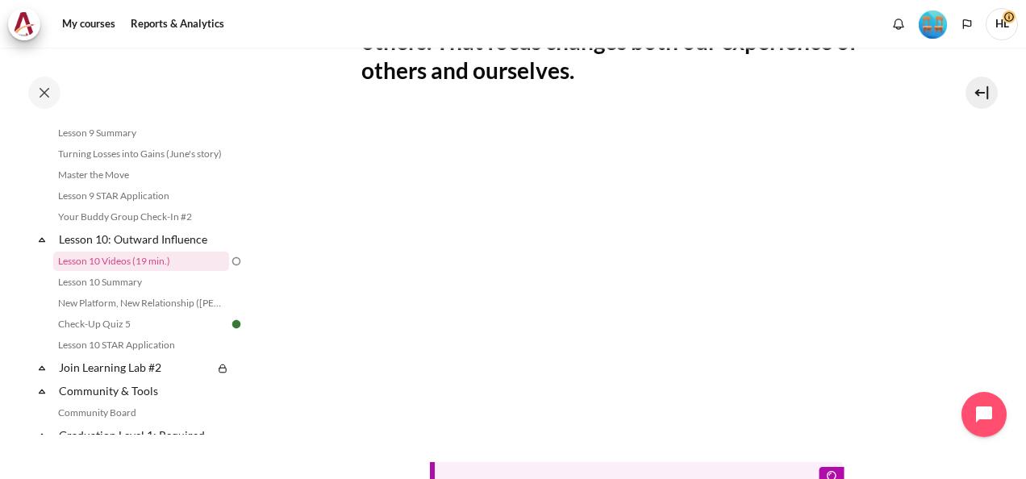
scroll to position [484, 0]
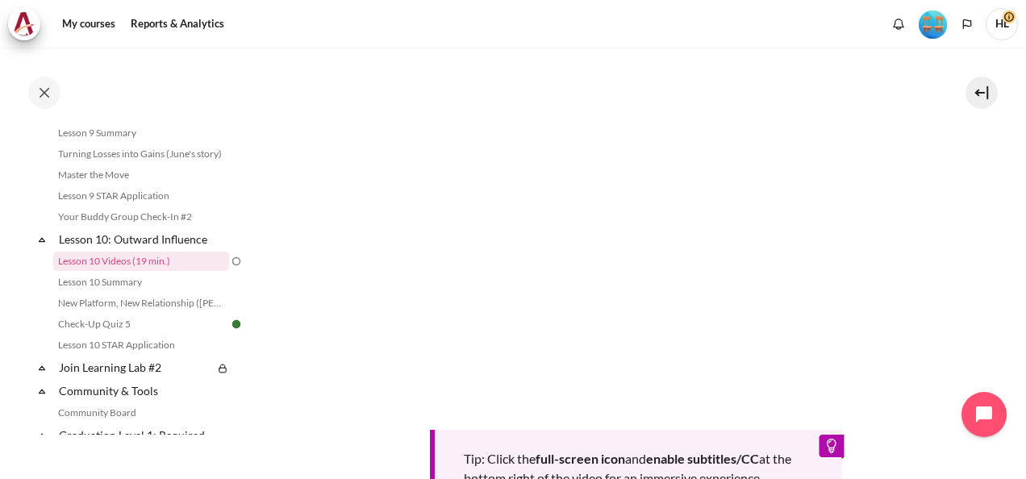
drag, startPoint x: 733, startPoint y: 383, endPoint x: 957, endPoint y: 327, distance: 230.5
click at [957, 327] on section "My courses OPO VN B2 Lesson 10: Outward Influence Lesson 10 Videos (19 min.) Le…" at bounding box center [636, 144] width 756 height 1160
click at [650, 395] on div "Tip: Click the full-screen icon and enable subtitles/CC at the bottom right of …" at bounding box center [636, 297] width 550 height 431
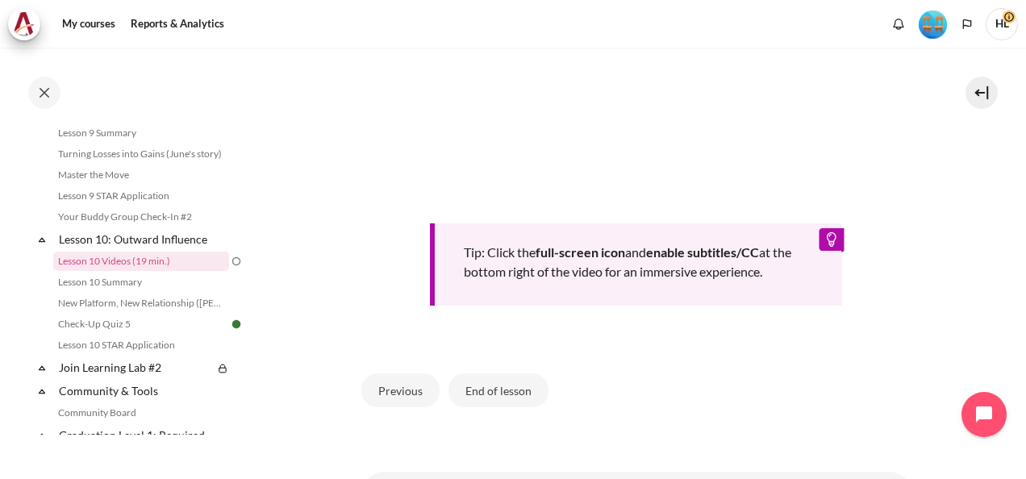
scroll to position [710, 0]
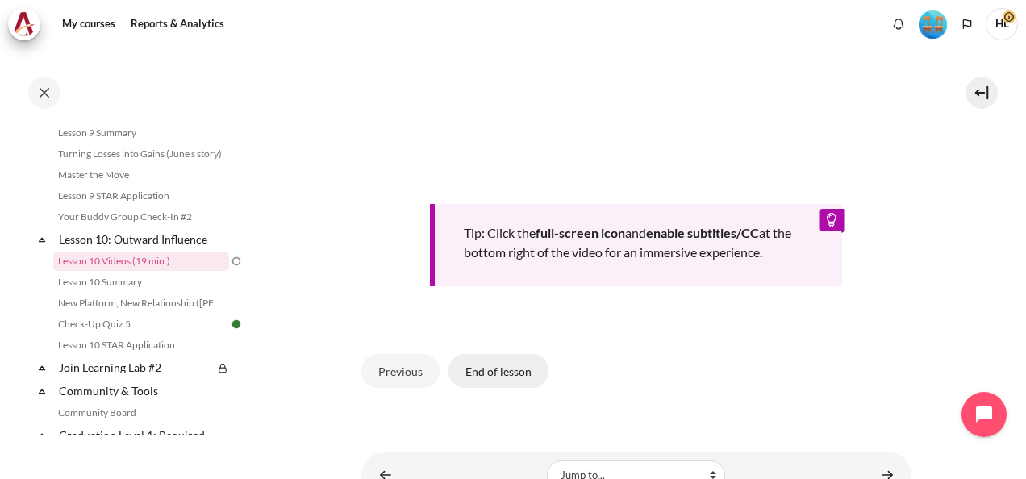
click at [490, 366] on button "End of lesson" at bounding box center [499, 371] width 100 height 34
